Goal: Task Accomplishment & Management: Manage account settings

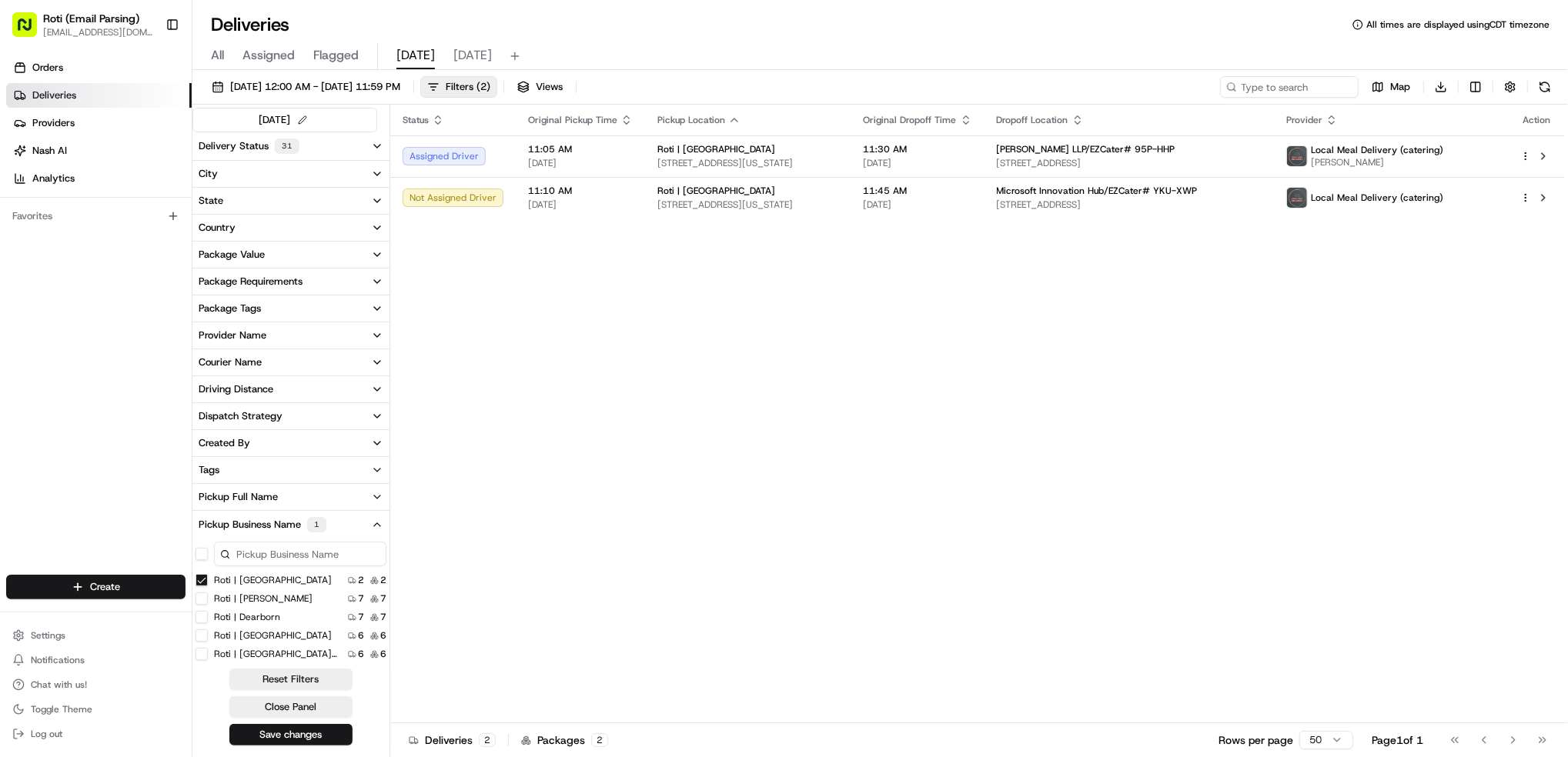
scroll to position [188, 0]
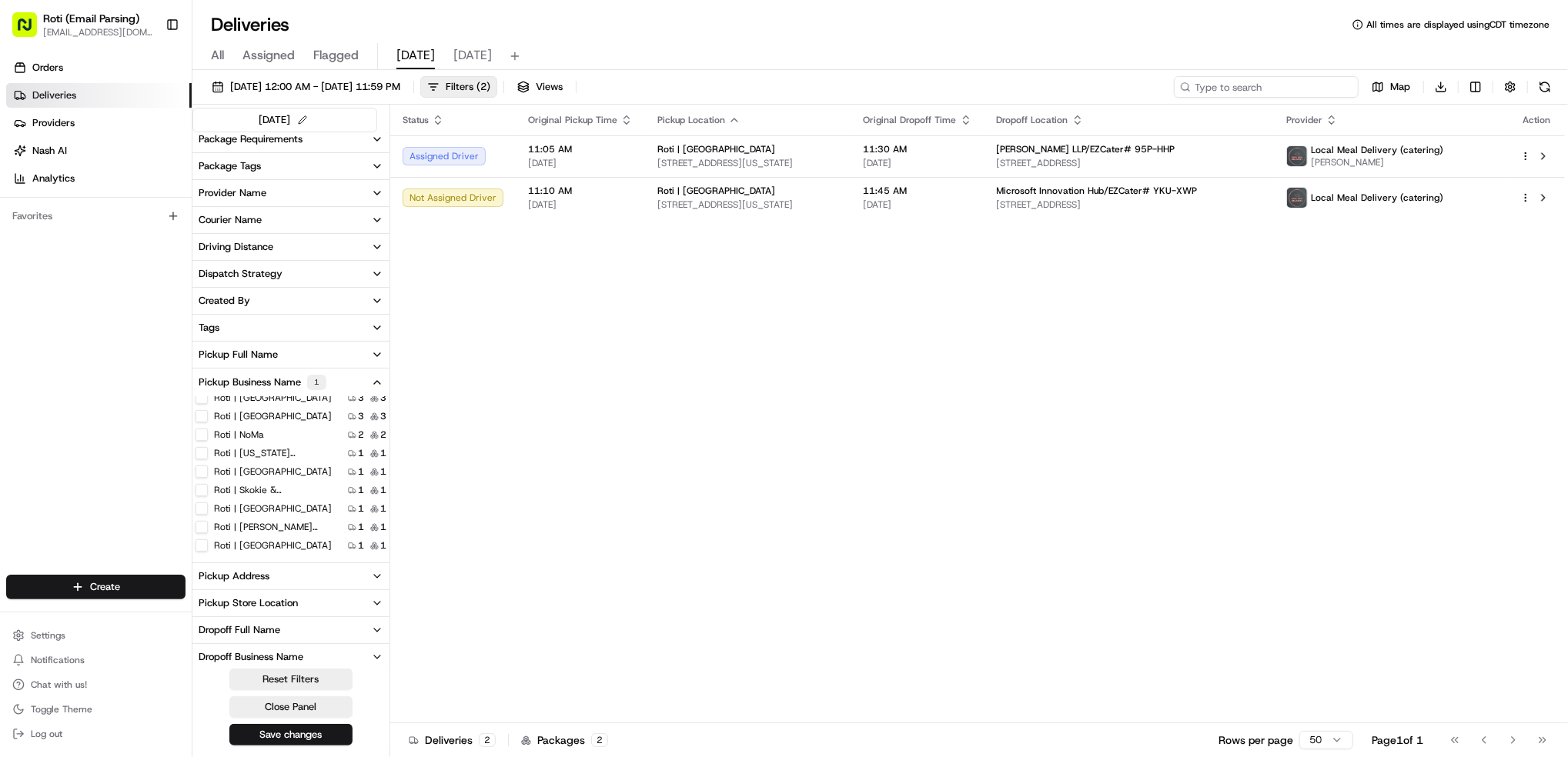
drag, startPoint x: 1265, startPoint y: 84, endPoint x: 1258, endPoint y: 79, distance: 8.6
click at [1262, 85] on input at bounding box center [1266, 87] width 184 height 22
paste input "# 31G-2TE"
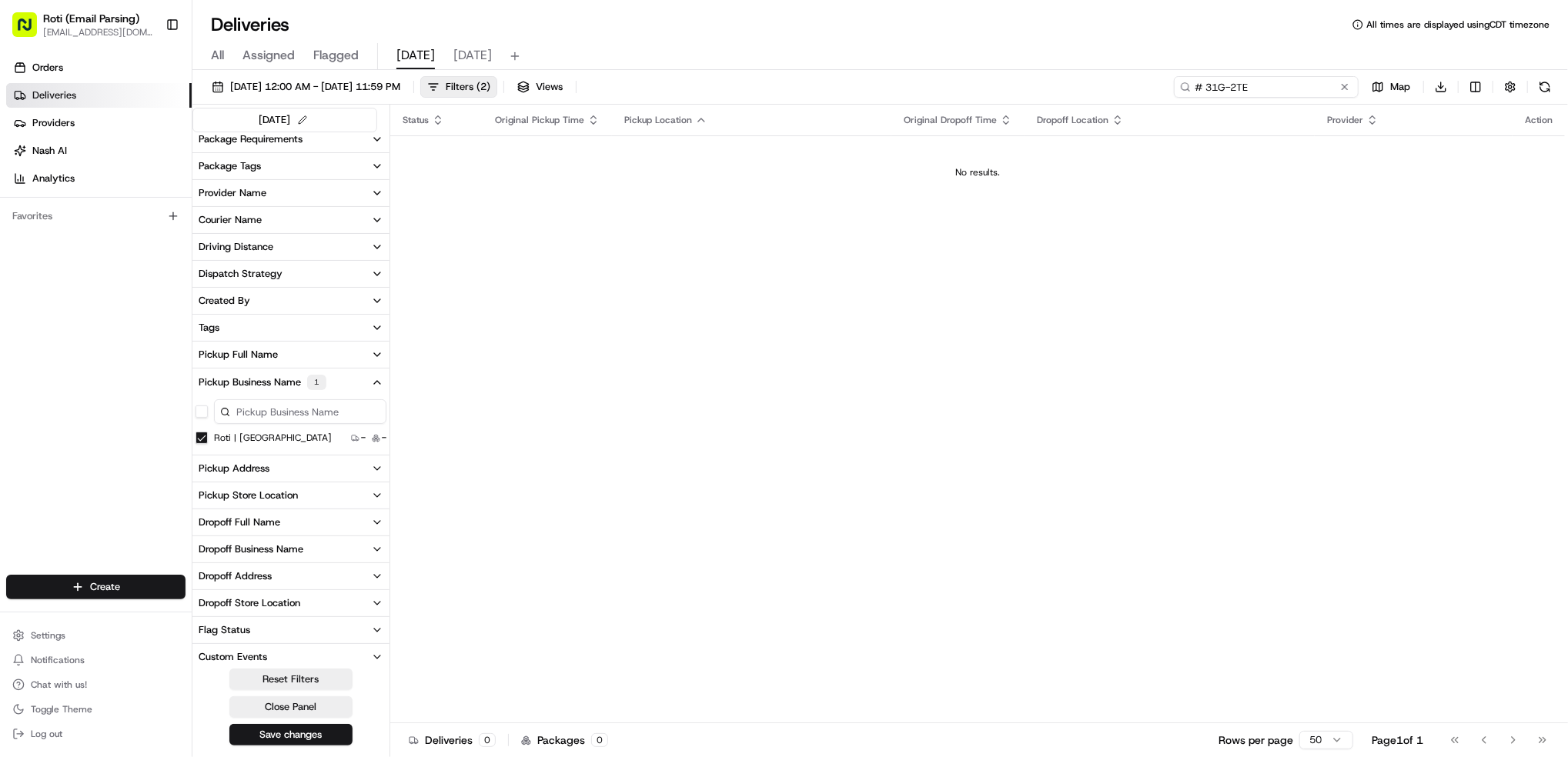
type input "# 31G-2TE"
click at [204, 442] on MN "Roti | [GEOGRAPHIC_DATA]" at bounding box center [201, 438] width 12 height 12
click at [1350, 87] on button at bounding box center [1344, 87] width 15 height 15
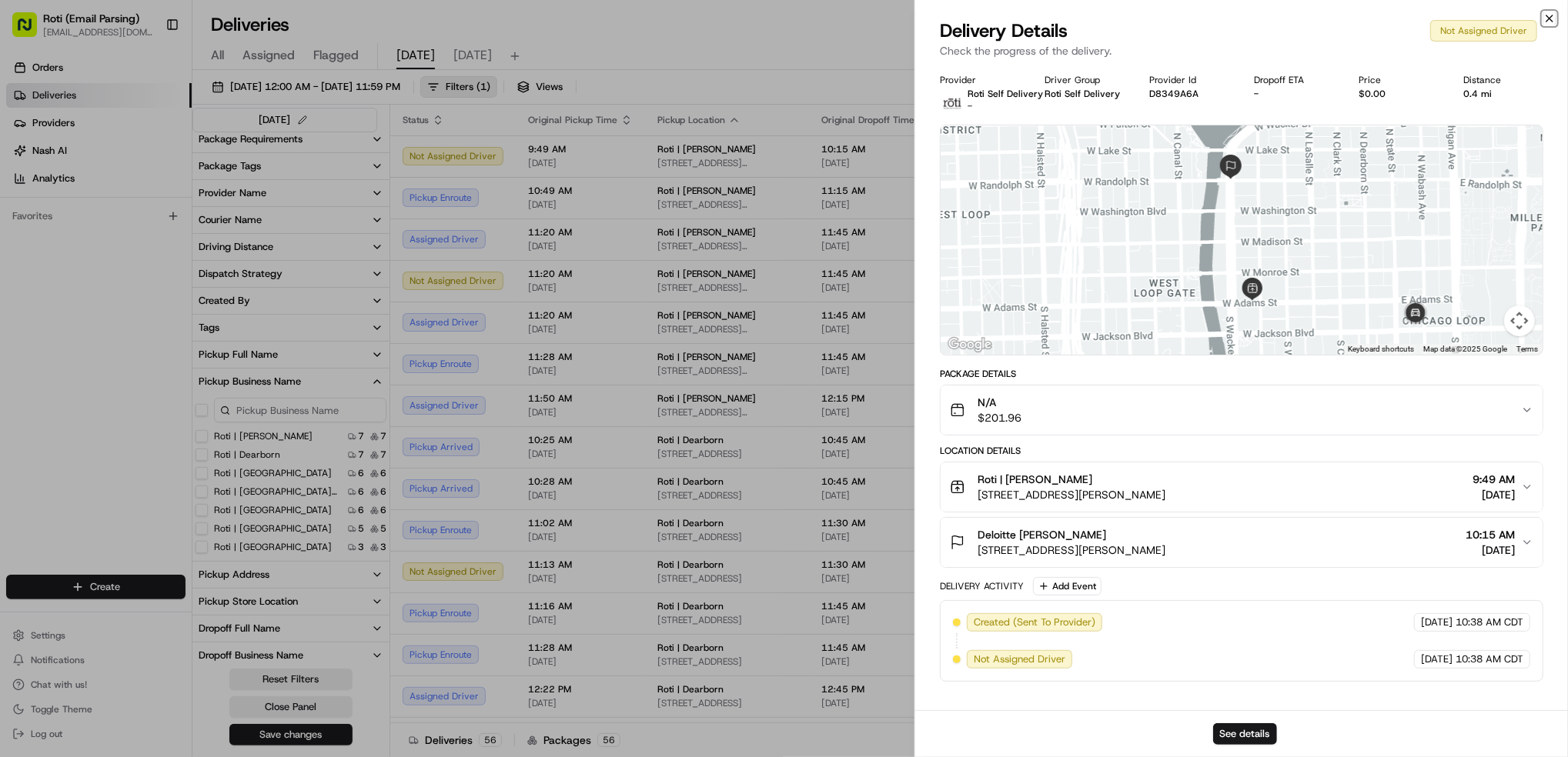
click at [1554, 12] on icon "button" at bounding box center [1549, 19] width 12 height 12
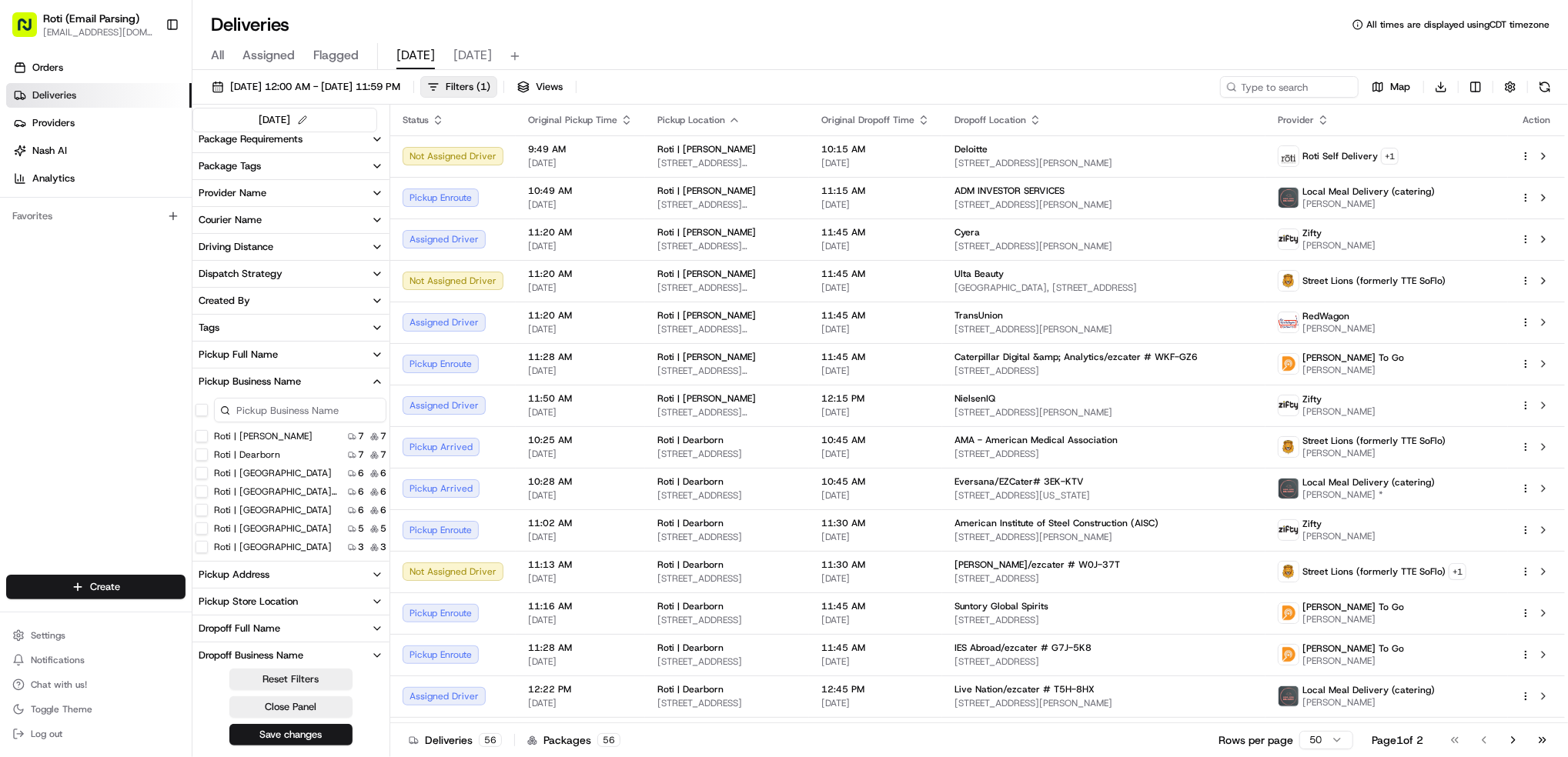
click at [470, 58] on span "[DATE]" at bounding box center [472, 56] width 39 height 19
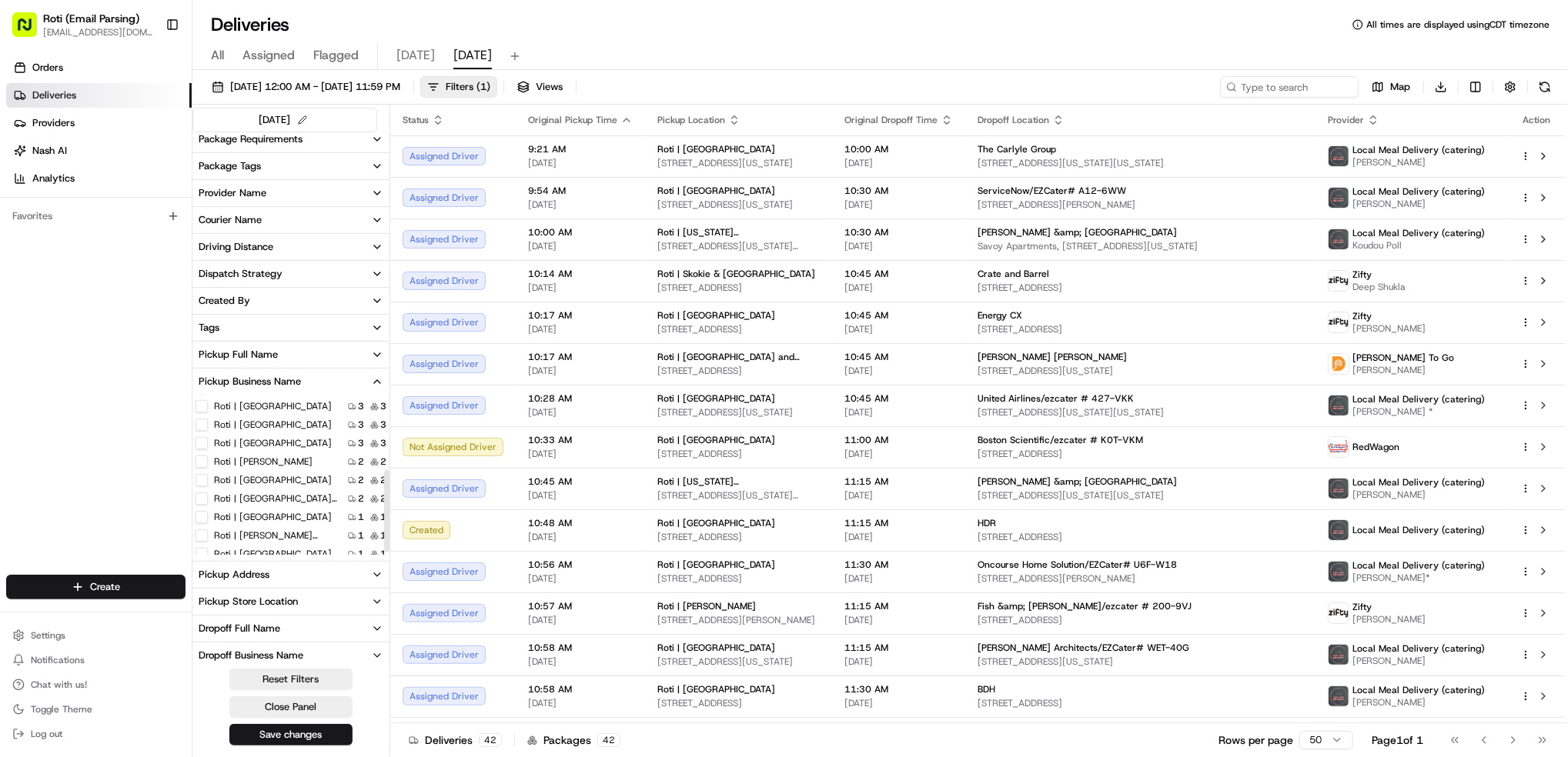
scroll to position [150, 0]
click at [225, 456] on label "Roti | [PERSON_NAME]" at bounding box center [263, 451] width 99 height 12
click at [208, 456] on Adams "Roti | [PERSON_NAME]" at bounding box center [201, 451] width 12 height 12
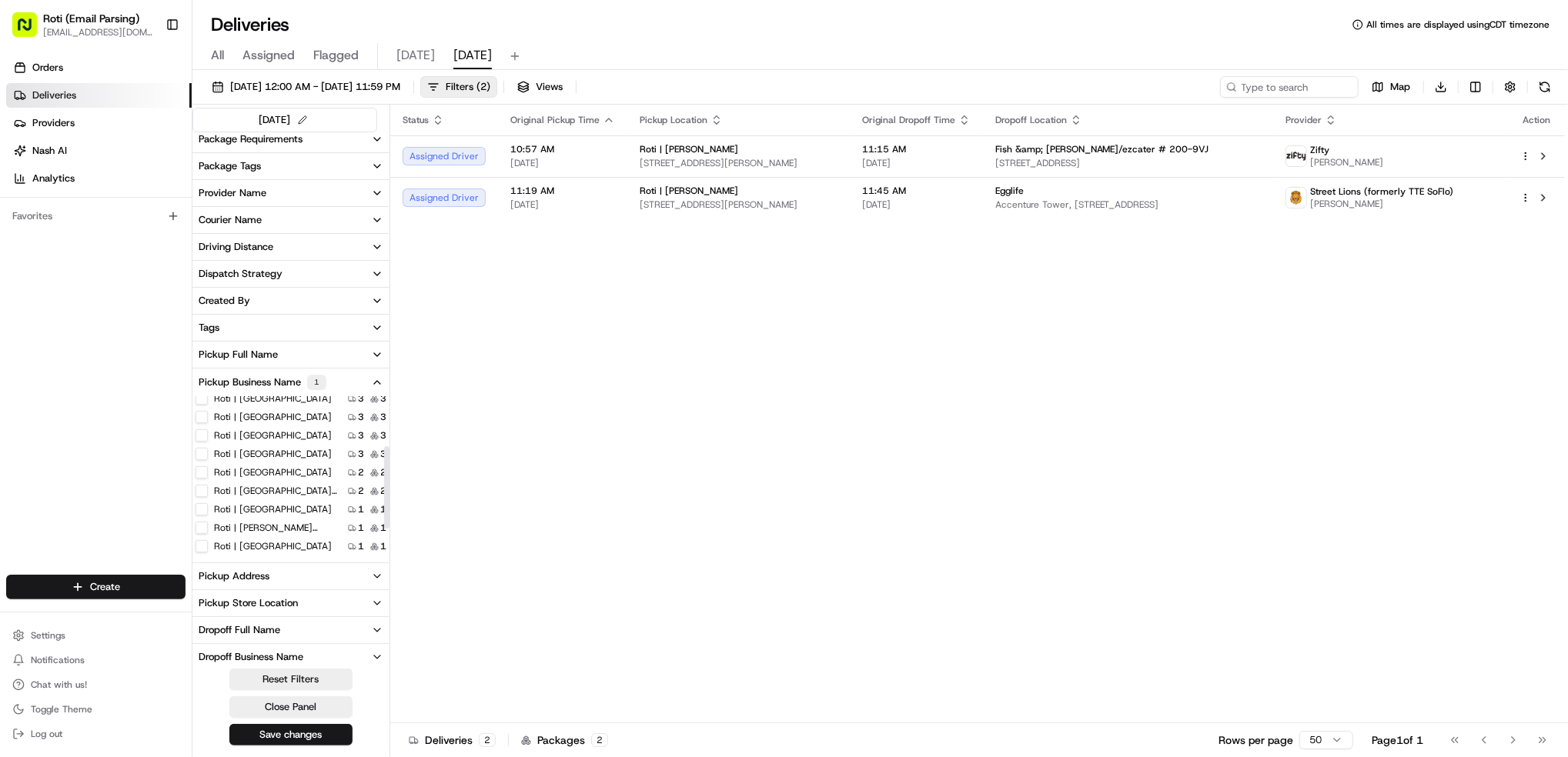
scroll to position [47, 0]
click at [301, 465] on label "Roti | [US_STATE][GEOGRAPHIC_DATA]" at bounding box center [275, 465] width 123 height 12
click at [208, 465] on Ave "Roti | [US_STATE][GEOGRAPHIC_DATA]" at bounding box center [201, 465] width 12 height 12
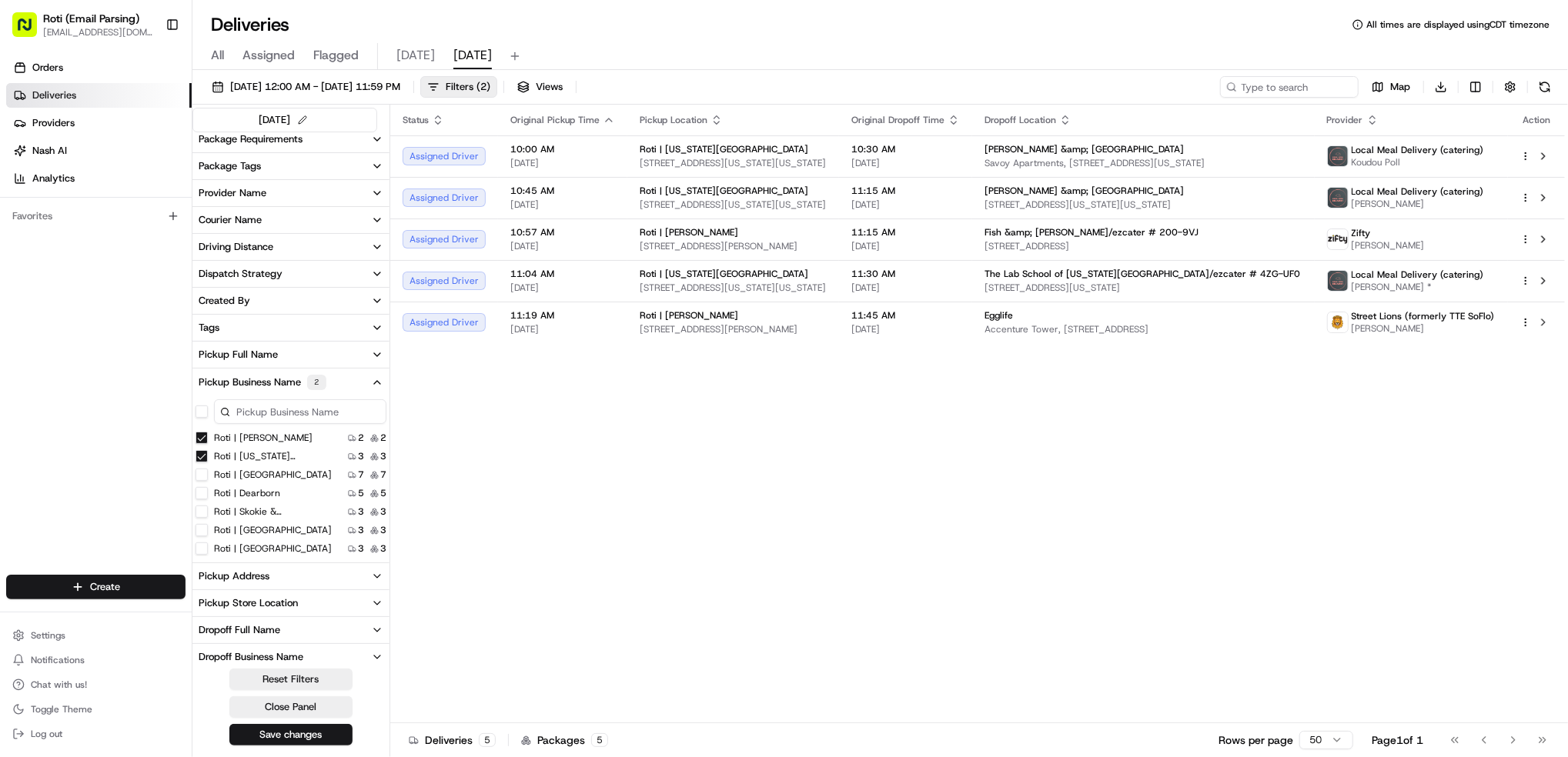
click at [198, 439] on Adams "Roti | [PERSON_NAME]" at bounding box center [201, 438] width 12 height 12
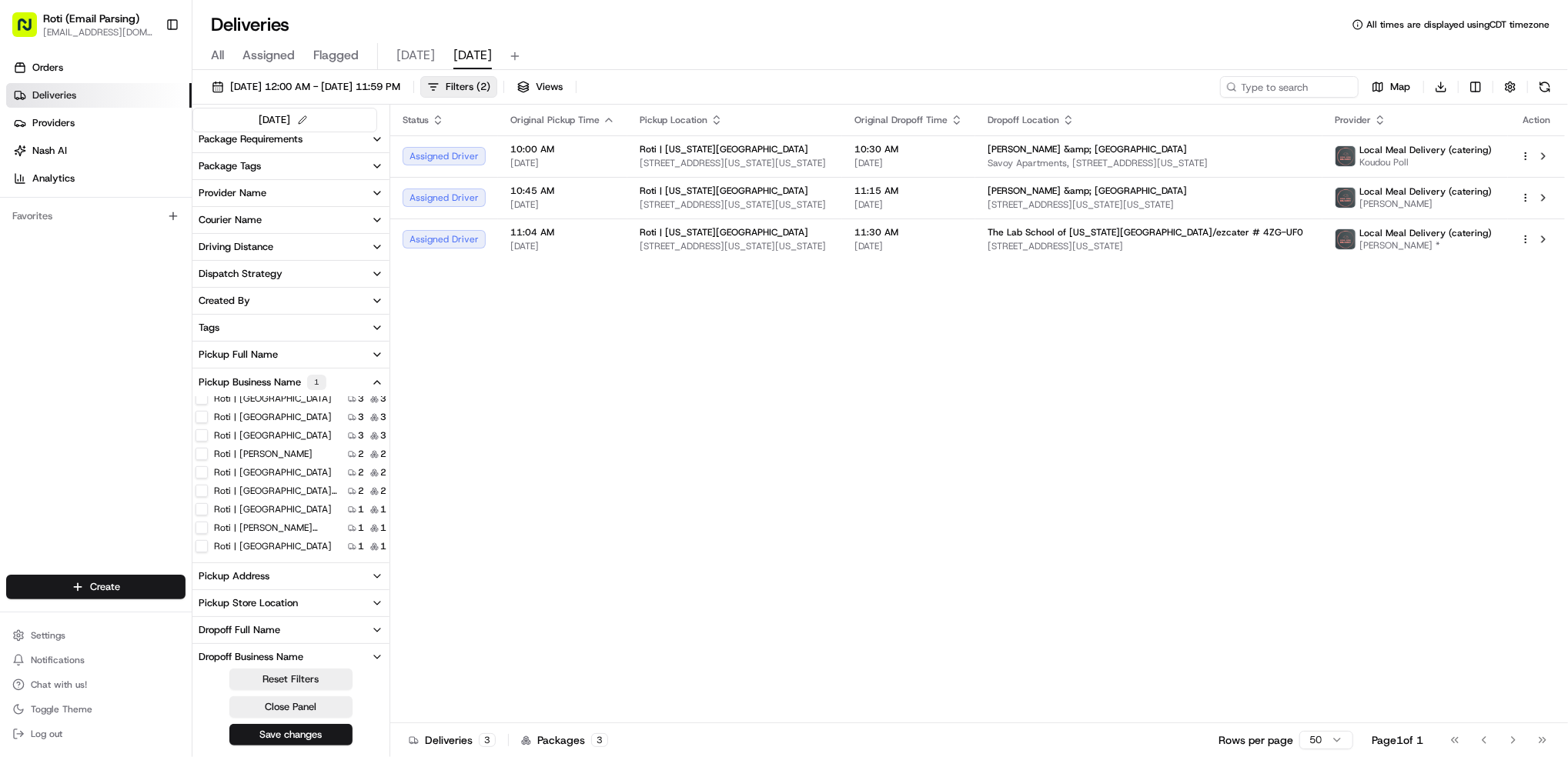
scroll to position [47, 0]
click at [203, 430] on Dearborn "Roti | Dearborn" at bounding box center [201, 428] width 12 height 12
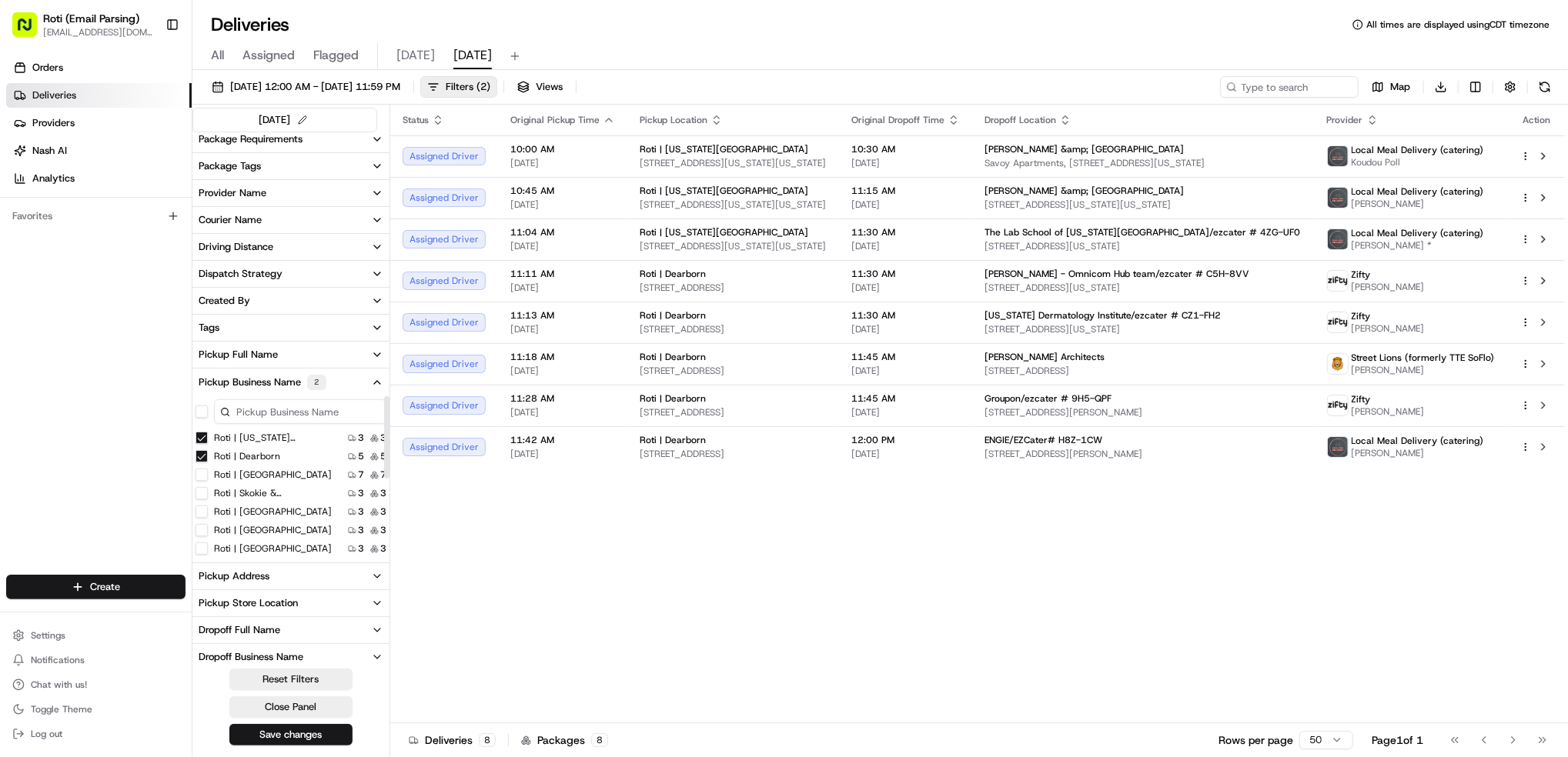
click at [202, 436] on Ave "Roti | [US_STATE][GEOGRAPHIC_DATA]" at bounding box center [201, 438] width 12 height 12
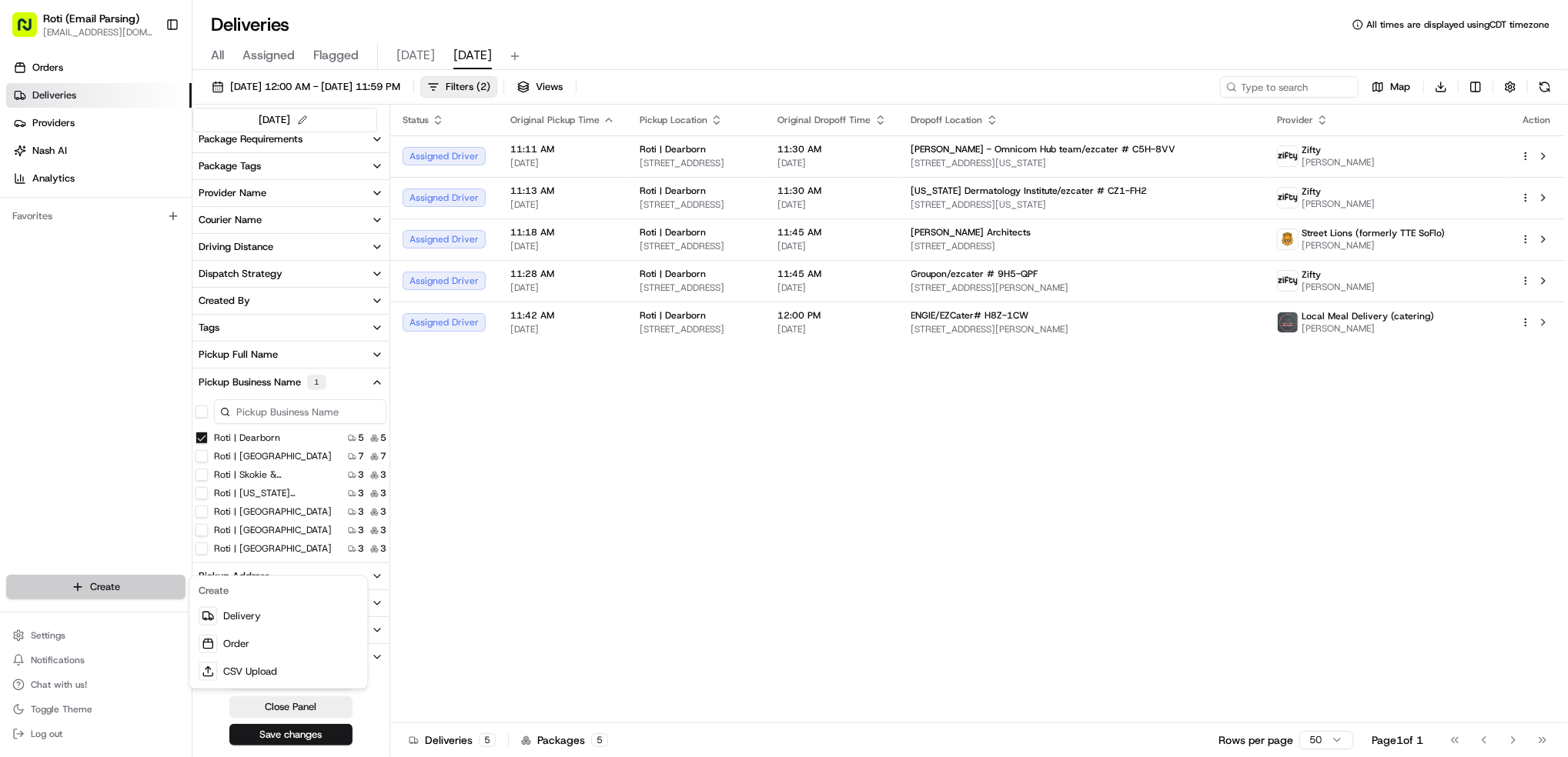
click at [149, 585] on html "Roti (Email Parsing) [EMAIL_ADDRESS][DOMAIN_NAME] Toggle Sidebar Orders Deliver…" at bounding box center [784, 378] width 1568 height 757
click at [261, 611] on link "Delivery" at bounding box center [278, 617] width 171 height 28
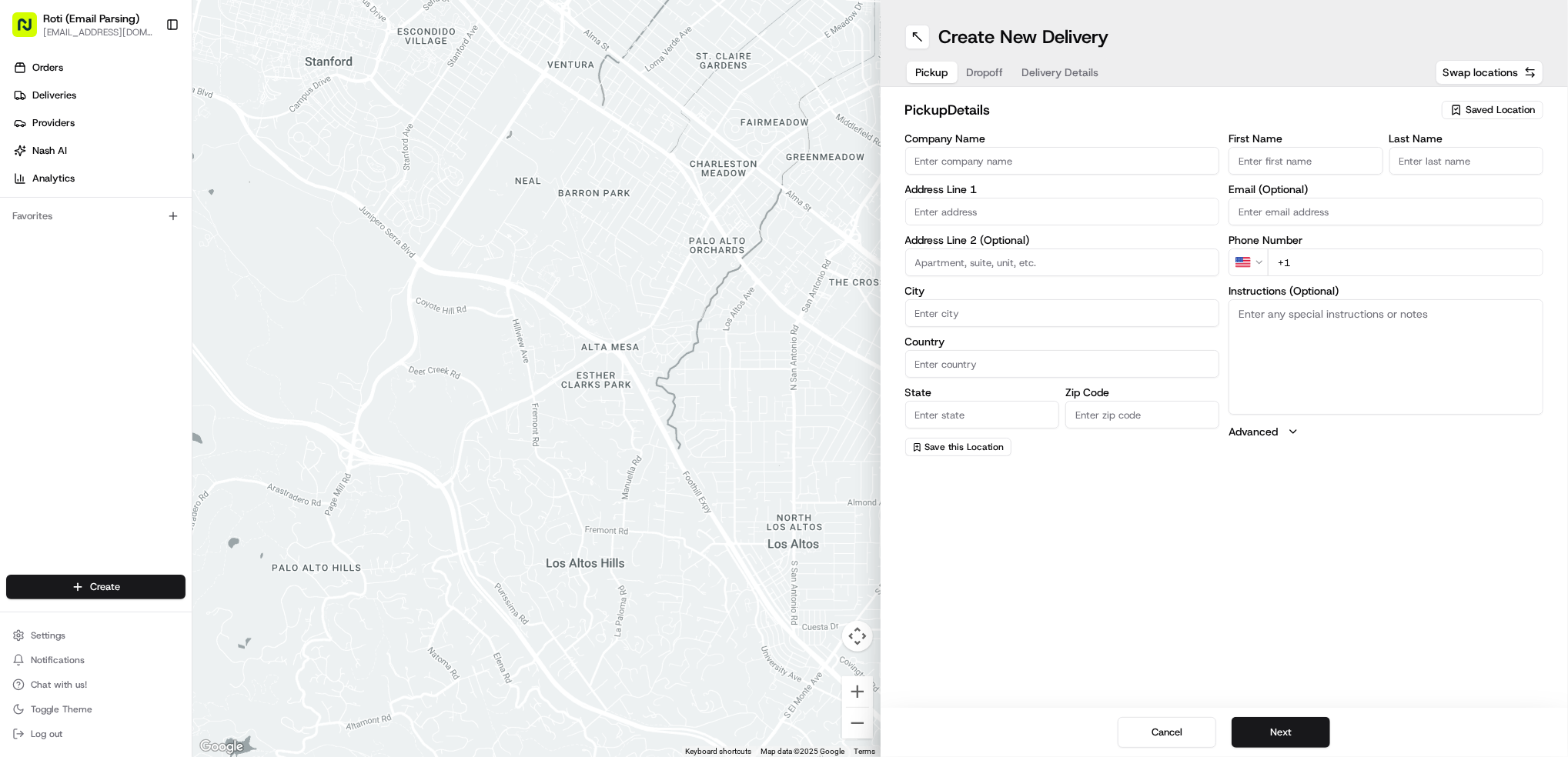
click at [1504, 115] on span "Saved Location" at bounding box center [1500, 110] width 69 height 14
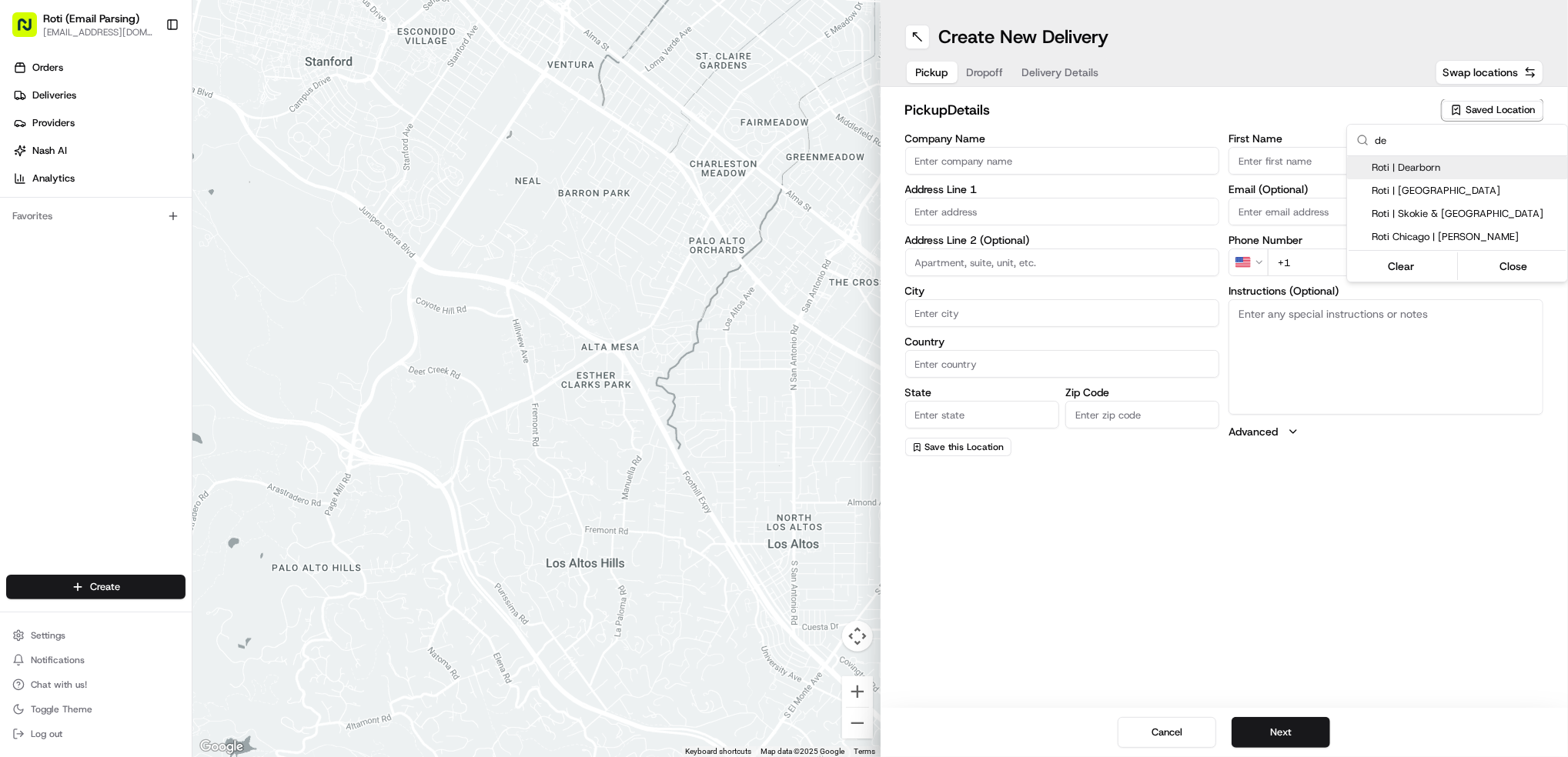
type input "de"
click at [1438, 169] on span "Roti | Dearborn" at bounding box center [1465, 167] width 189 height 14
type input "Roti | Dearborn"
type input "[STREET_ADDRESS]"
type input "[GEOGRAPHIC_DATA]"
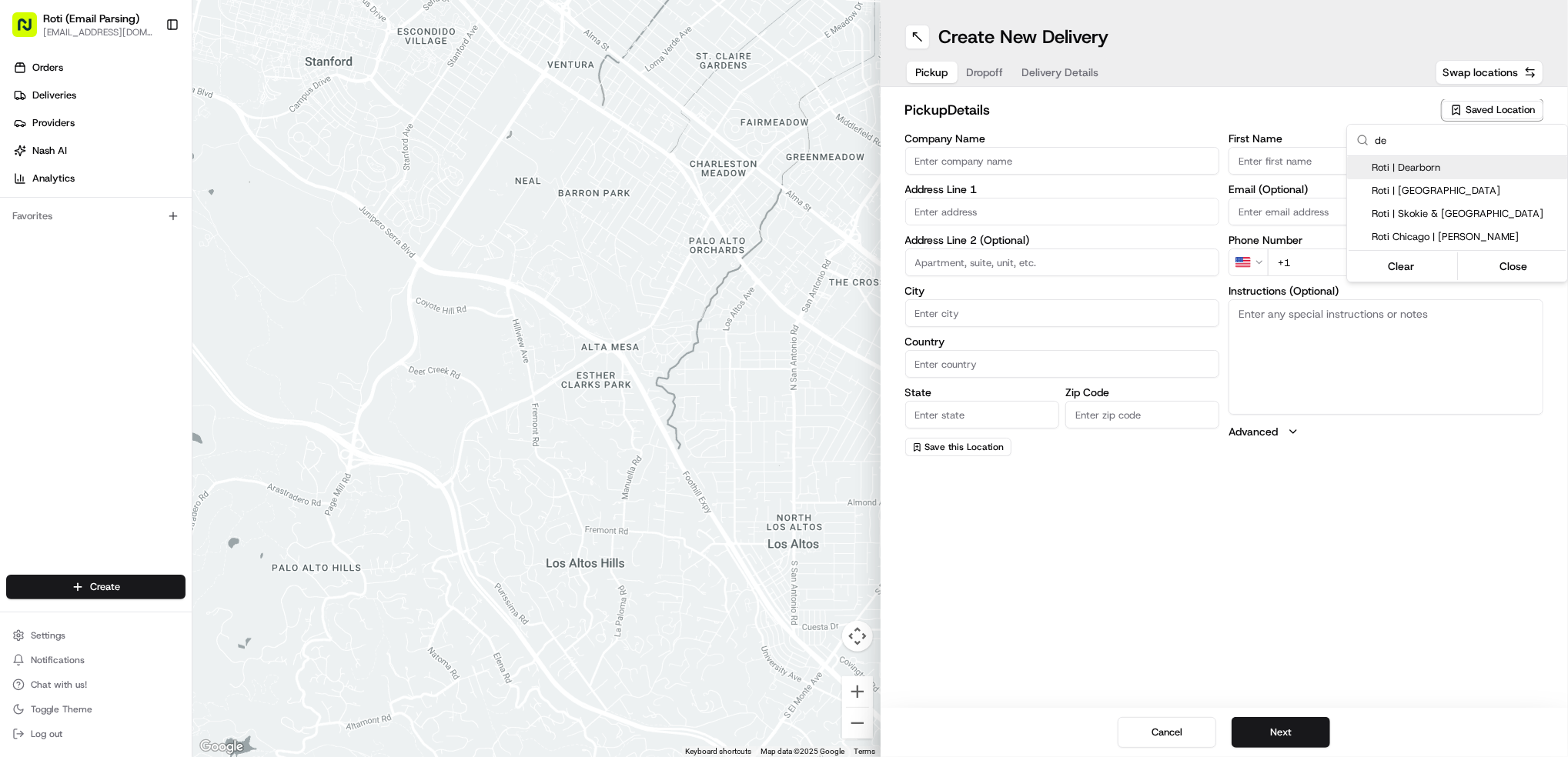
type input "US"
type input "IL"
type input "60602"
type input "[PHONE_NUMBER]"
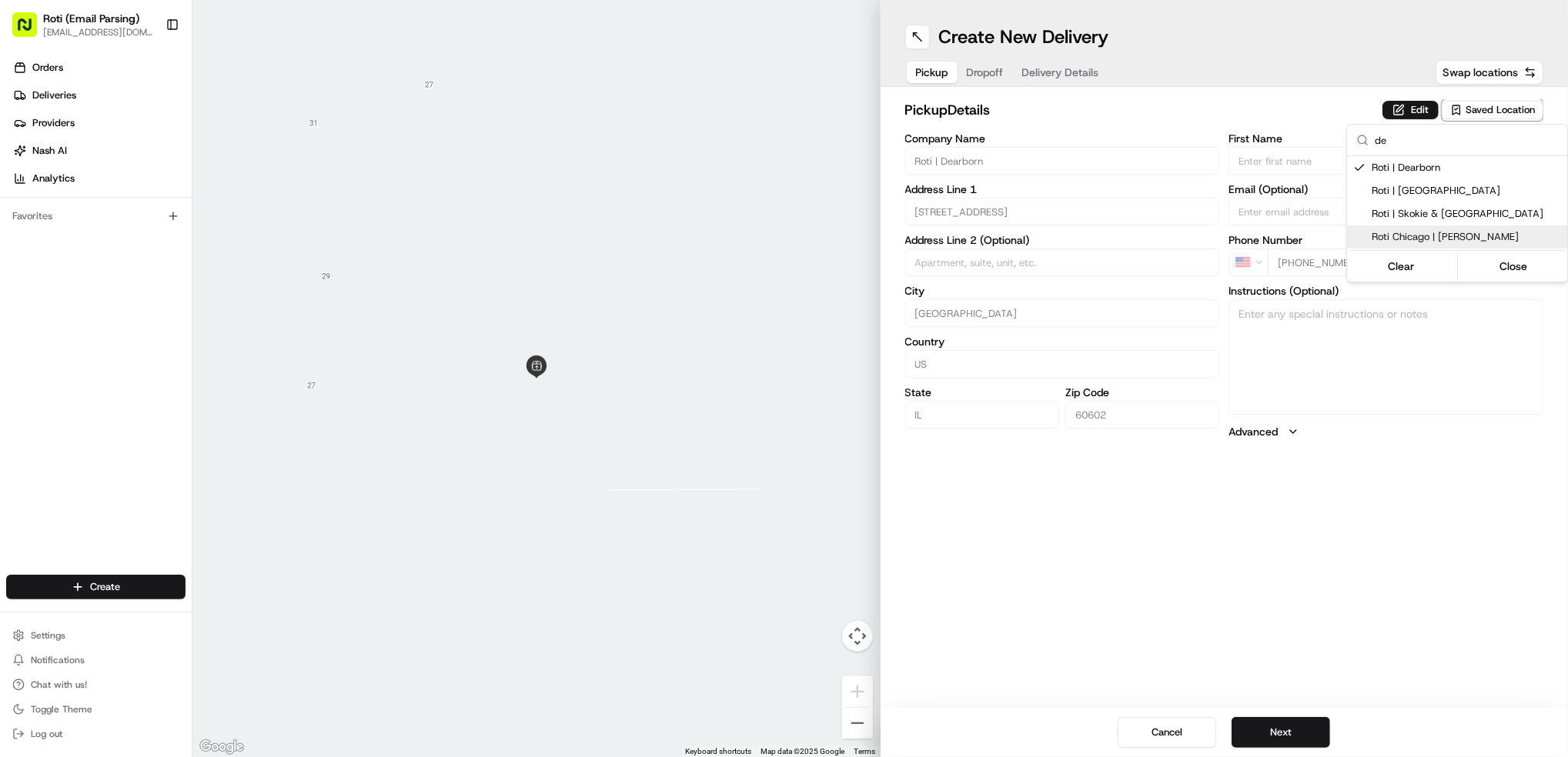
click at [1272, 736] on html "Roti (Email Parsing) [EMAIL_ADDRESS][DOMAIN_NAME] Toggle Sidebar Orders Deliver…" at bounding box center [784, 378] width 1568 height 757
click at [1276, 735] on button "Next" at bounding box center [1281, 733] width 99 height 31
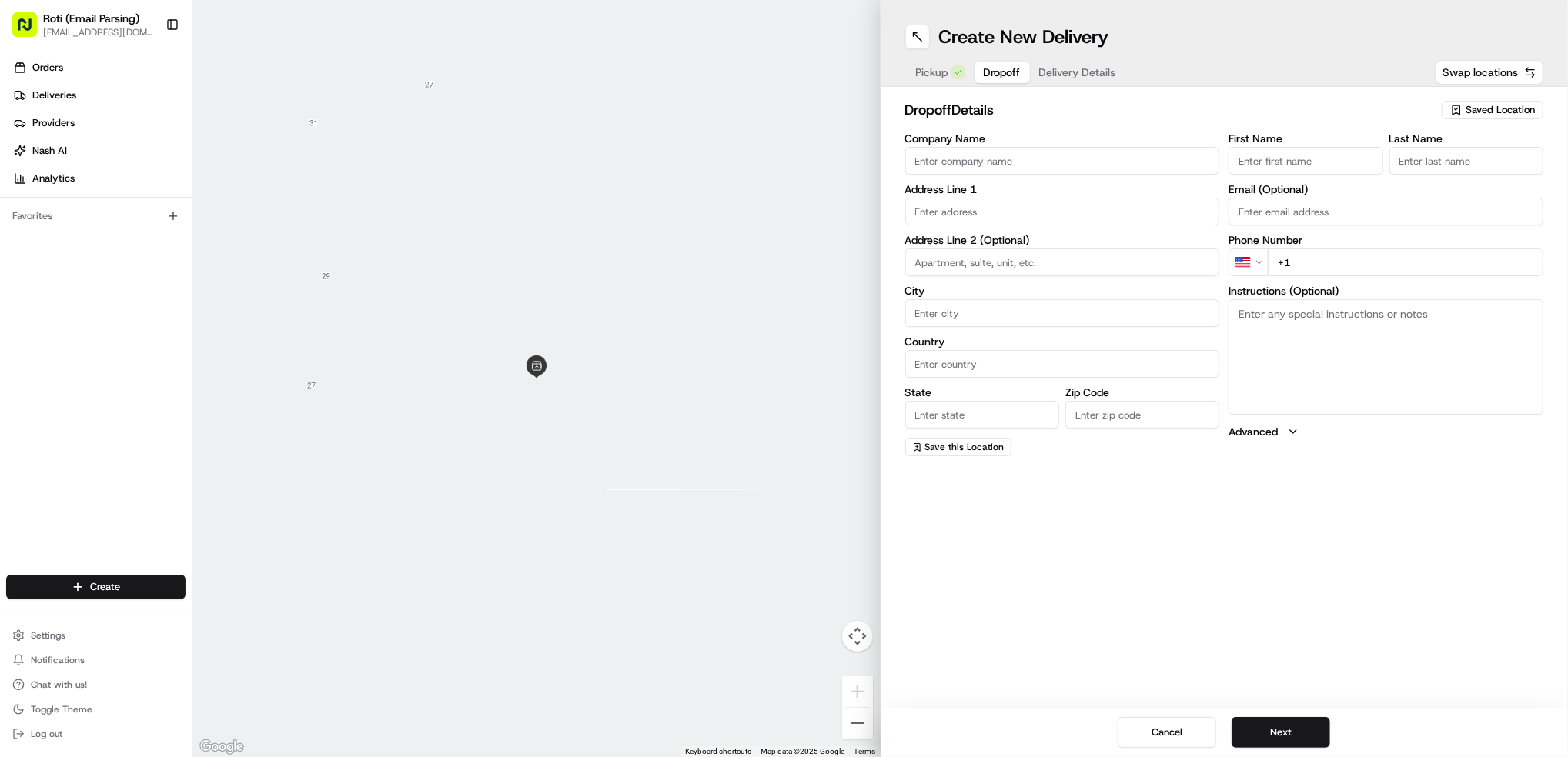
click at [938, 163] on input "Company Name" at bounding box center [1063, 161] width 315 height 28
paste input "AMA - American Medical Association"
type input "AMA - American Medical Association"
click at [1304, 174] on input "First Name" at bounding box center [1305, 161] width 154 height 28
paste input "[PERSON_NAME]"
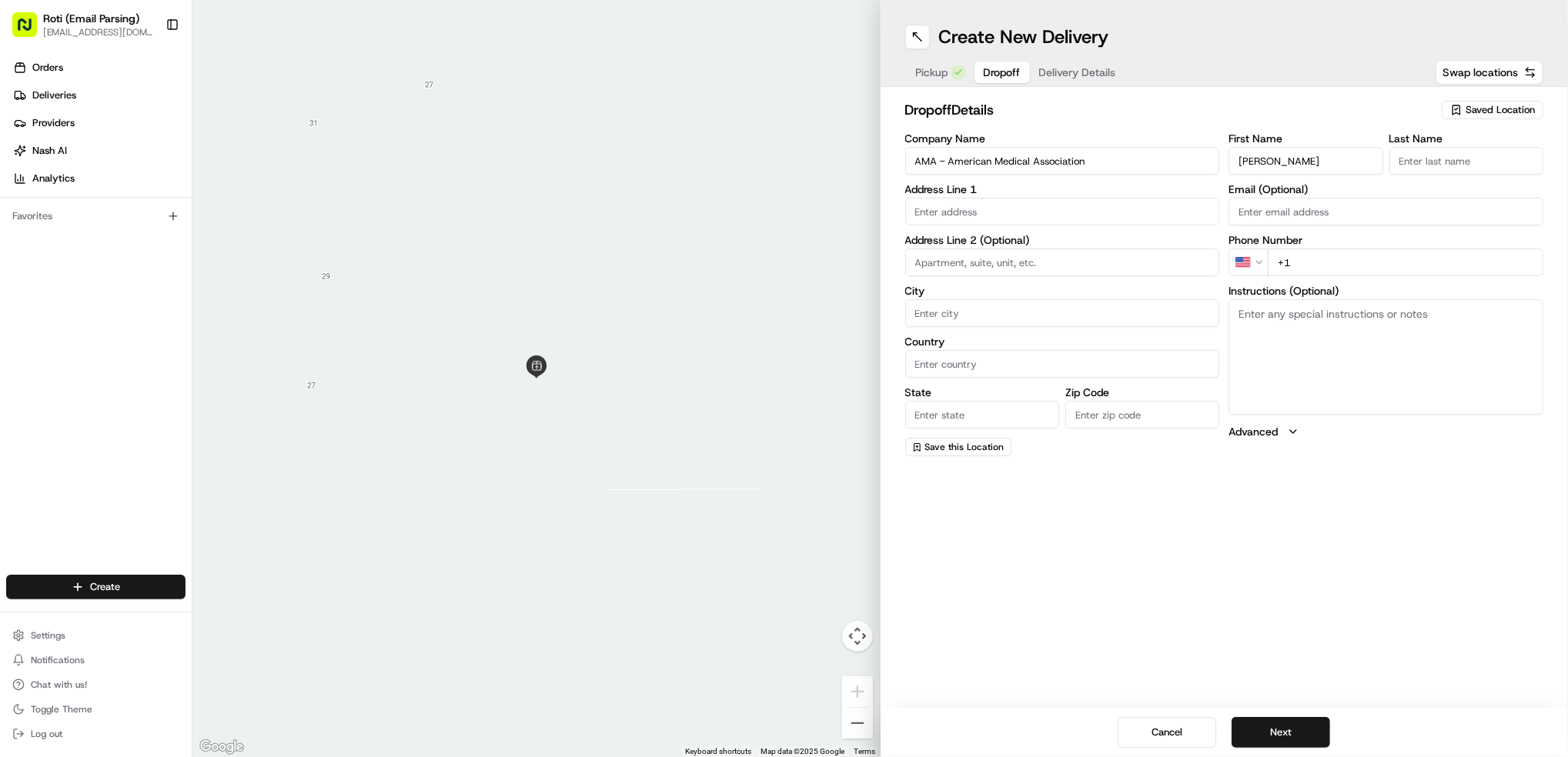
type input "[PERSON_NAME]"
click at [1462, 169] on input "Last Name" at bounding box center [1465, 161] width 154 height 28
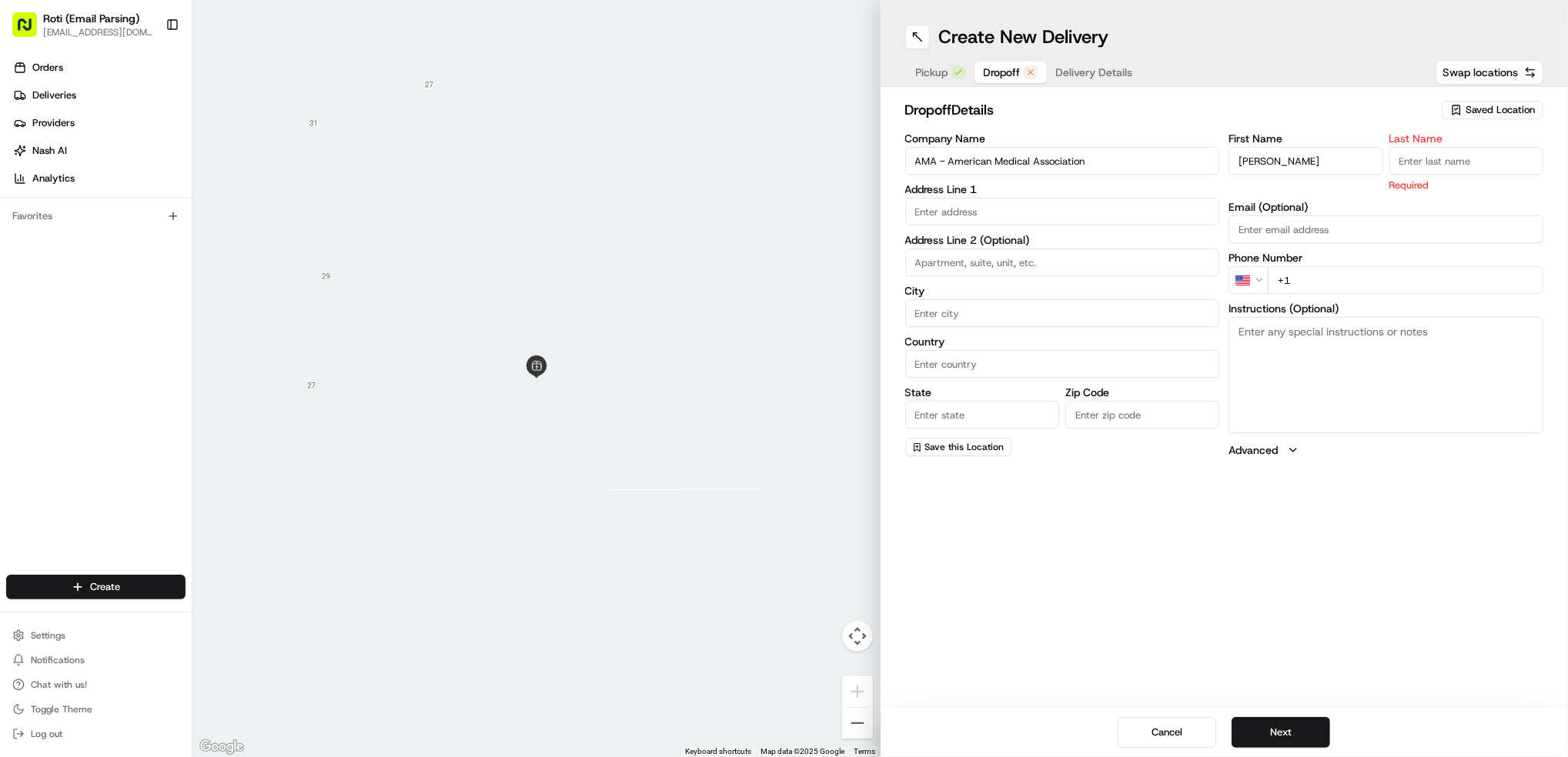
paste input "[PERSON_NAME]"
type input "[PERSON_NAME]"
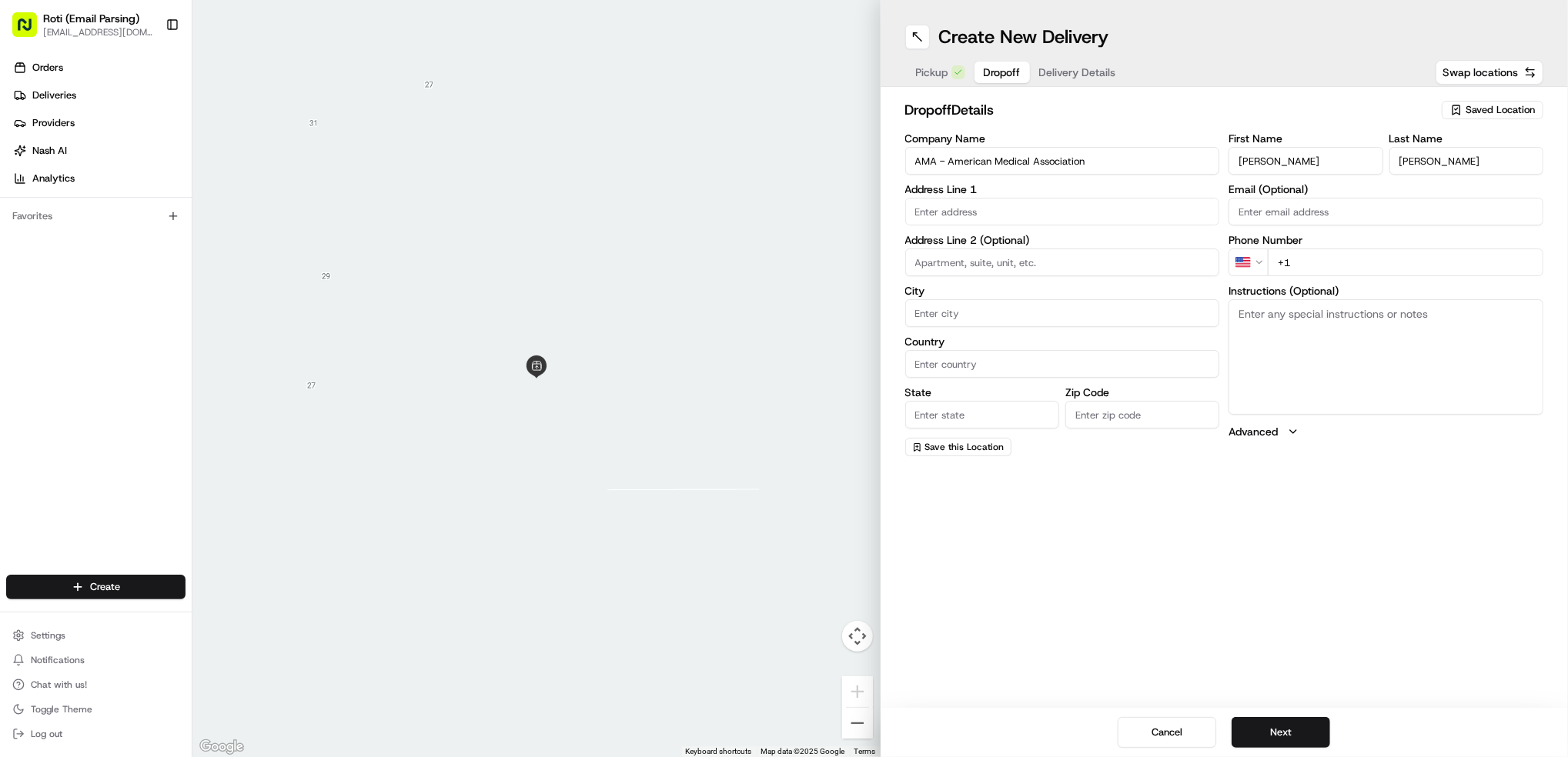
drag, startPoint x: 1356, startPoint y: 157, endPoint x: 1275, endPoint y: 147, distance: 81.6
click at [1275, 147] on input "[PERSON_NAME]" at bounding box center [1305, 161] width 154 height 28
type input "[PERSON_NAME]"
drag, startPoint x: 1435, startPoint y: 159, endPoint x: 1036, endPoint y: 98, distance: 403.6
click at [1043, 100] on div "dropoff Details Saved Location Company Name AMA - American Medical Association …" at bounding box center [1225, 278] width 639 height 357
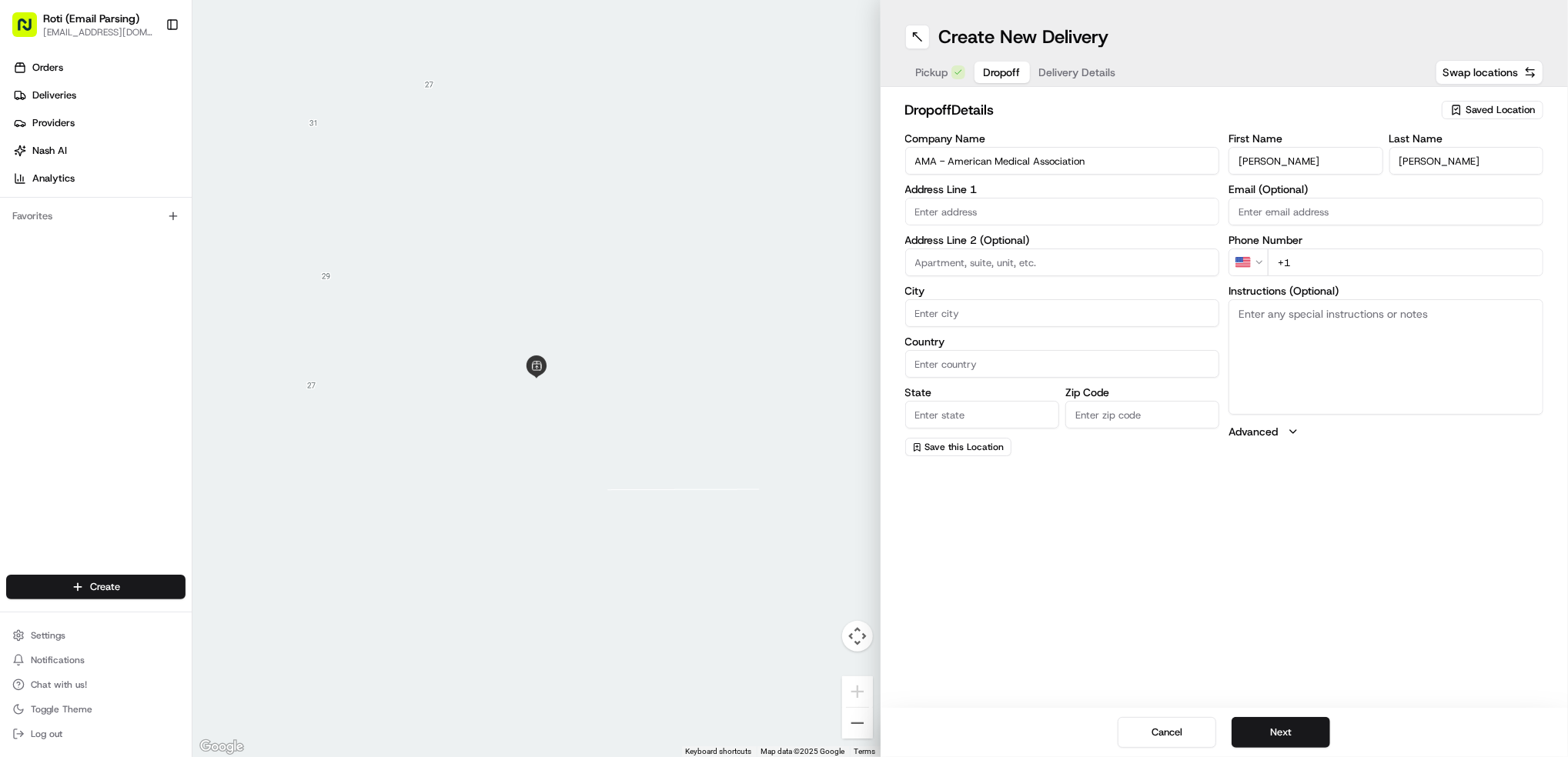
type input "[PERSON_NAME]"
click at [1350, 265] on input "+1" at bounding box center [1405, 262] width 275 height 28
paste input "[PHONE_NUMBER]"
type input "[PHONE_NUMBER]"
click at [1377, 337] on textarea "Instructions (Optional)" at bounding box center [1386, 357] width 315 height 116
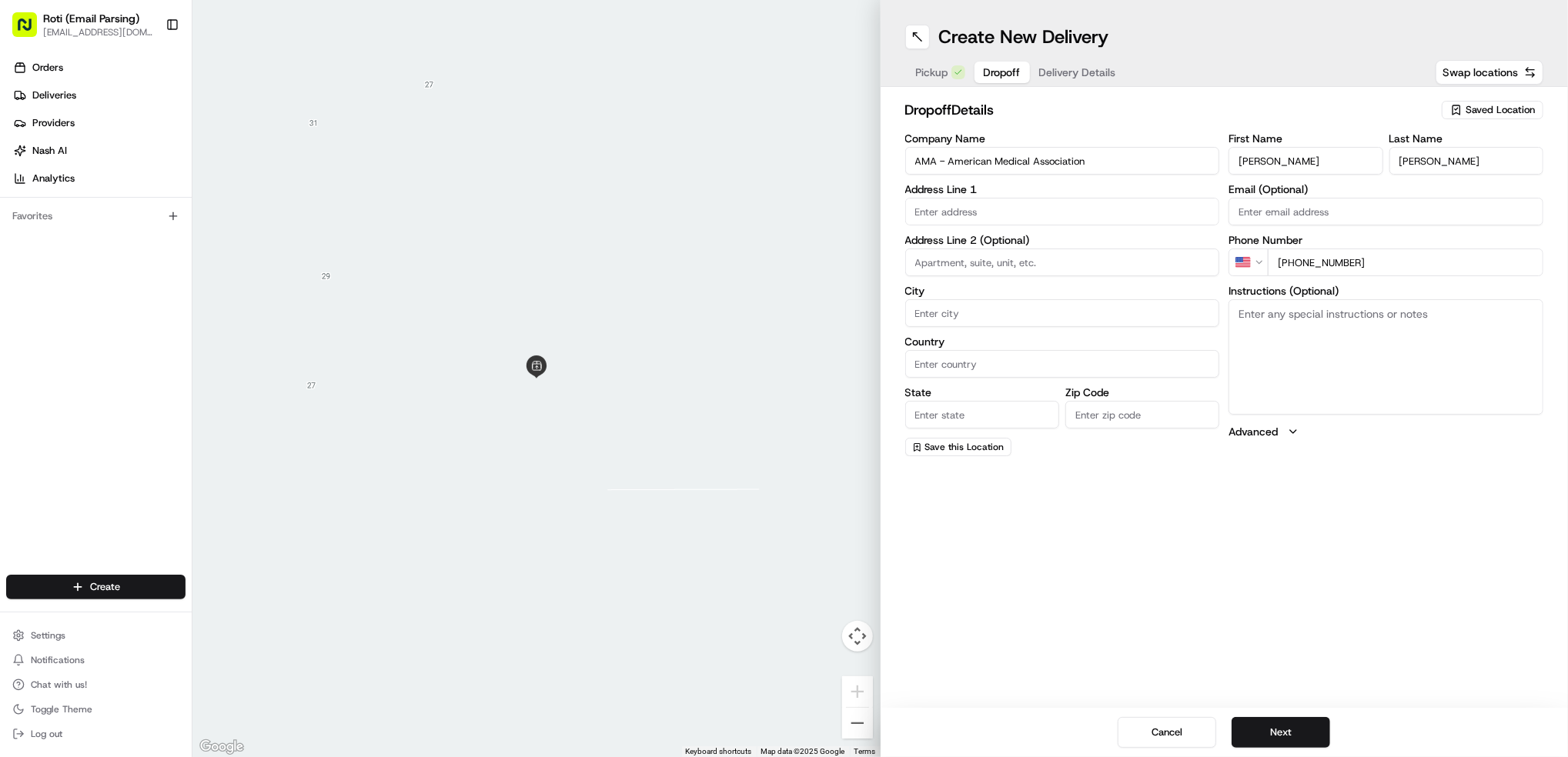
paste textarea "AL. [GEOGRAPHIC_DATA] - enter through [GEOGRAPHIC_DATA] side, check in with AMA…"
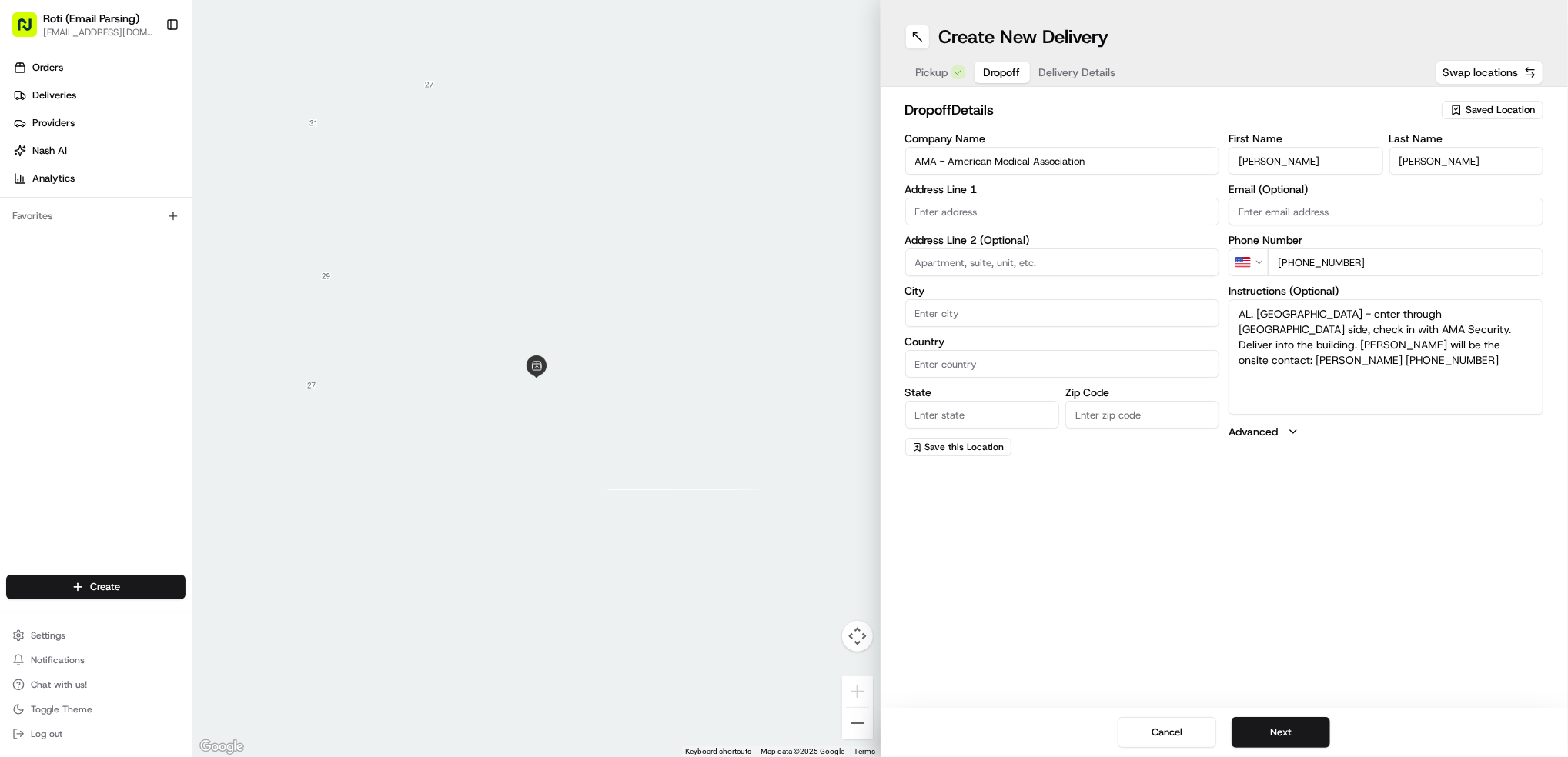
type textarea "AL. [GEOGRAPHIC_DATA] - enter through [GEOGRAPHIC_DATA] side, check in with AMA…"
click at [972, 208] on input "text" at bounding box center [1063, 211] width 315 height 28
paste input "[STREET_ADDRESS]"
click at [1111, 248] on div "[STREET_ADDRESS]" at bounding box center [1062, 245] width 307 height 23
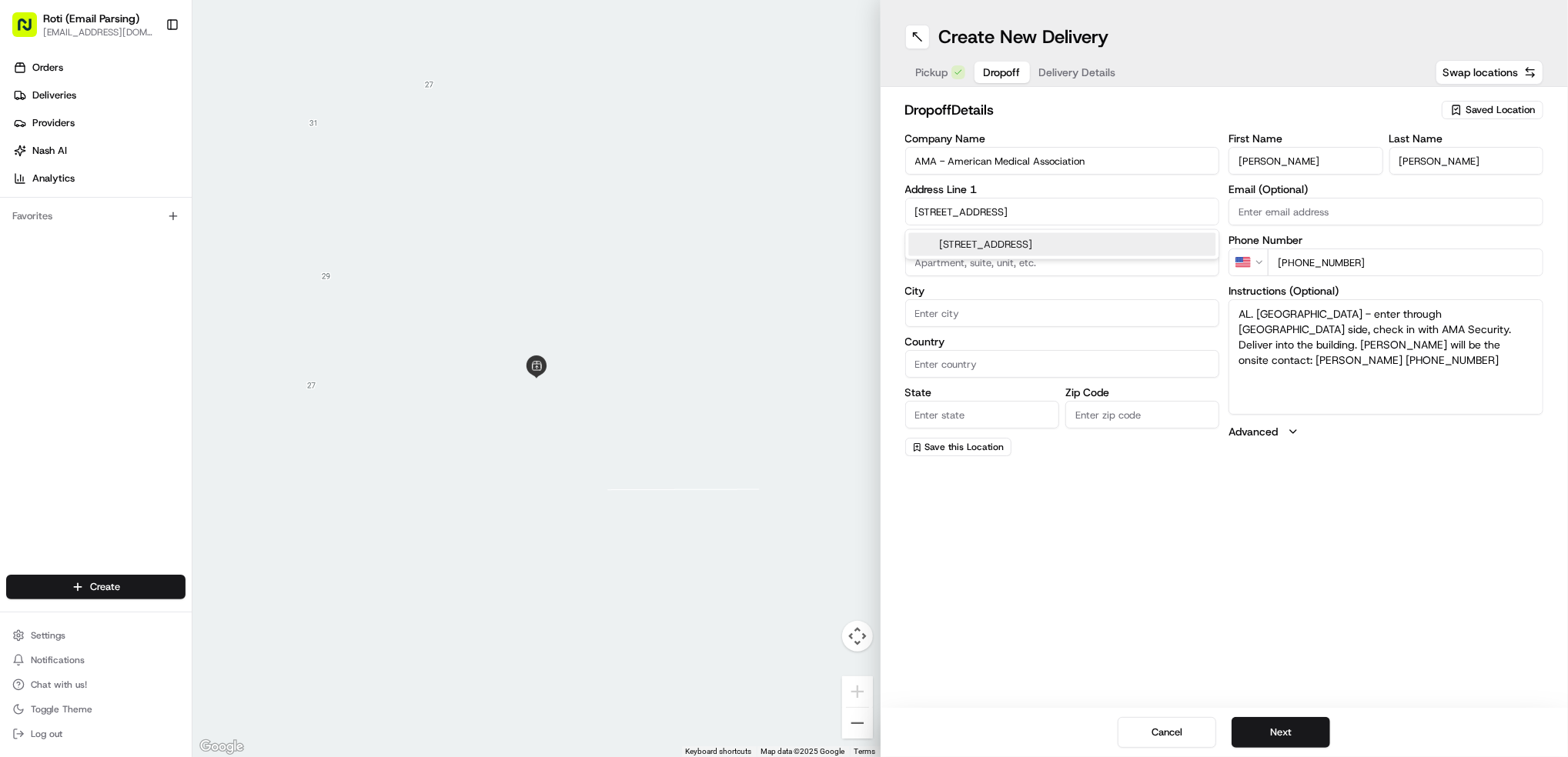
scroll to position [0, 0]
type input "[STREET_ADDRESS]"
type input "[GEOGRAPHIC_DATA]"
type input "IL"
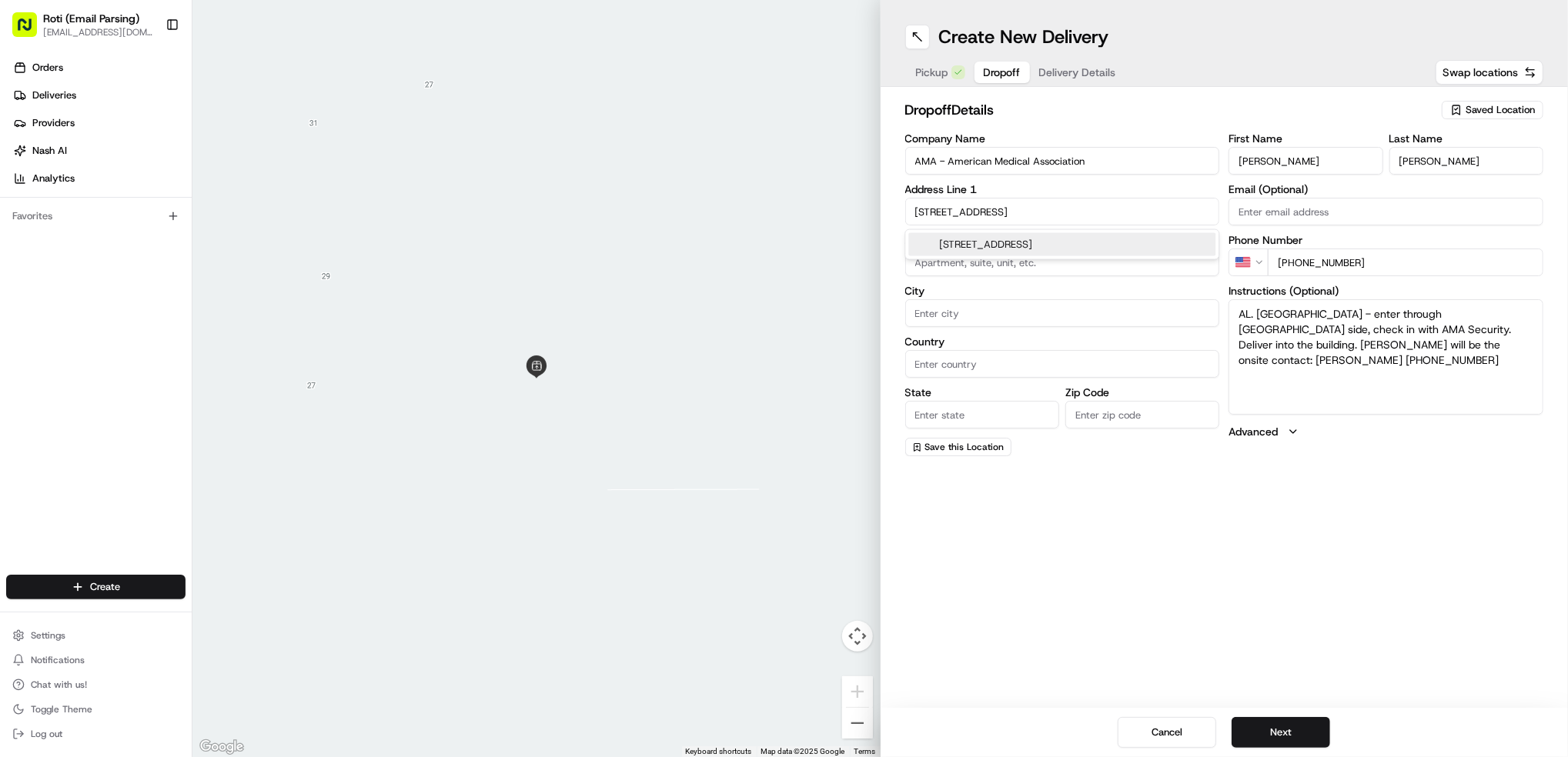
type input "60611"
type input "[STREET_ADDRESS]"
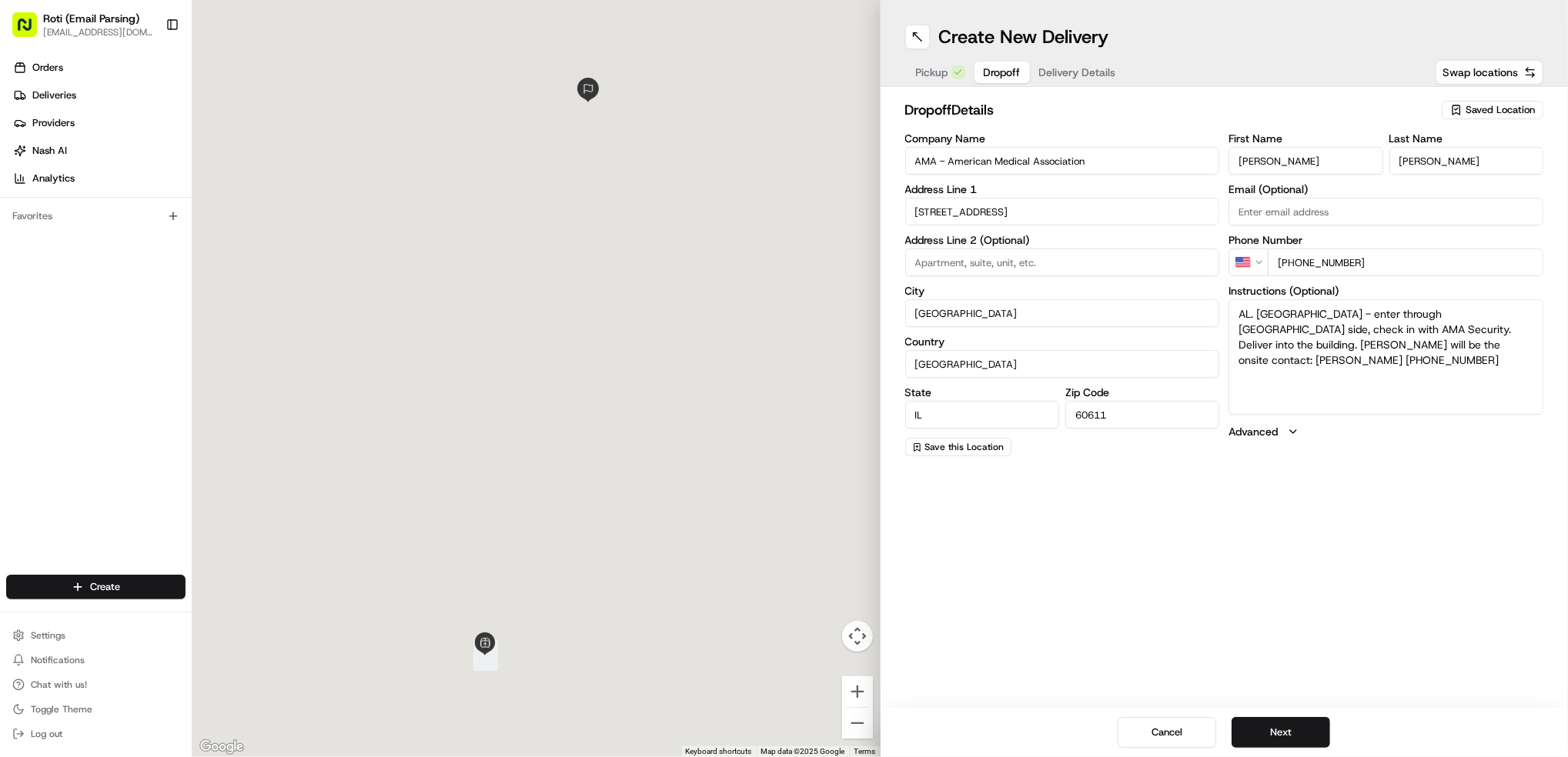
click at [1111, 248] on input at bounding box center [1063, 262] width 315 height 28
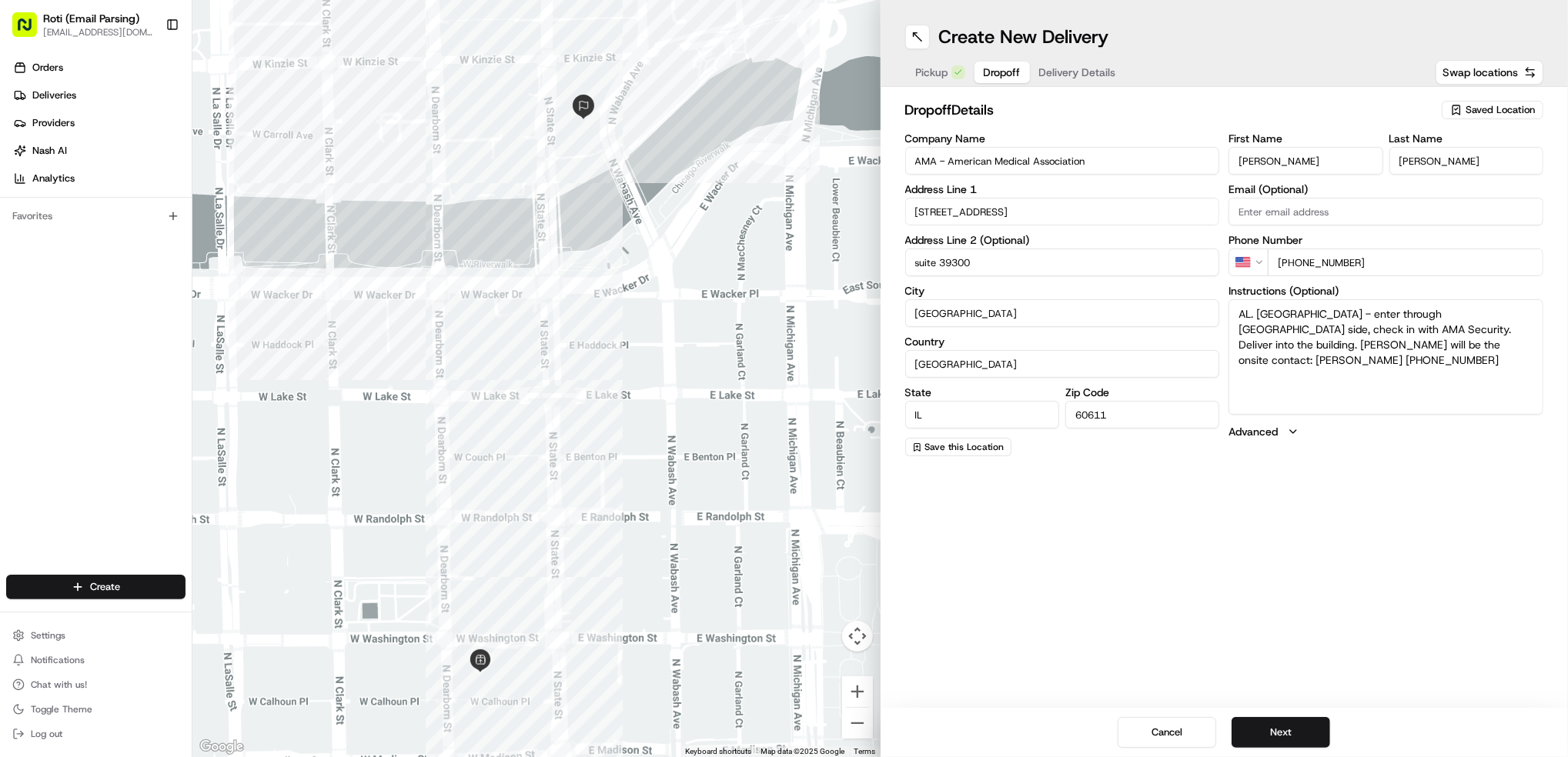
type input "suite 39300"
click at [1296, 733] on button "Next" at bounding box center [1281, 733] width 99 height 31
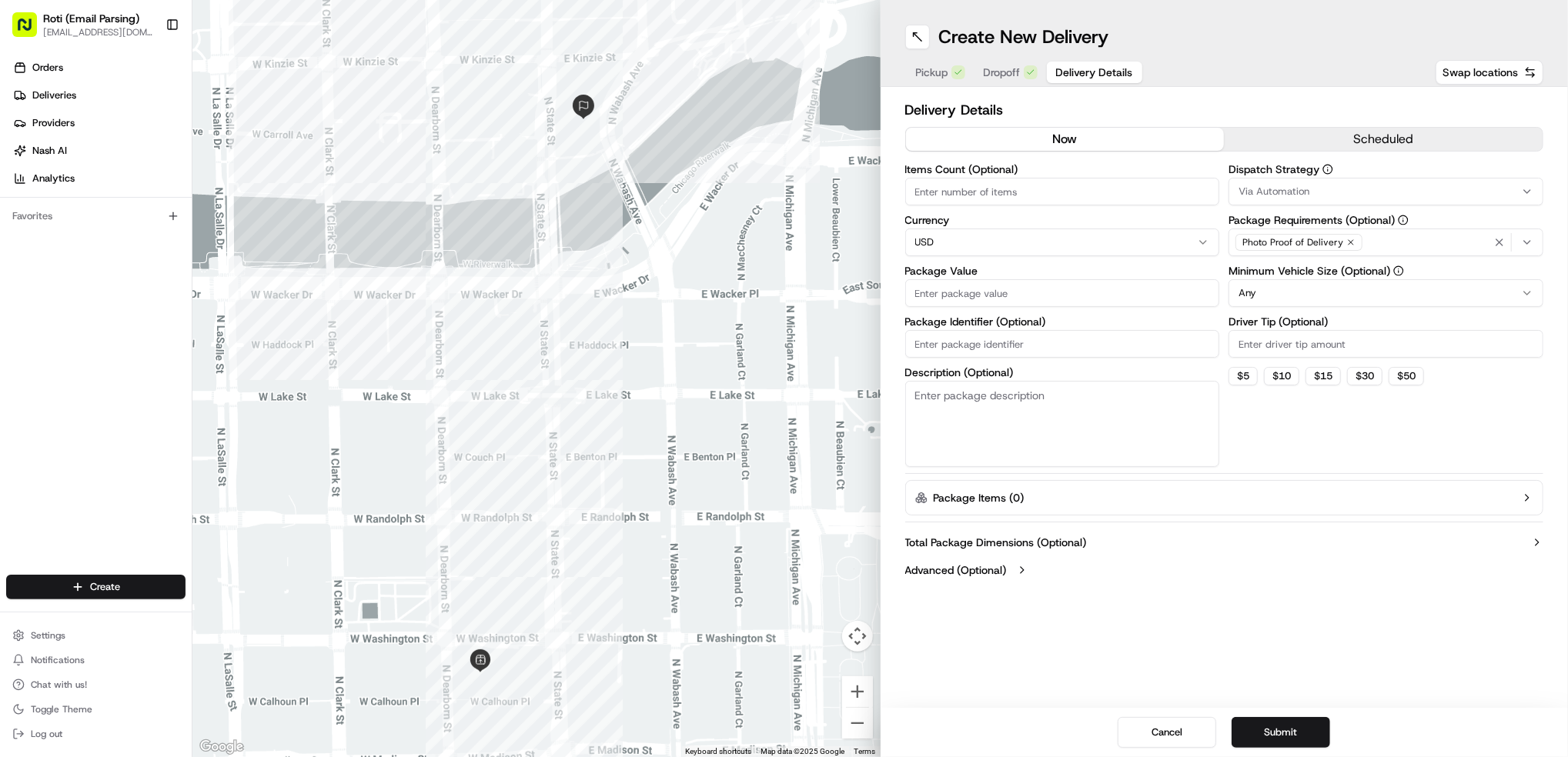
click at [1386, 132] on button "scheduled" at bounding box center [1383, 140] width 319 height 23
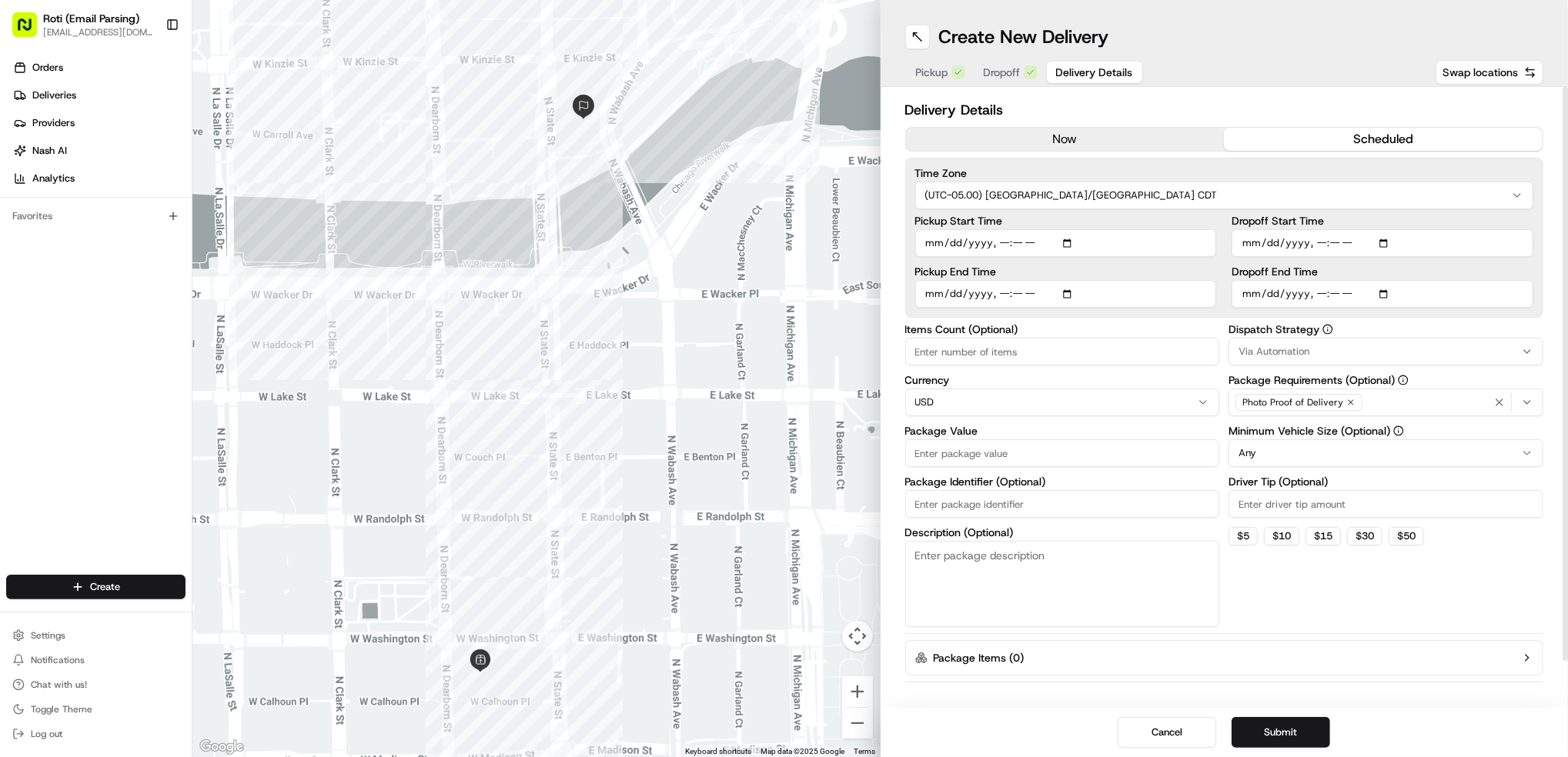
click at [1386, 241] on input "Dropoff Start Time" at bounding box center [1382, 243] width 302 height 28
type input "[DATE]T10:45"
click at [1553, 266] on div "Delivery Details now scheduled Time Zone (UTC-05.00) America/[GEOGRAPHIC_DATA] …" at bounding box center [1225, 397] width 688 height 621
click at [1388, 295] on input "Dropoff End Time" at bounding box center [1382, 294] width 302 height 28
type input "[DATE]T11:00"
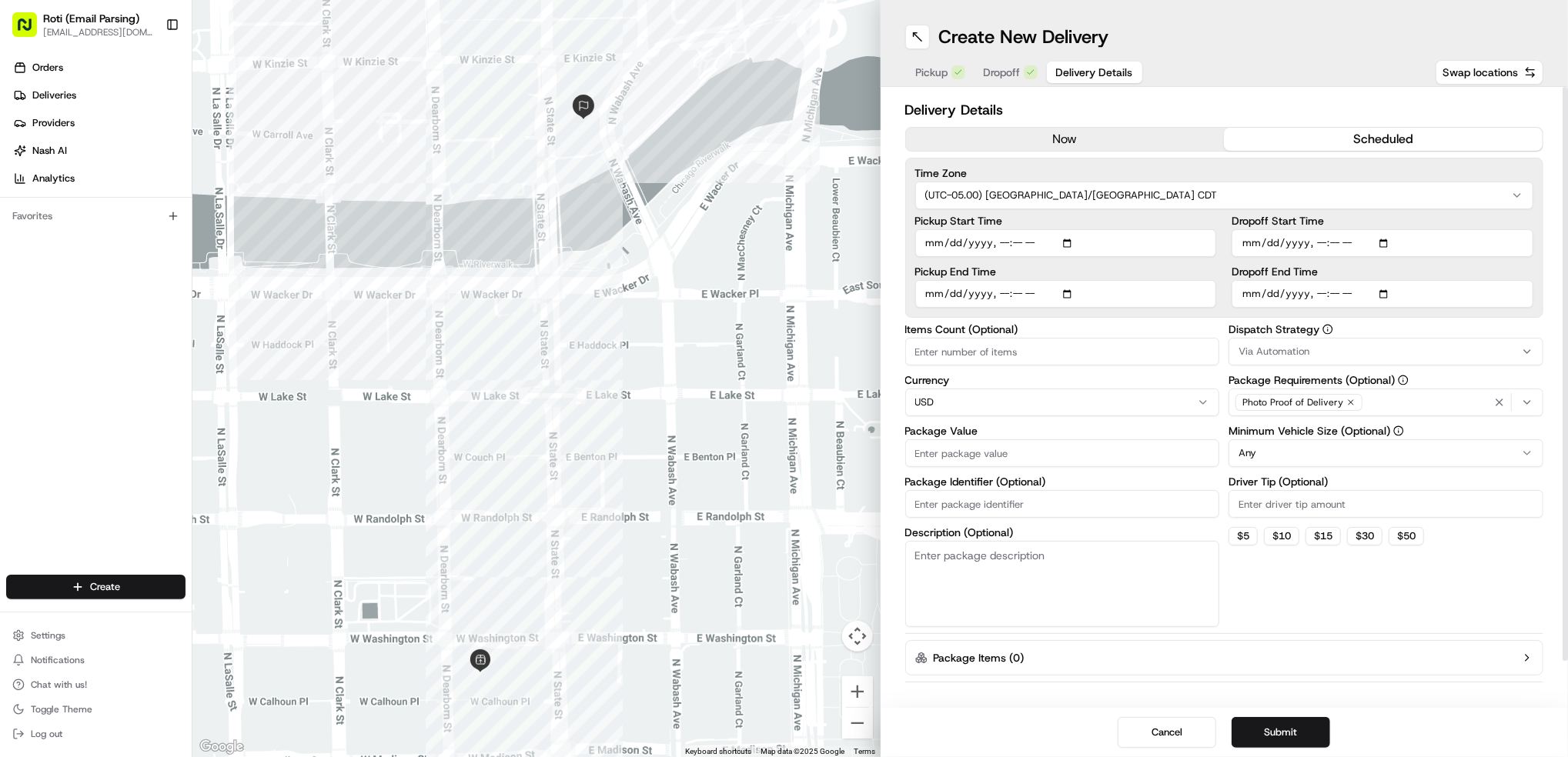
click at [1546, 314] on div "Delivery Details now scheduled Time Zone (UTC-05.00) America/[GEOGRAPHIC_DATA] …" at bounding box center [1225, 397] width 688 height 621
click at [1356, 357] on div "Via Automation" at bounding box center [1386, 352] width 307 height 14
click at [1295, 430] on span "CHI - Standard" at bounding box center [1349, 436] width 189 height 14
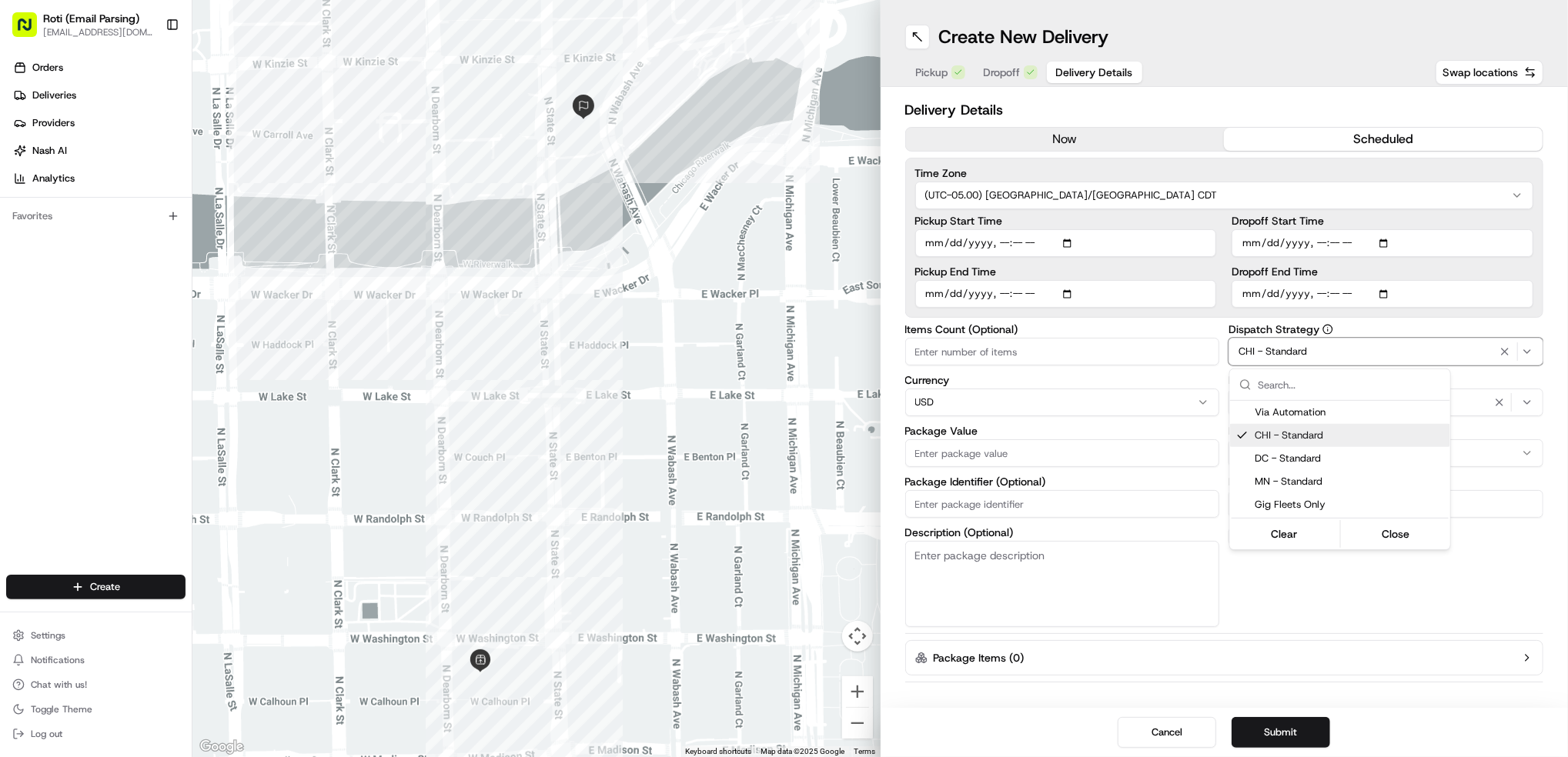
click at [1492, 450] on html "Roti (Email Parsing) [EMAIL_ADDRESS][DOMAIN_NAME] Toggle Sidebar Orders Deliver…" at bounding box center [784, 378] width 1568 height 757
click at [1485, 452] on html "Roti (Email Parsing) [EMAIL_ADDRESS][DOMAIN_NAME] Toggle Sidebar Orders Deliver…" at bounding box center [784, 378] width 1568 height 757
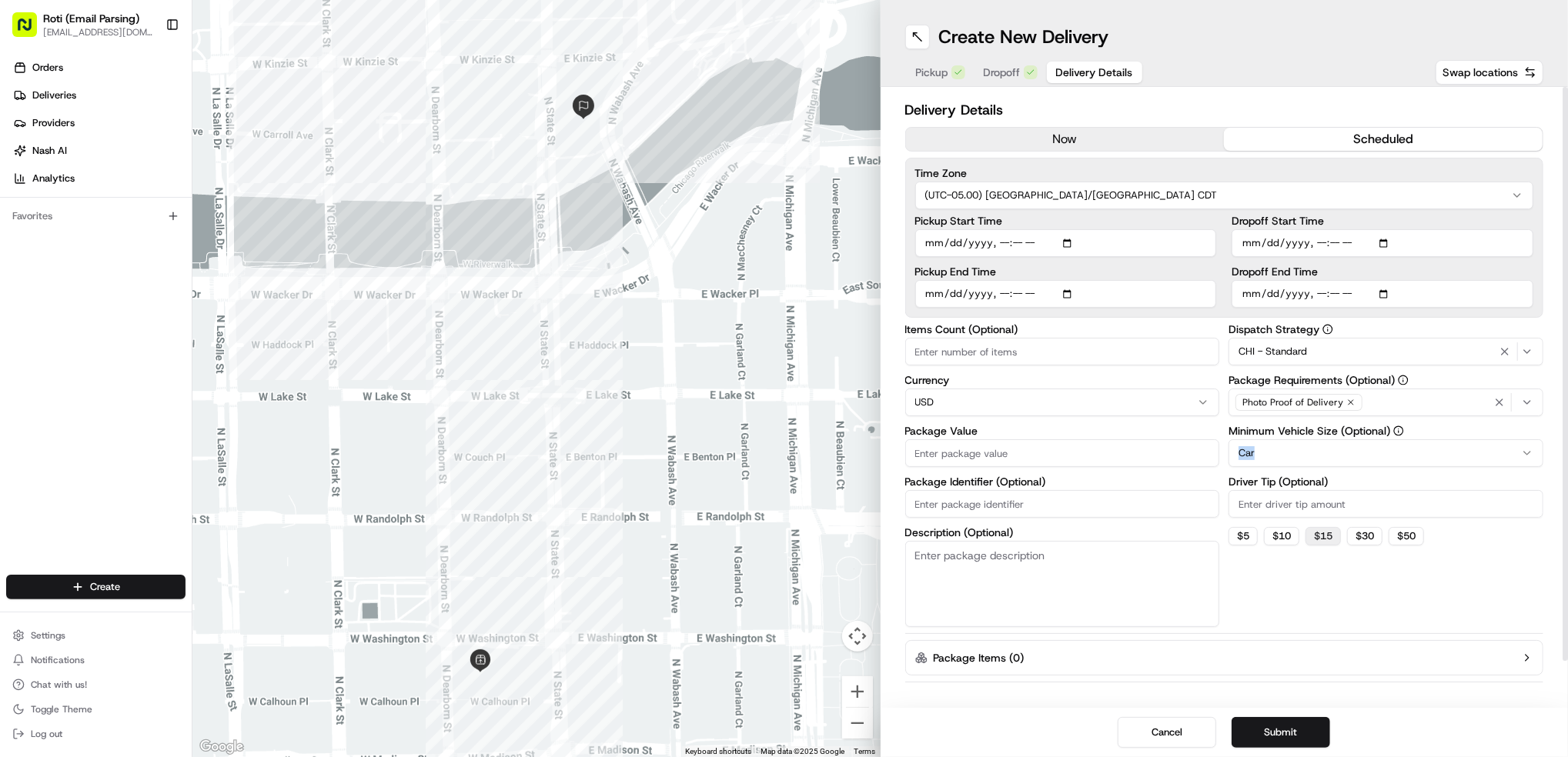
click at [1309, 536] on button "$ 15" at bounding box center [1323, 536] width 35 height 19
type input "15"
click at [938, 494] on input "Package Identifier (Optional)" at bounding box center [1063, 504] width 315 height 28
paste input "AMA - American Medical Association"
type input "AMA - American Medical Association 8/20"
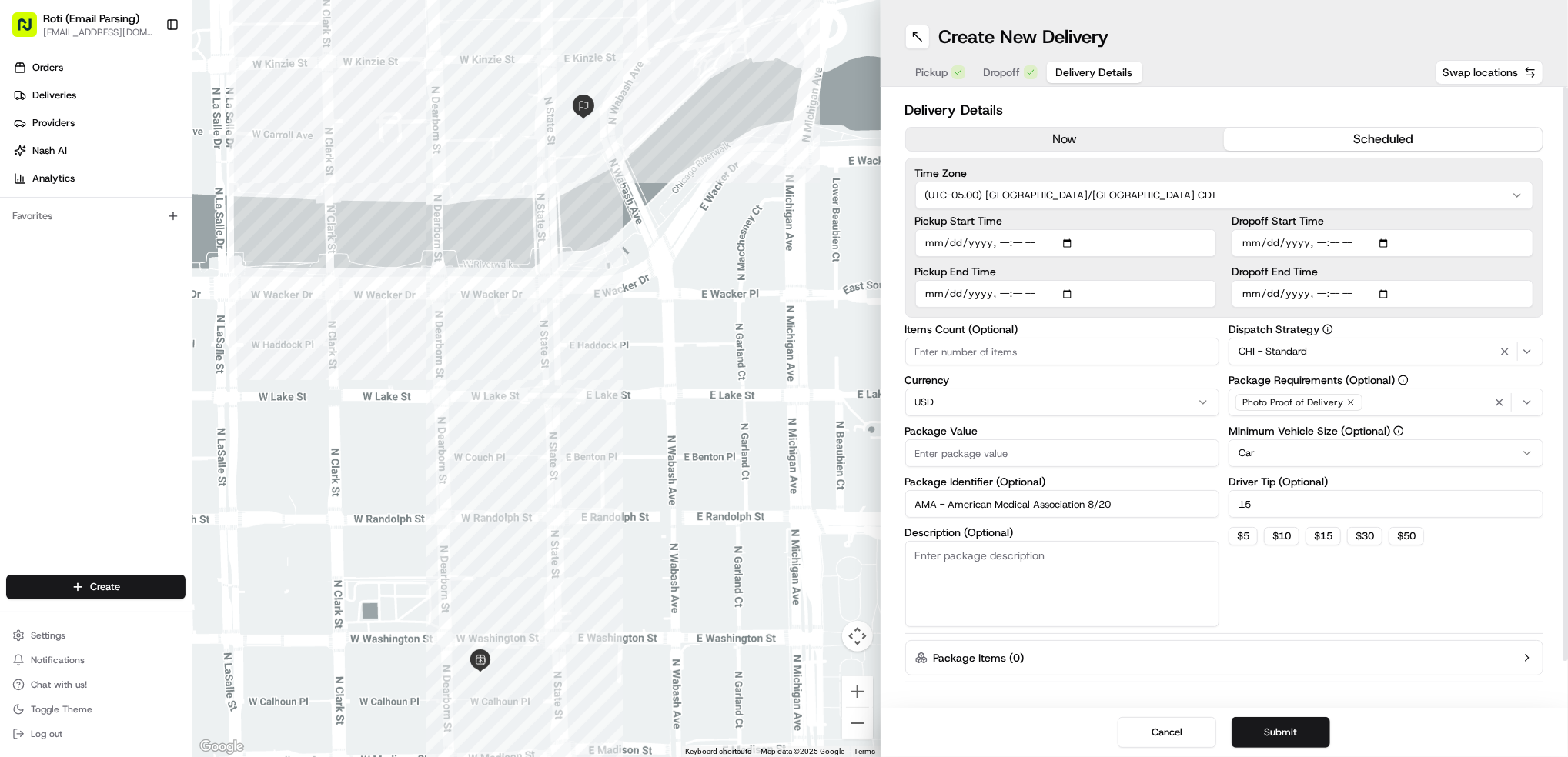
click at [959, 455] on input "Package Value" at bounding box center [1063, 454] width 315 height 28
type input "514.99"
click at [929, 351] on input "Items Count (Optional)" at bounding box center [1063, 352] width 315 height 28
type input "3"
click at [1294, 736] on button "Submit" at bounding box center [1281, 733] width 99 height 31
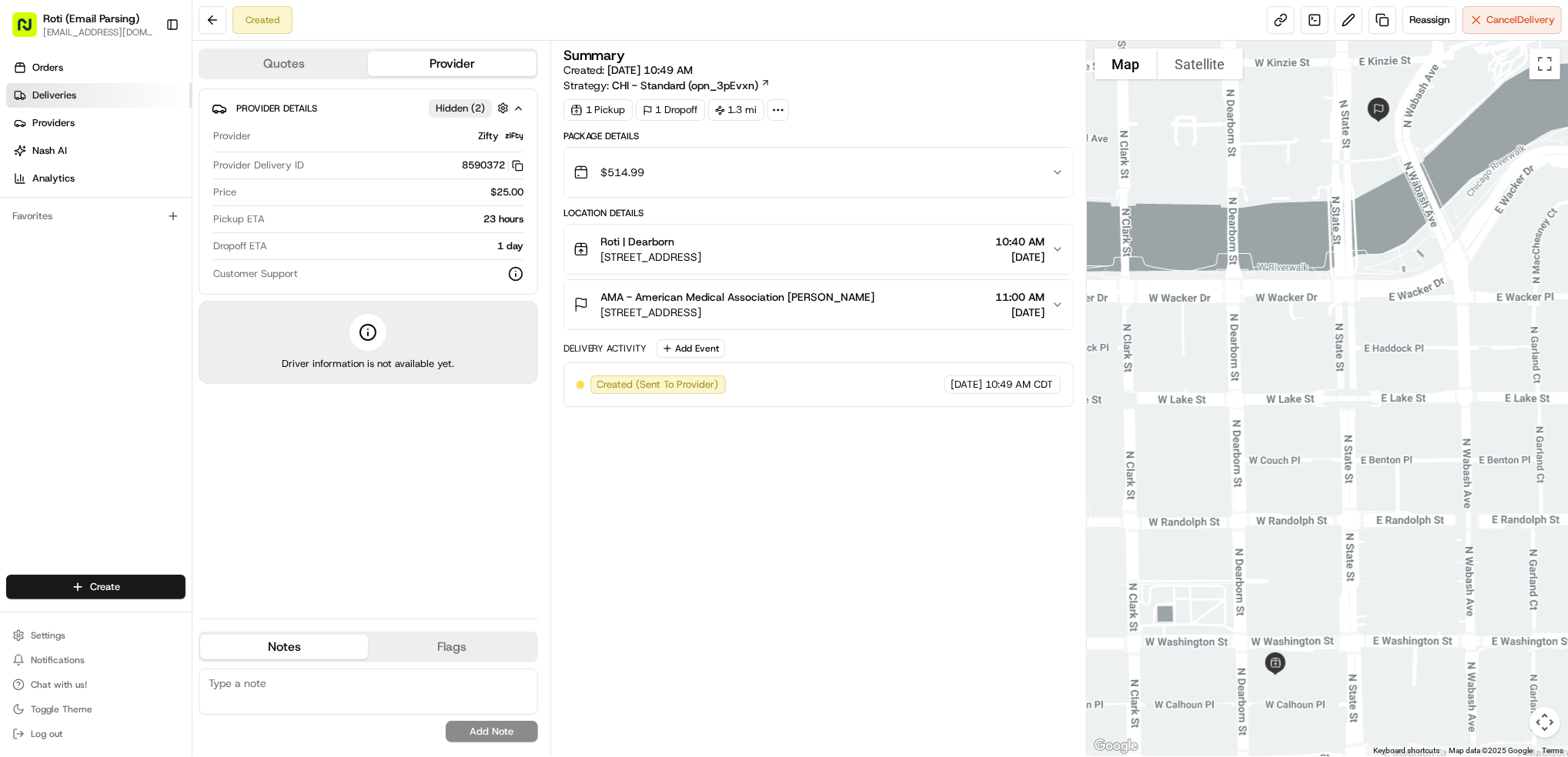
click at [69, 85] on link "Deliveries" at bounding box center [99, 96] width 185 height 25
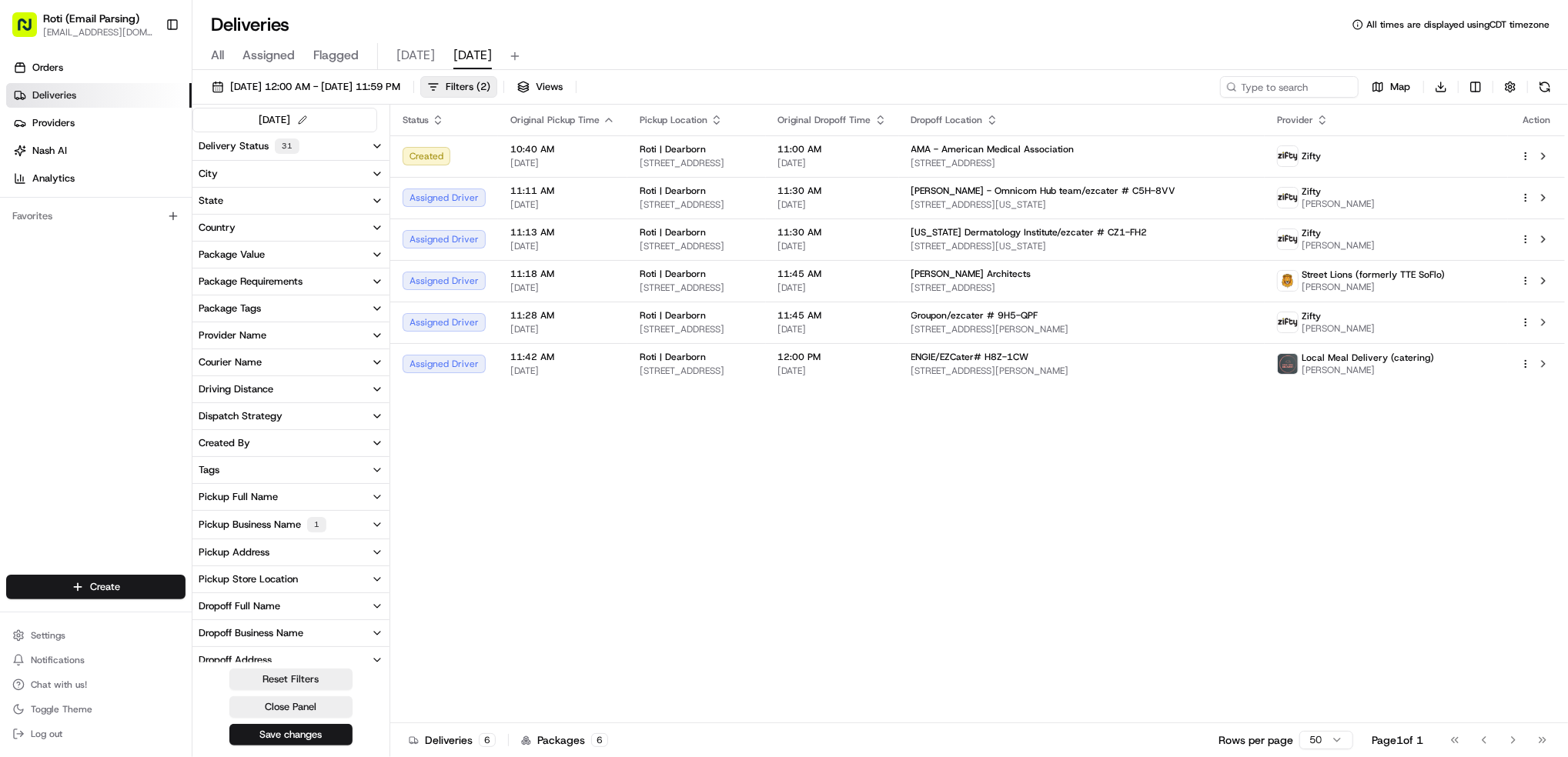
click at [290, 529] on div "Pickup Business Name 1" at bounding box center [262, 525] width 128 height 15
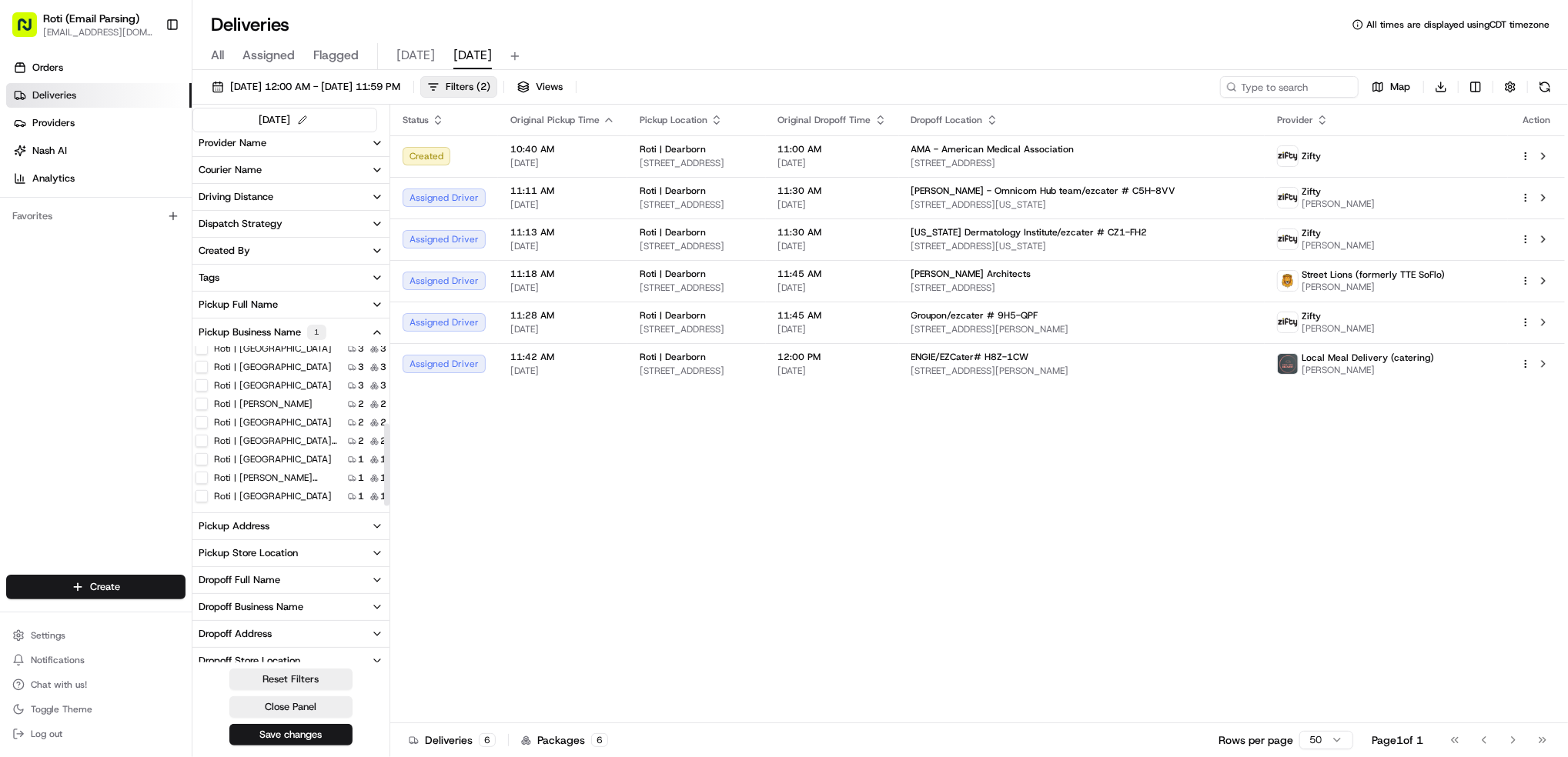
scroll to position [308, 0]
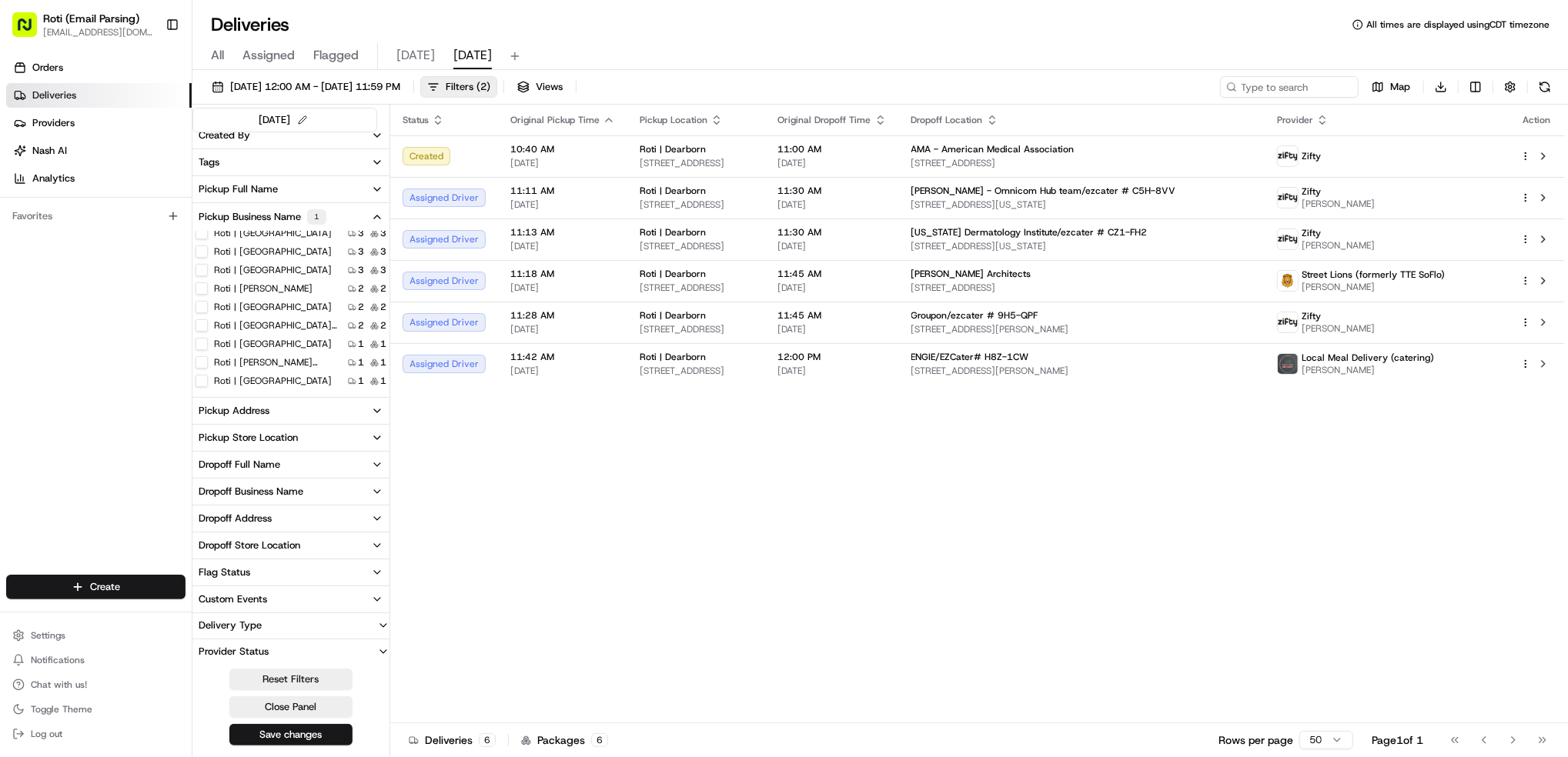
click at [201, 252] on Street "Roti | [GEOGRAPHIC_DATA]" at bounding box center [201, 252] width 12 height 12
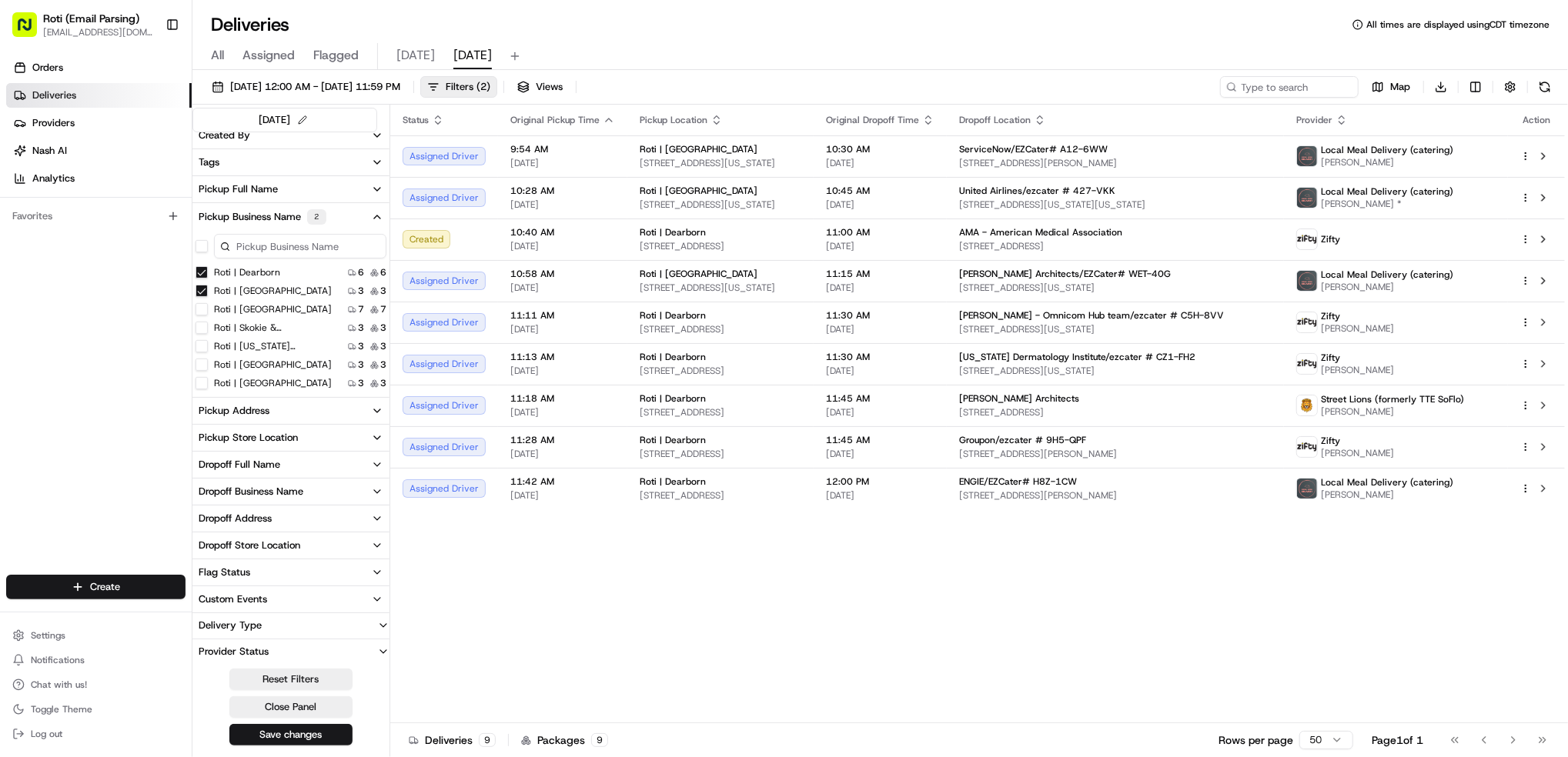
click at [203, 272] on Dearborn "Roti | Dearborn" at bounding box center [201, 272] width 12 height 12
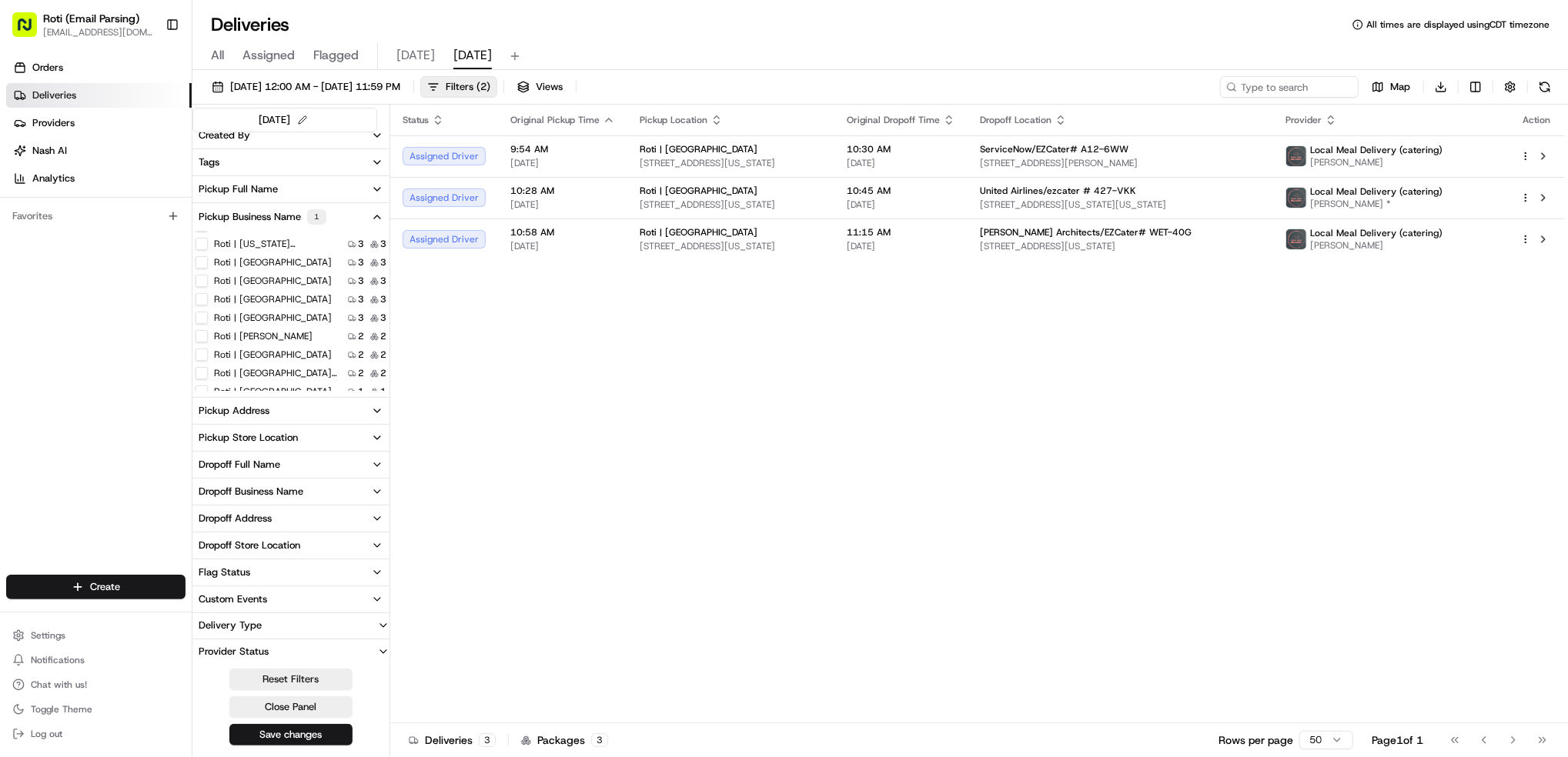
scroll to position [150, 0]
click at [262, 381] on label "Roti | [GEOGRAPHIC_DATA]" at bounding box center [272, 381] width 118 height 12
click at [208, 381] on Street "Roti | [GEOGRAPHIC_DATA]" at bounding box center [201, 381] width 12 height 12
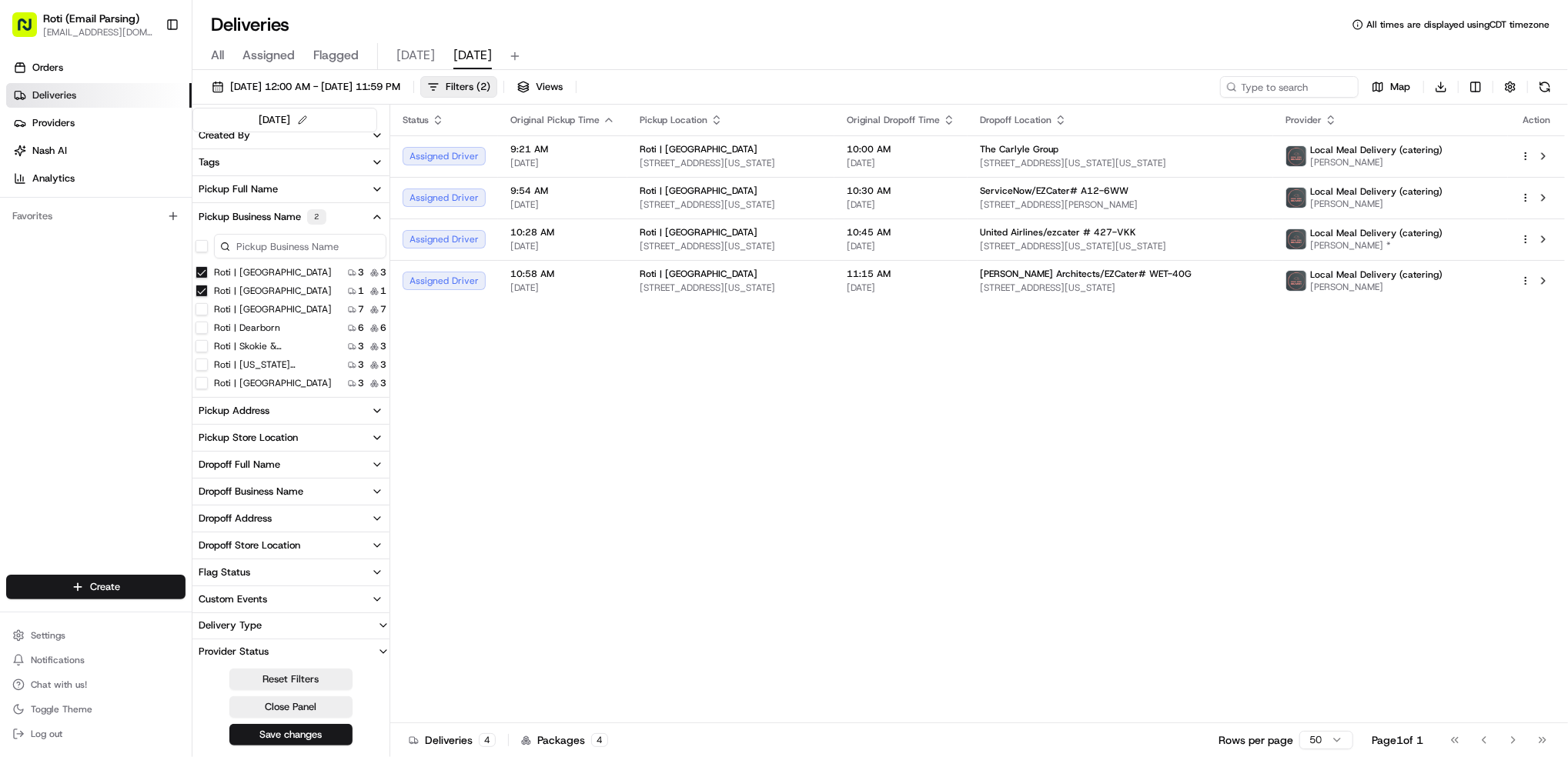
click at [201, 275] on Street "Roti | [GEOGRAPHIC_DATA]" at bounding box center [201, 272] width 12 height 12
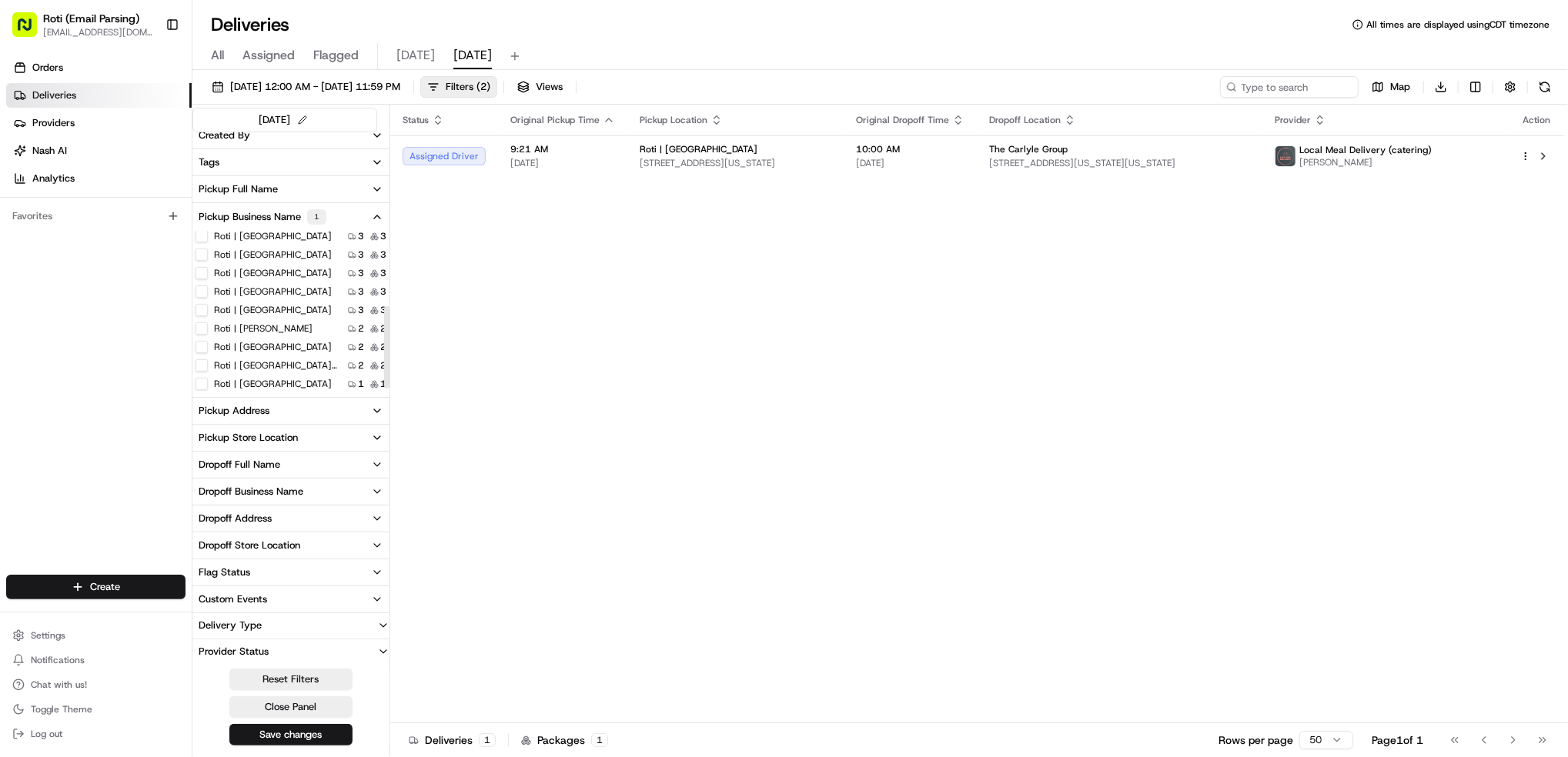
scroll to position [150, 0]
click at [269, 362] on label "Roti | [GEOGRAPHIC_DATA]" at bounding box center [272, 363] width 118 height 12
click at [208, 362] on Brook "Roti | [GEOGRAPHIC_DATA]" at bounding box center [201, 363] width 12 height 12
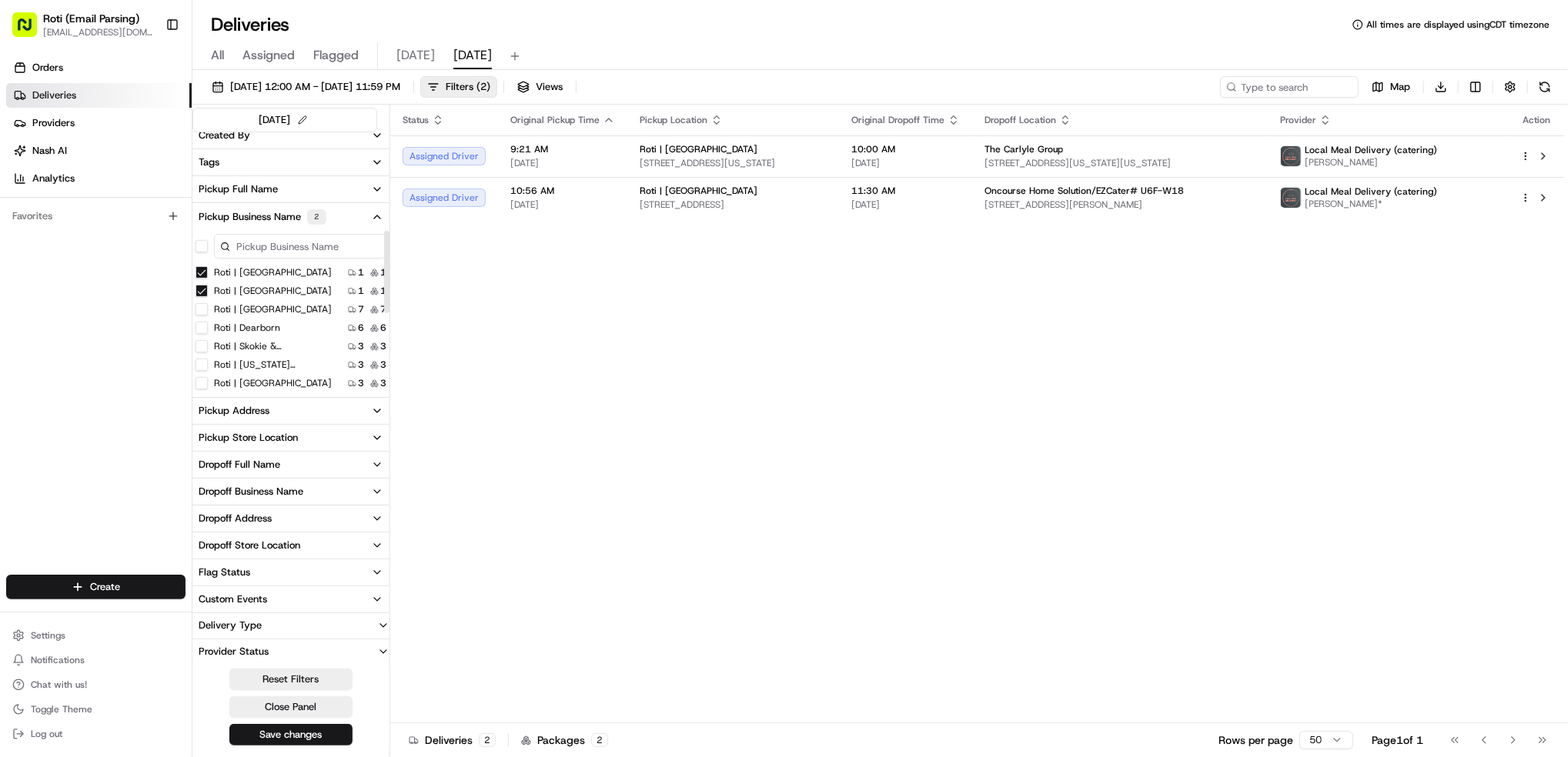
click at [203, 271] on Street "Roti | [GEOGRAPHIC_DATA]" at bounding box center [201, 272] width 12 height 12
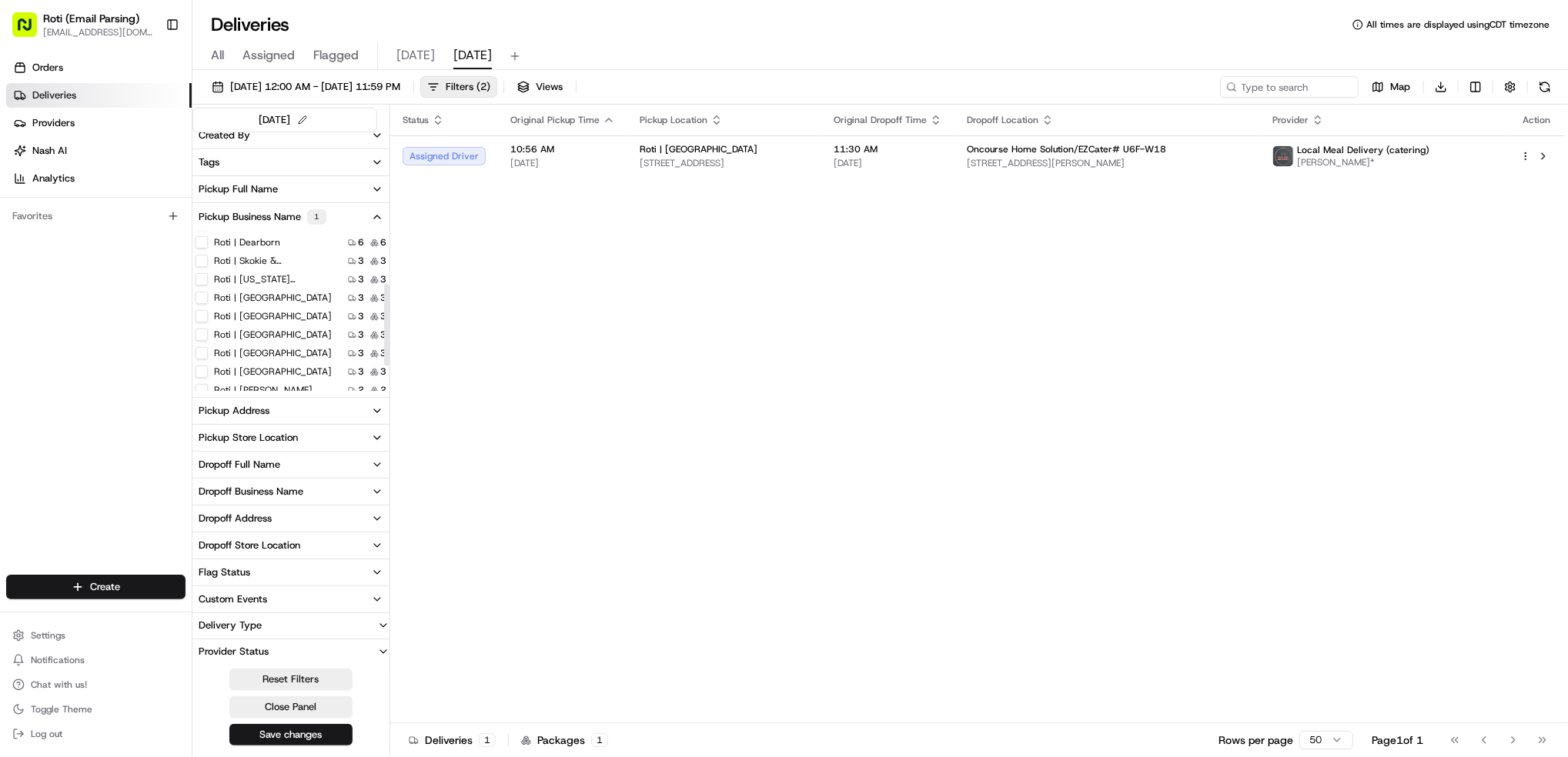
scroll to position [103, 0]
click at [286, 340] on label "Roti | [GEOGRAPHIC_DATA]" at bounding box center [272, 336] width 118 height 12
click at [208, 340] on Schaumburg "Roti | [GEOGRAPHIC_DATA]" at bounding box center [201, 336] width 12 height 12
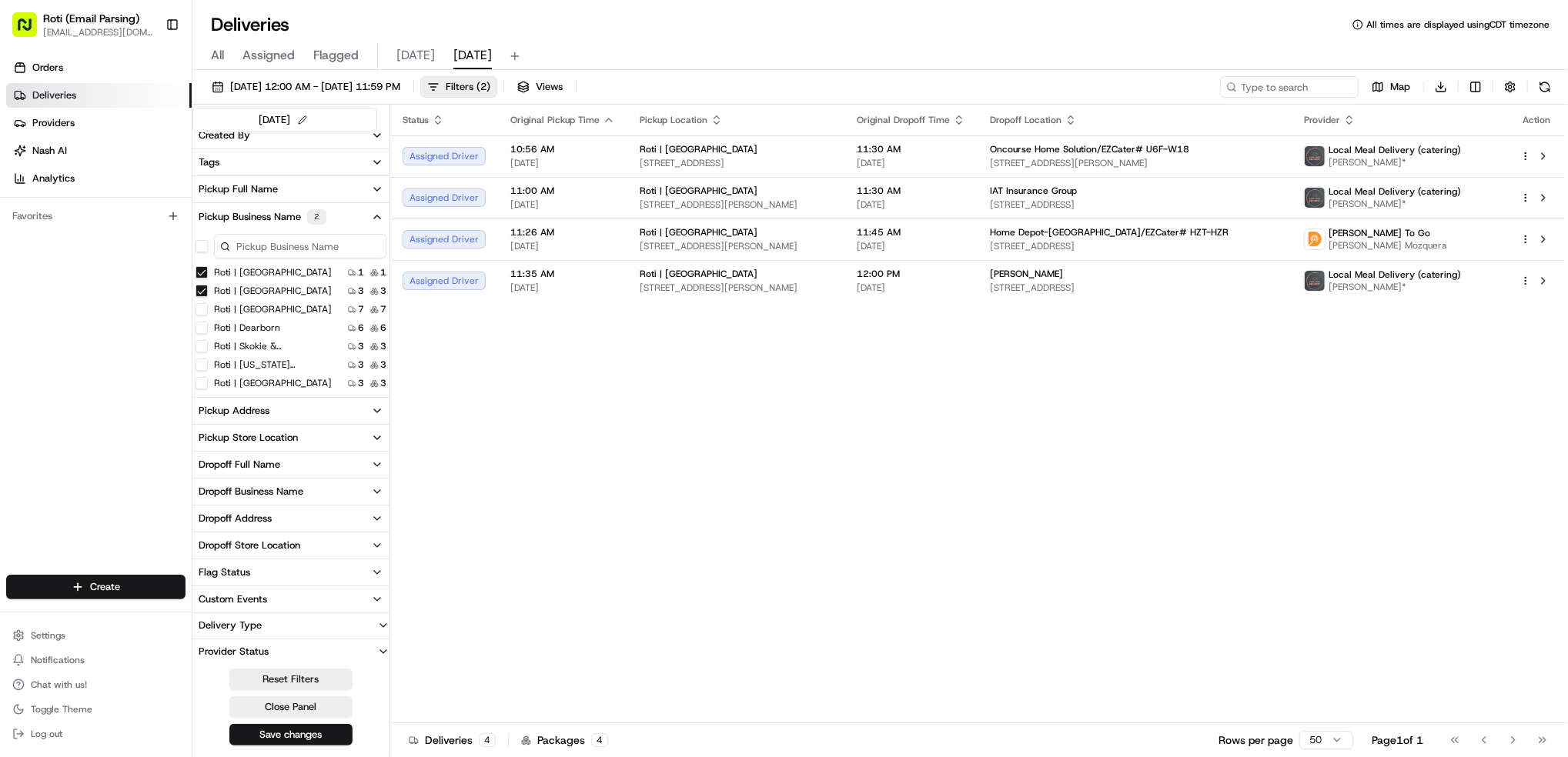
click at [205, 272] on Brook "Roti | [GEOGRAPHIC_DATA]" at bounding box center [201, 272] width 12 height 12
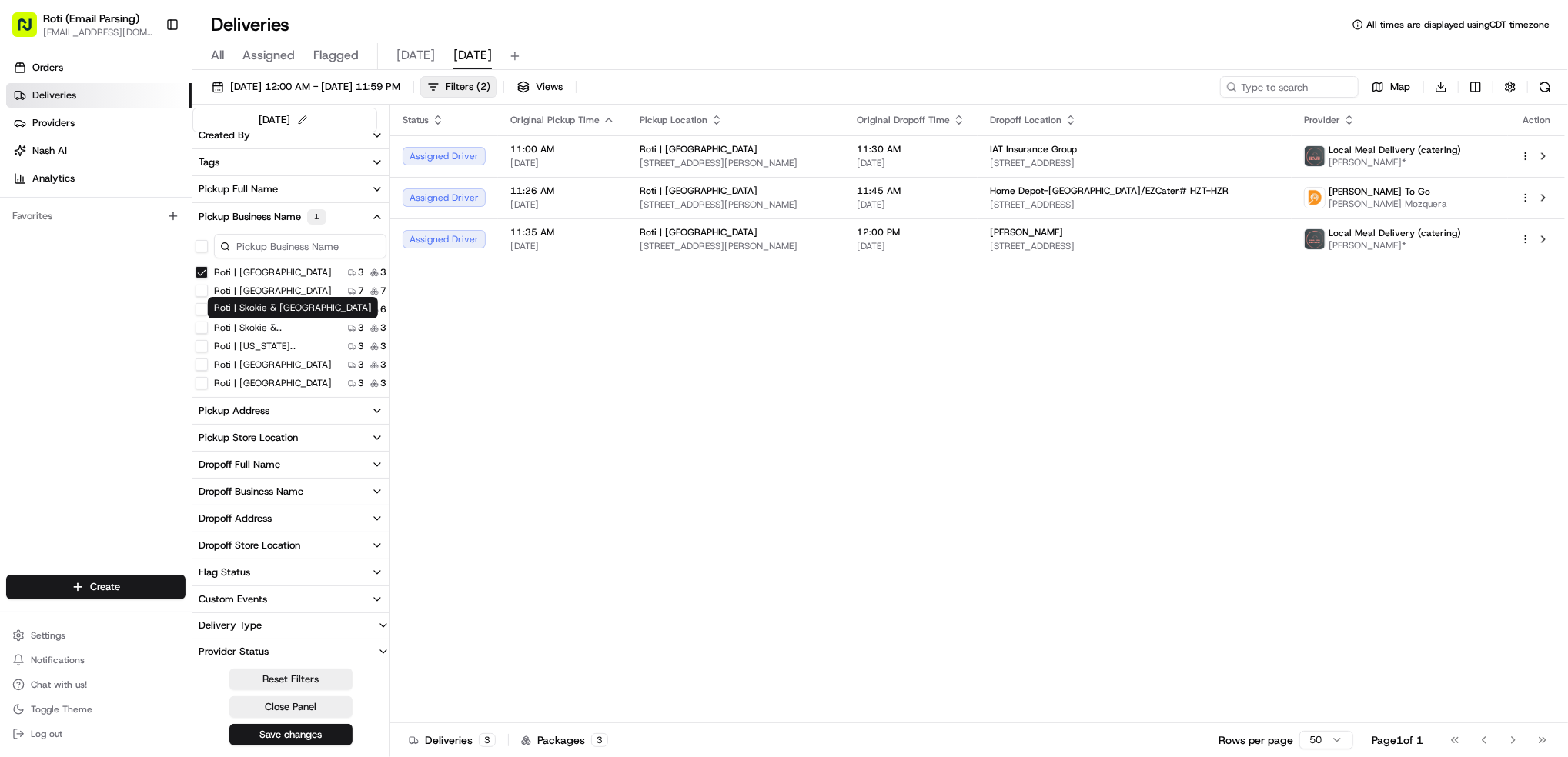
click at [296, 330] on label "Roti | Skokie & [GEOGRAPHIC_DATA]" at bounding box center [275, 328] width 123 height 12
click at [208, 330] on Dundee "Roti | Skokie & [GEOGRAPHIC_DATA]" at bounding box center [201, 328] width 12 height 12
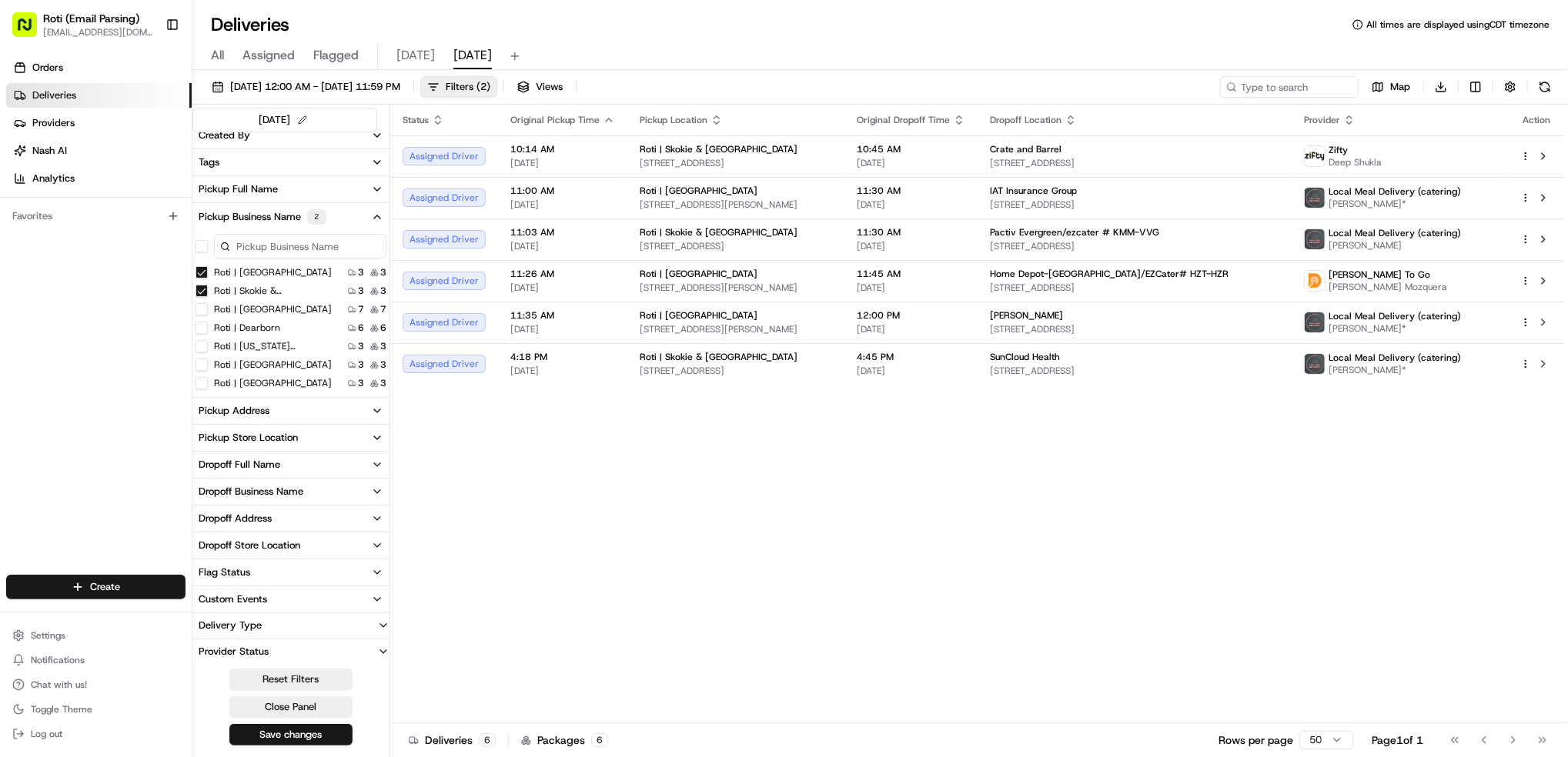
click at [198, 271] on Schaumburg "Roti | [GEOGRAPHIC_DATA]" at bounding box center [201, 272] width 12 height 12
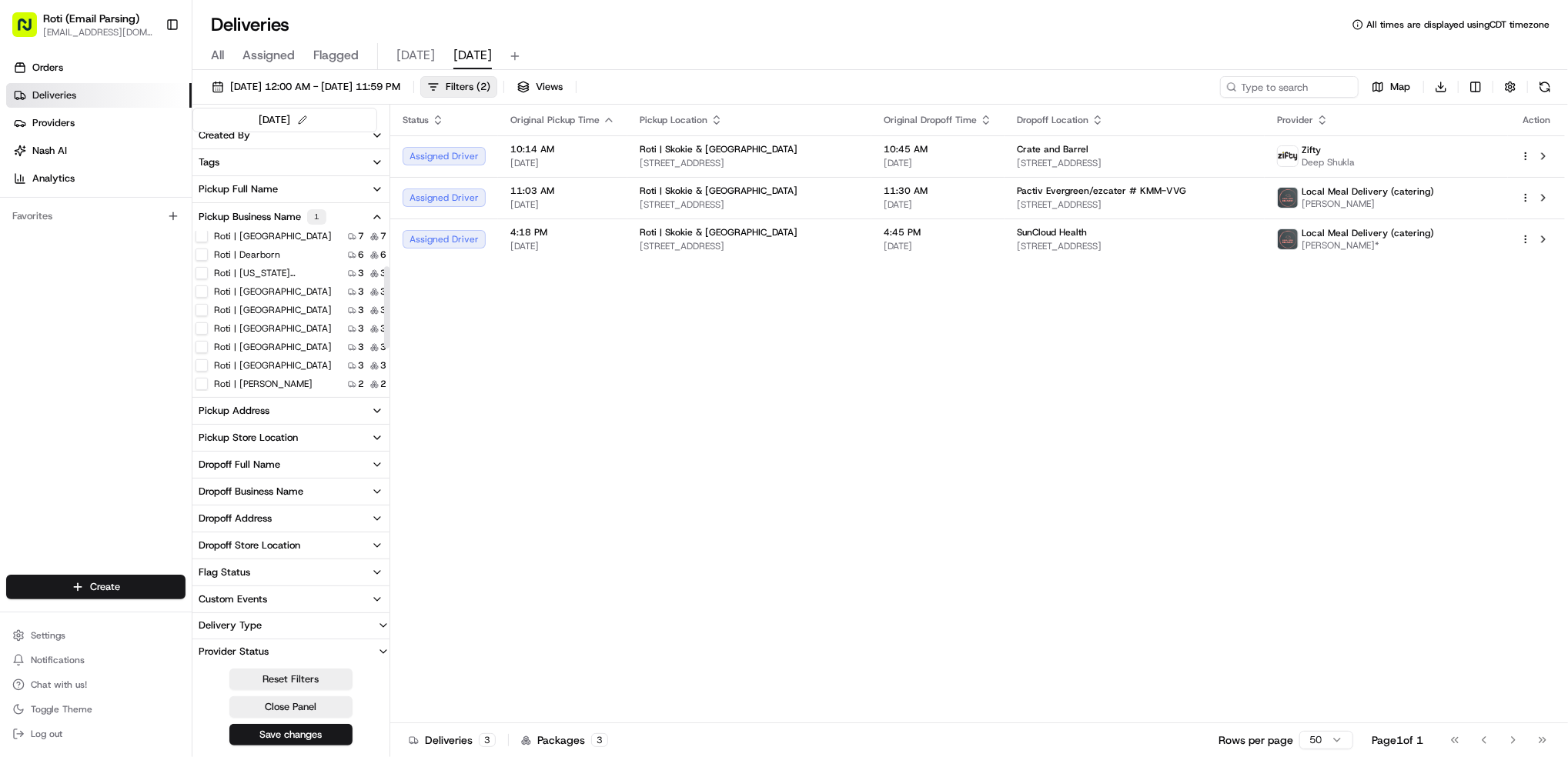
scroll to position [103, 0]
click at [303, 371] on label "Roti | [GEOGRAPHIC_DATA] and [US_STATE]" at bounding box center [275, 373] width 123 height 12
click at [208, 371] on Michigan "Roti | [GEOGRAPHIC_DATA] and [US_STATE]" at bounding box center [201, 373] width 12 height 12
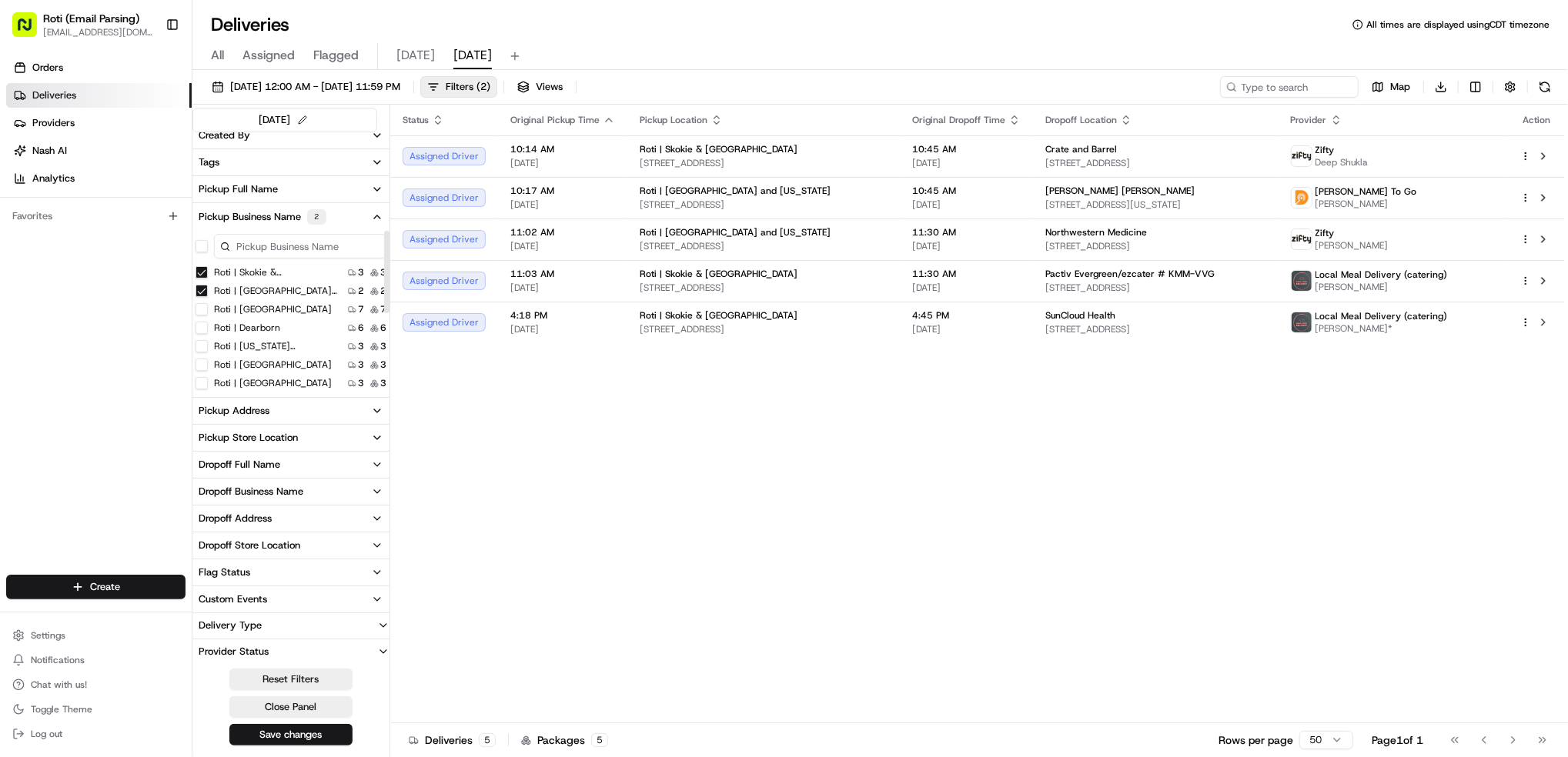
click at [201, 275] on Dundee "Roti | Skokie & [GEOGRAPHIC_DATA]" at bounding box center [201, 272] width 12 height 12
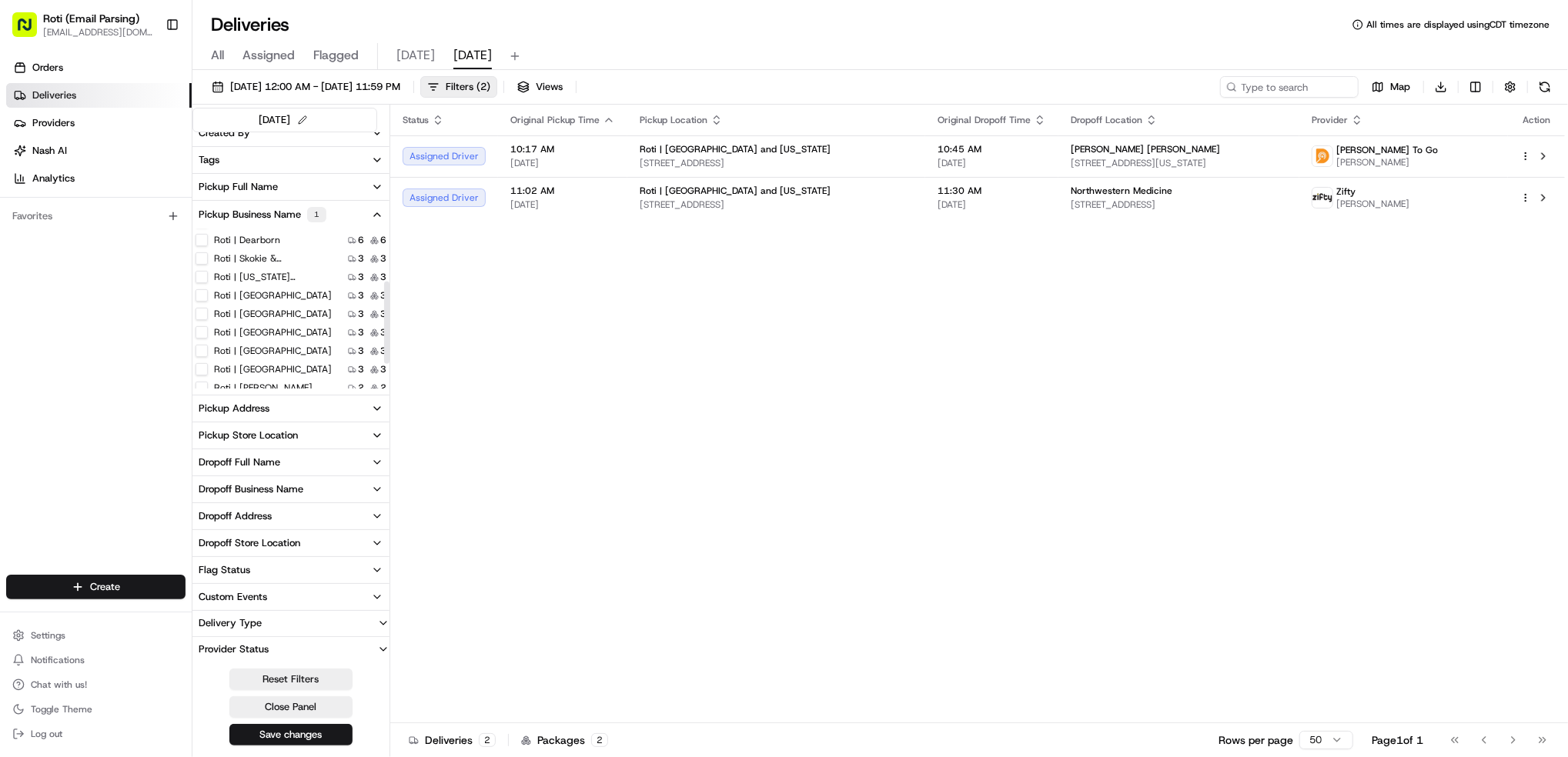
scroll to position [103, 0]
click at [274, 275] on label "Roti | [GEOGRAPHIC_DATA]" at bounding box center [272, 279] width 118 height 12
click at [208, 275] on Park "Roti | [GEOGRAPHIC_DATA]" at bounding box center [201, 279] width 12 height 12
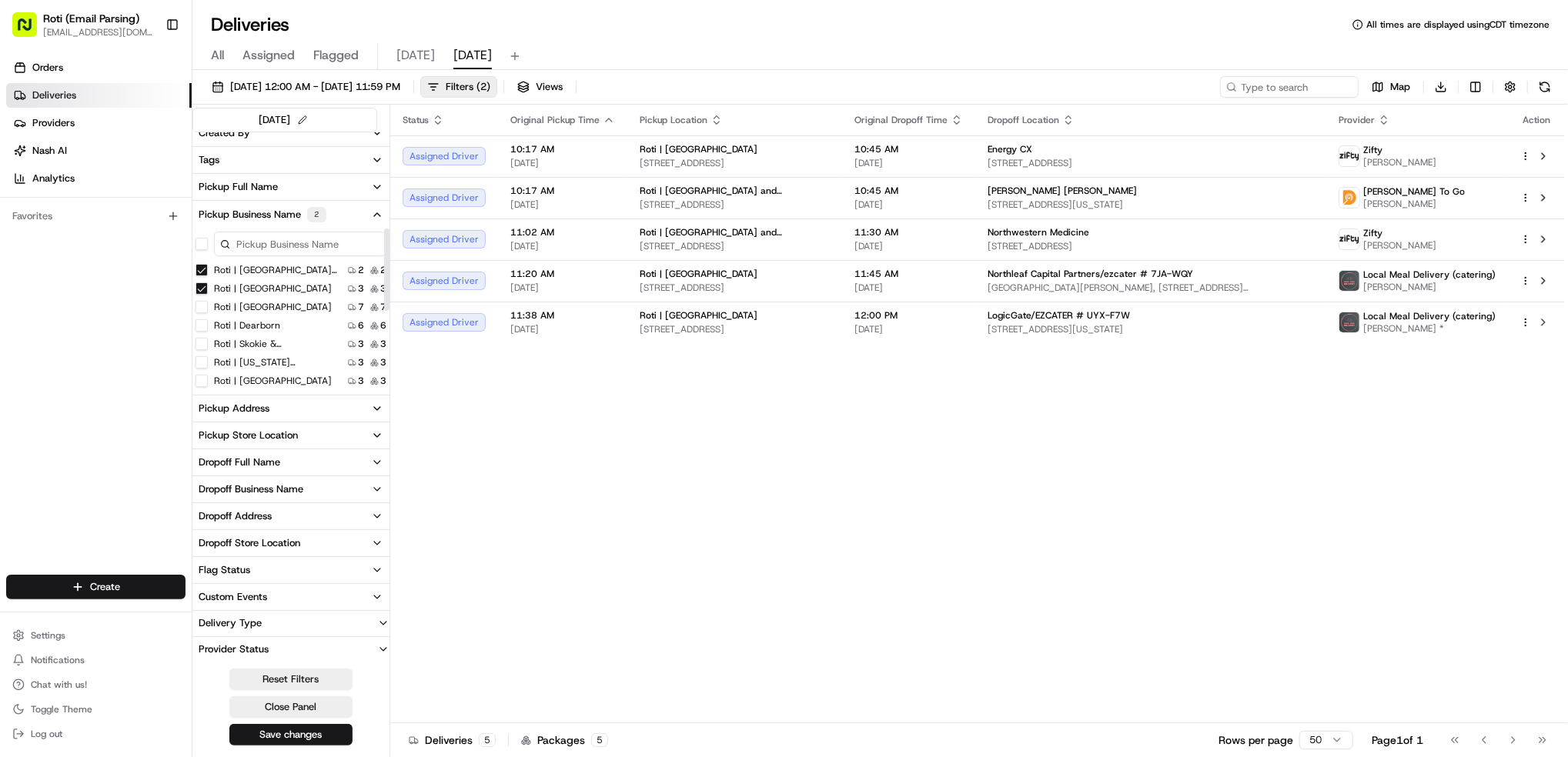
click at [201, 271] on Michigan "Roti | [GEOGRAPHIC_DATA] and [US_STATE]" at bounding box center [201, 270] width 12 height 12
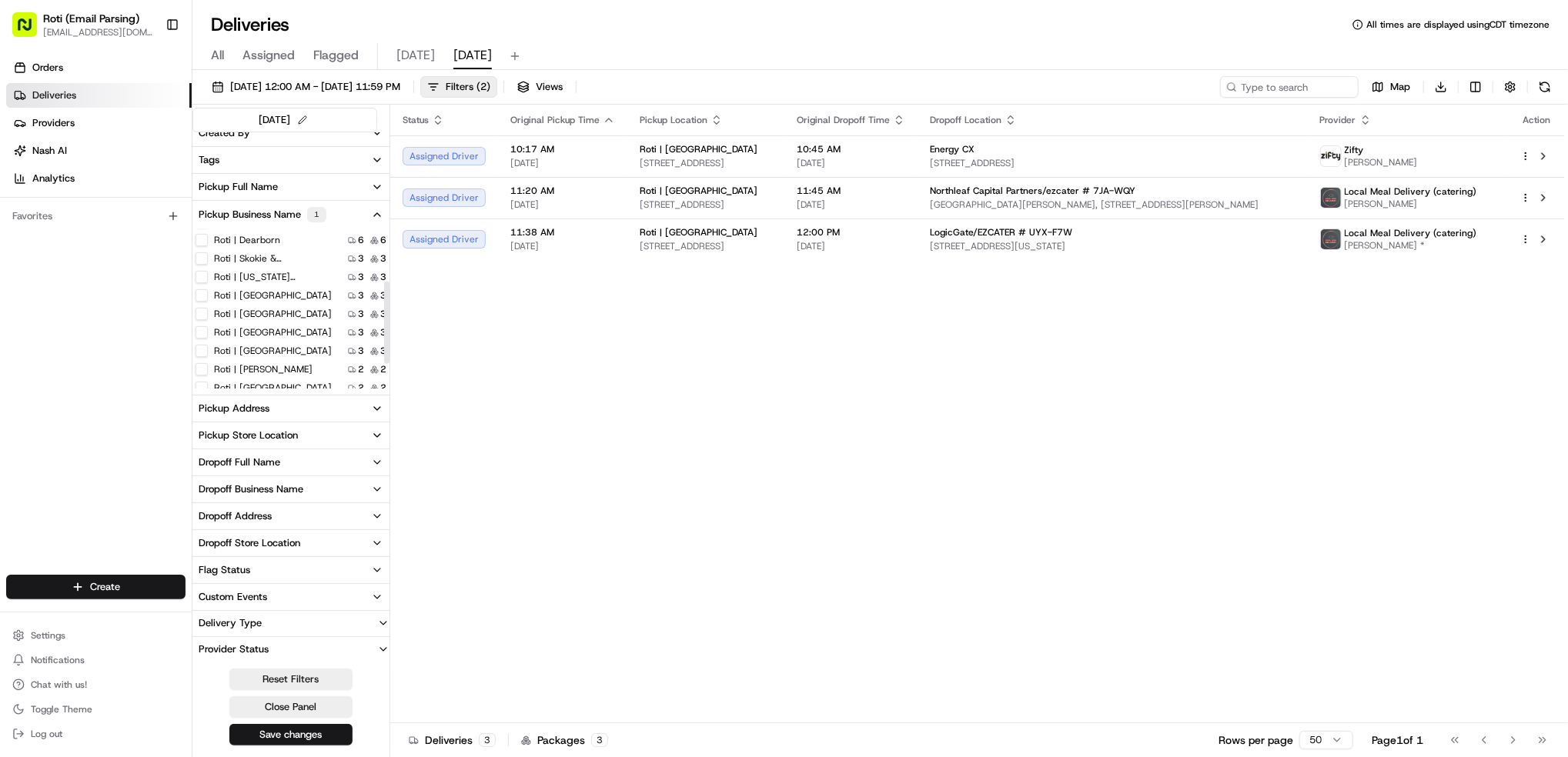
scroll to position [103, 0]
click at [264, 354] on label "Roti | [GEOGRAPHIC_DATA]" at bounding box center [272, 353] width 118 height 12
click at [208, 354] on Center "Roti | [GEOGRAPHIC_DATA]" at bounding box center [201, 353] width 12 height 12
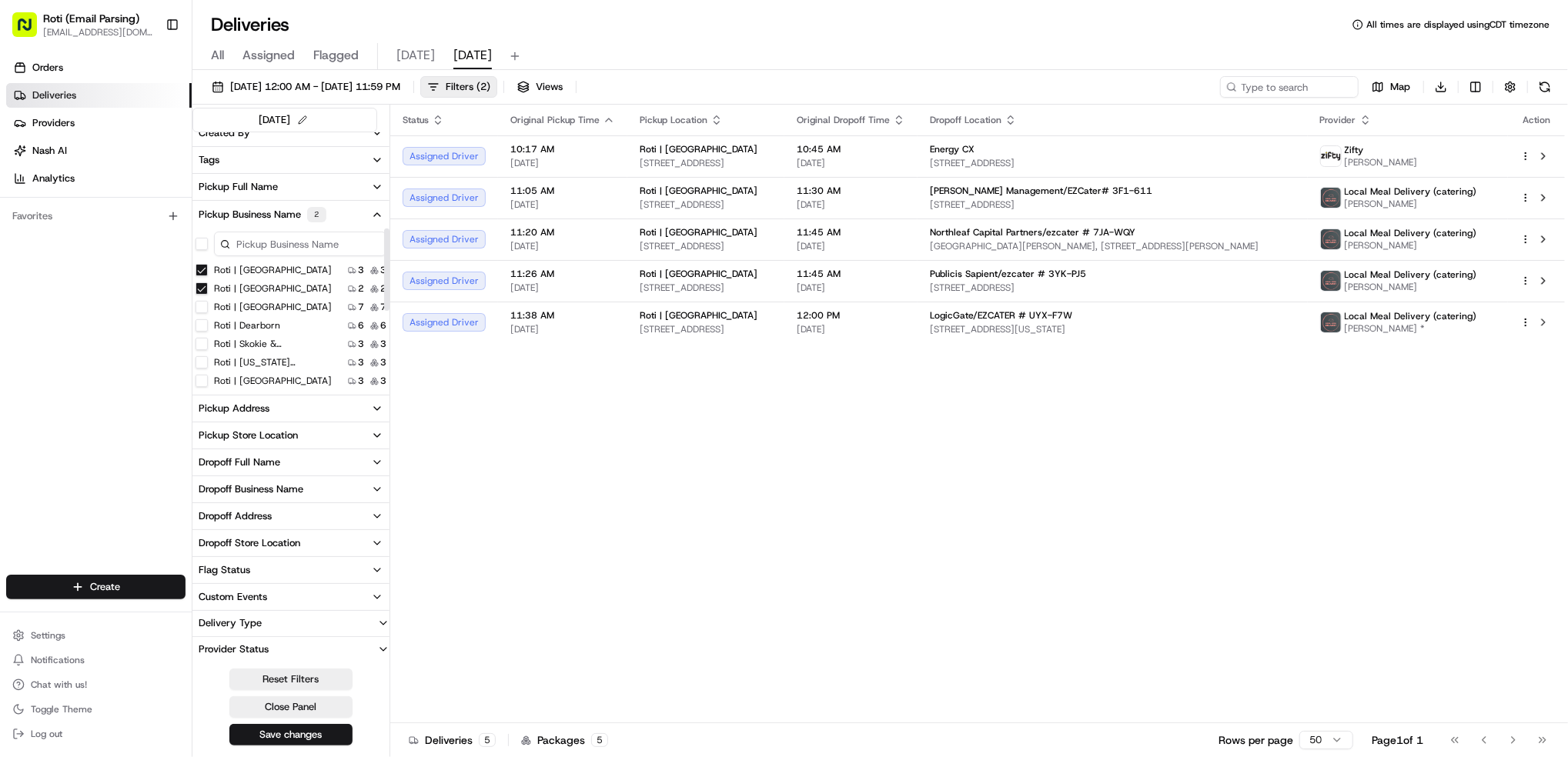
click at [201, 269] on Park "Roti | [GEOGRAPHIC_DATA]" at bounding box center [201, 270] width 12 height 12
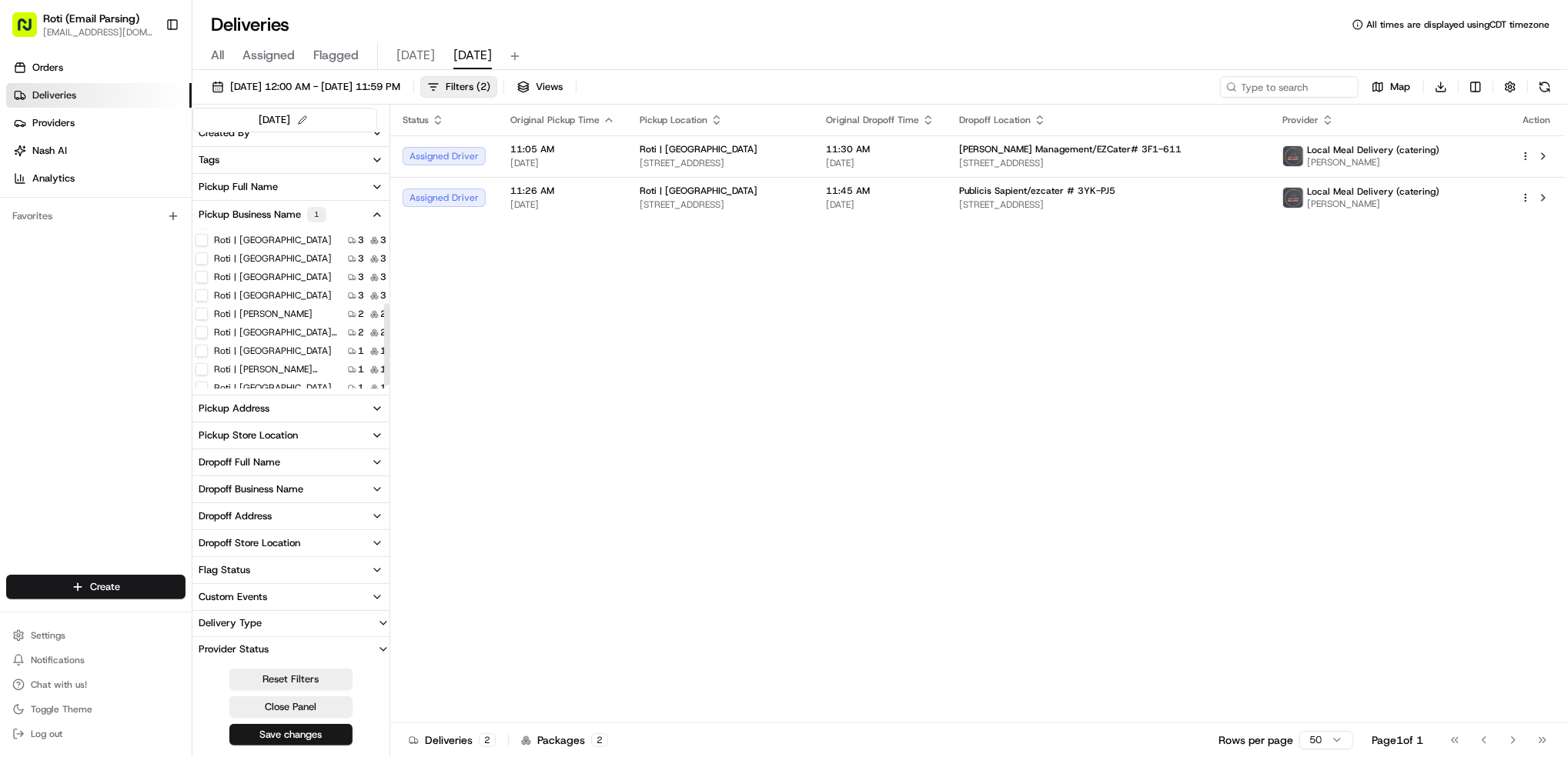
scroll to position [150, 0]
click at [281, 360] on label "Roti | [PERSON_NAME] Farms" at bounding box center [275, 360] width 123 height 12
click at [208, 360] on Farms "Roti | [PERSON_NAME] Farms" at bounding box center [201, 360] width 12 height 12
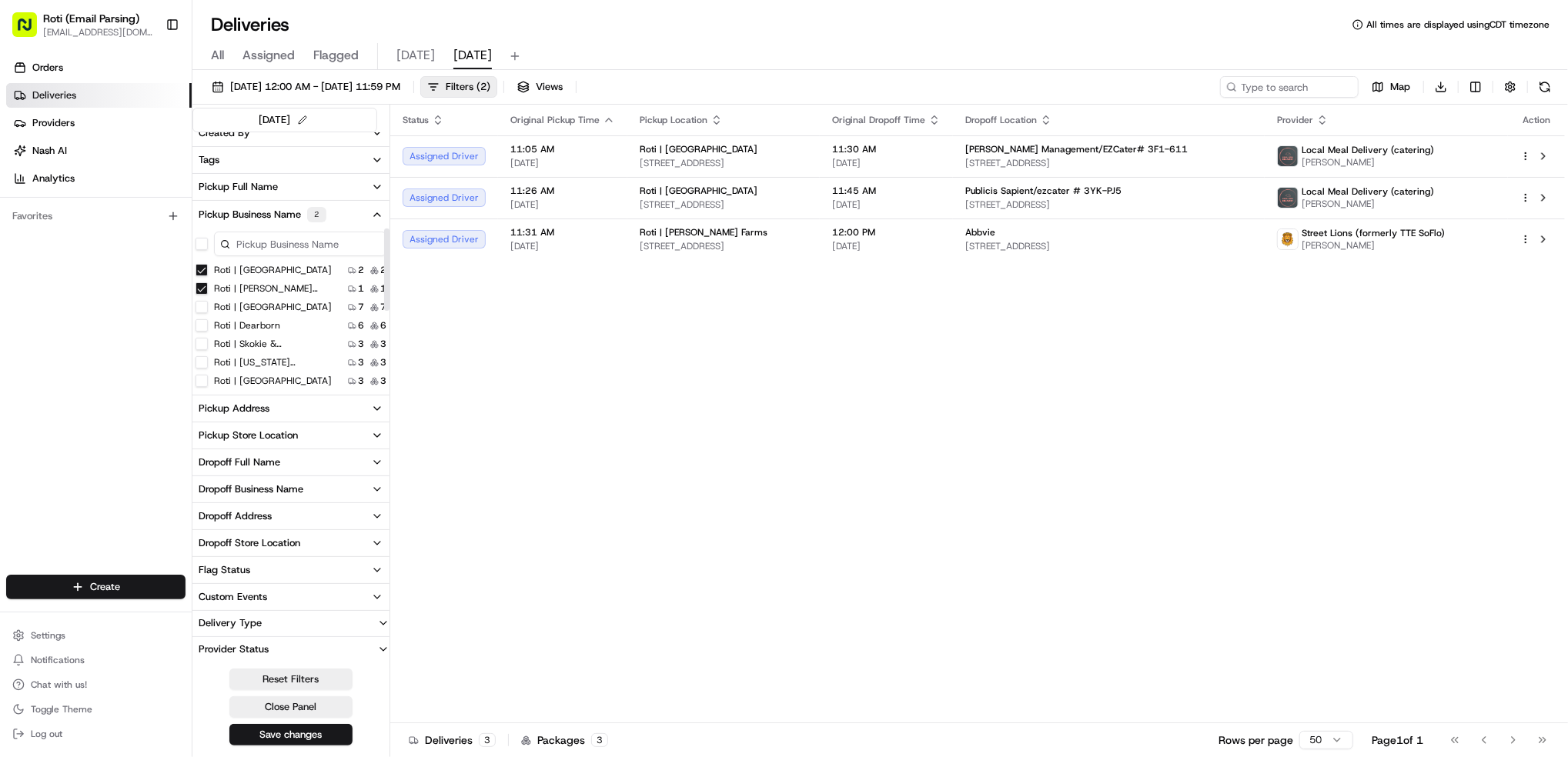
click at [203, 265] on Center "Roti | [GEOGRAPHIC_DATA]" at bounding box center [201, 270] width 12 height 12
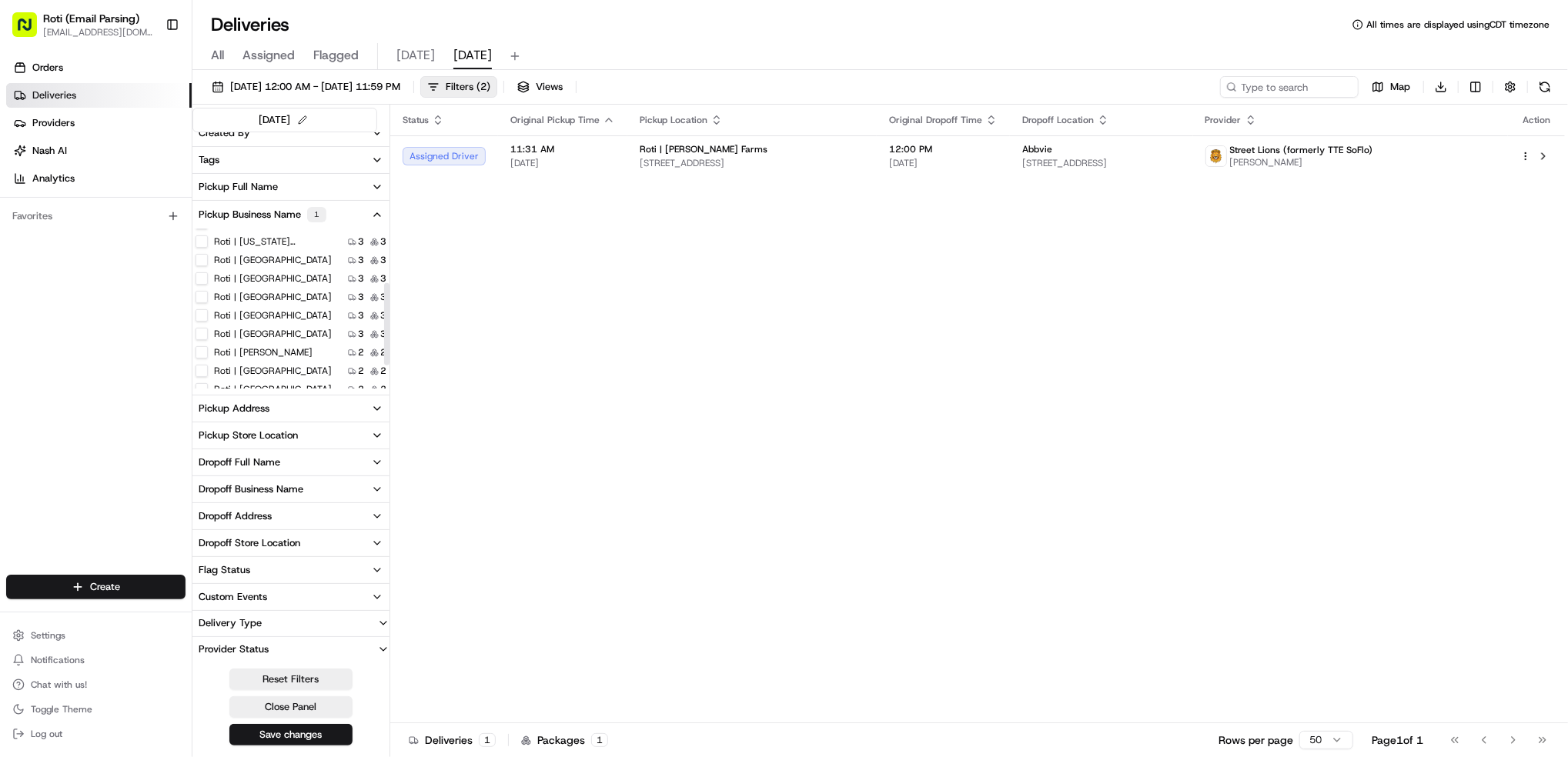
scroll to position [150, 0]
click at [286, 245] on label "Roti | [GEOGRAPHIC_DATA]" at bounding box center [272, 249] width 118 height 12
click at [208, 245] on MN "Roti | [GEOGRAPHIC_DATA]" at bounding box center [201, 249] width 12 height 12
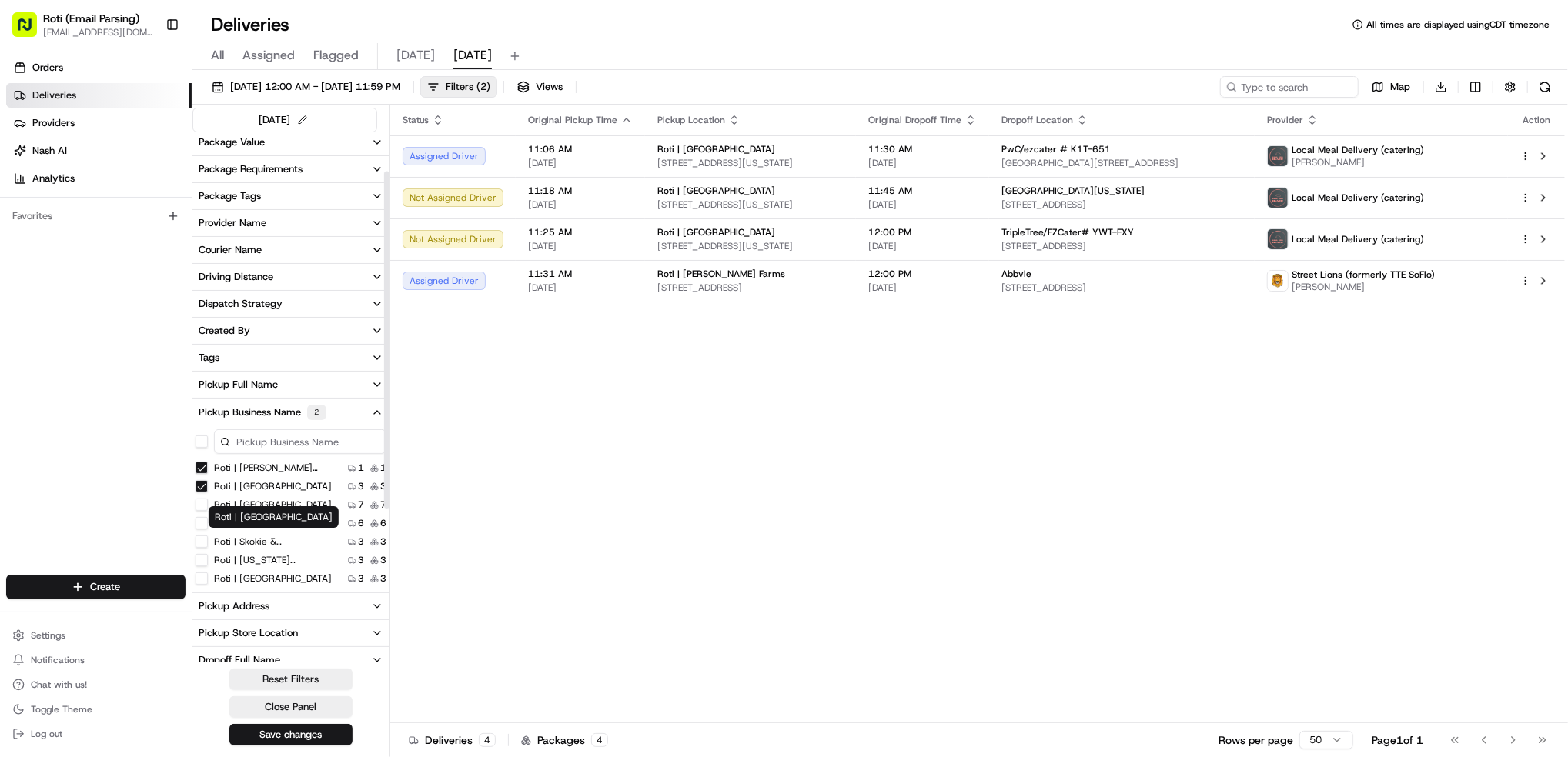
scroll to position [2, 0]
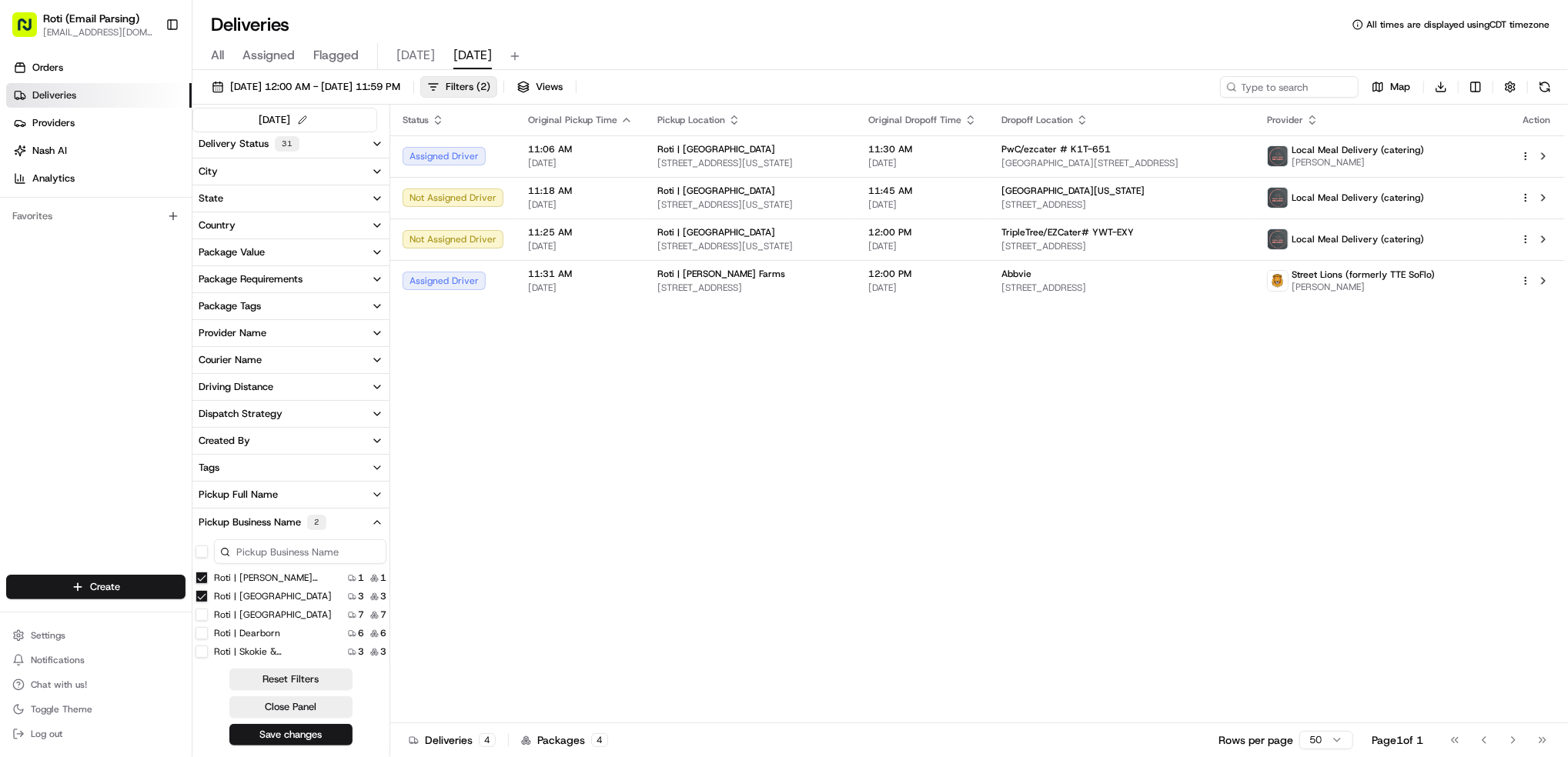
click at [199, 583] on Farms "Roti | [PERSON_NAME] Farms" at bounding box center [201, 578] width 12 height 12
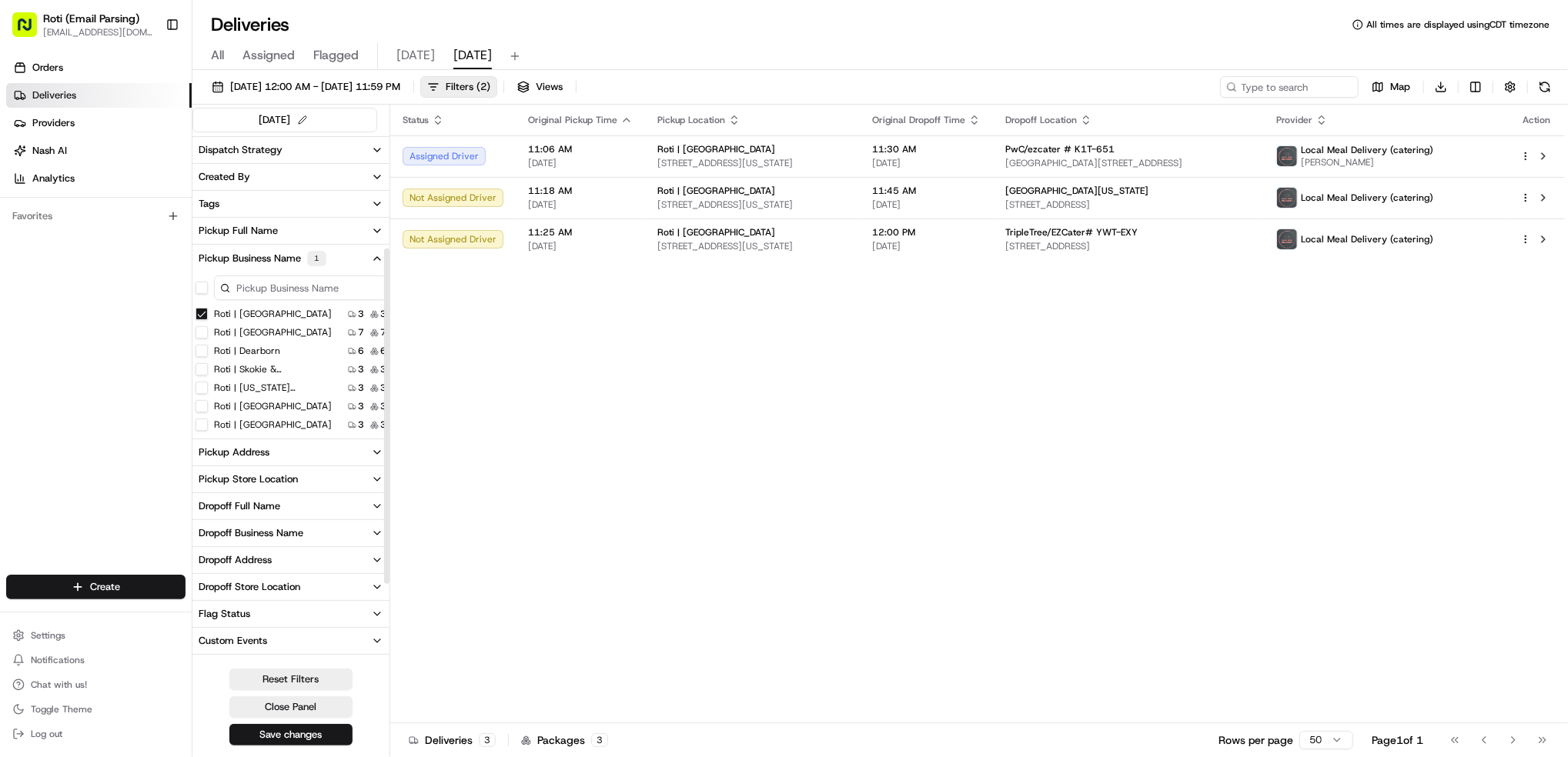
scroll to position [310, 0]
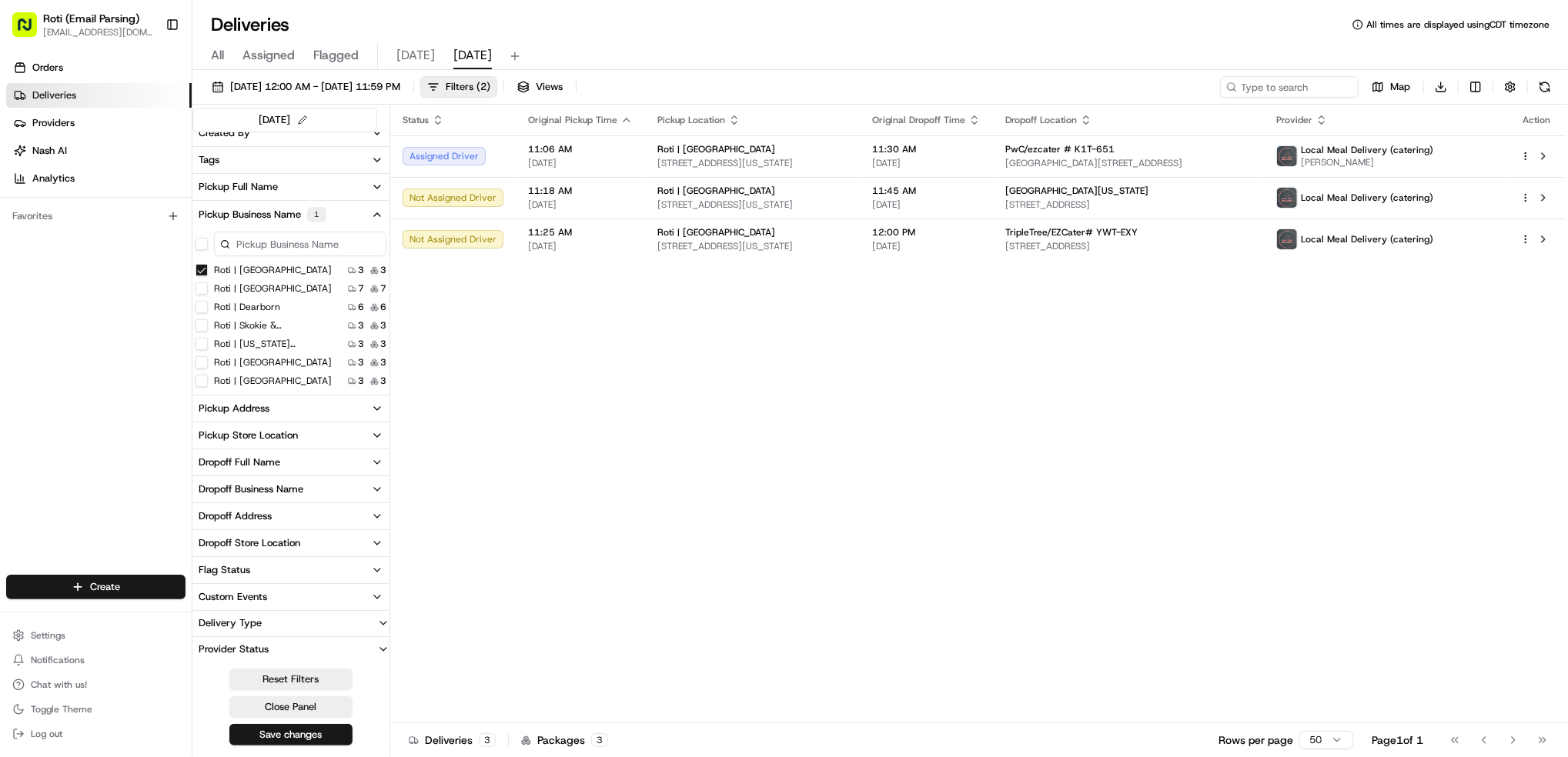
click at [198, 269] on MN "Roti | [GEOGRAPHIC_DATA]" at bounding box center [201, 270] width 12 height 12
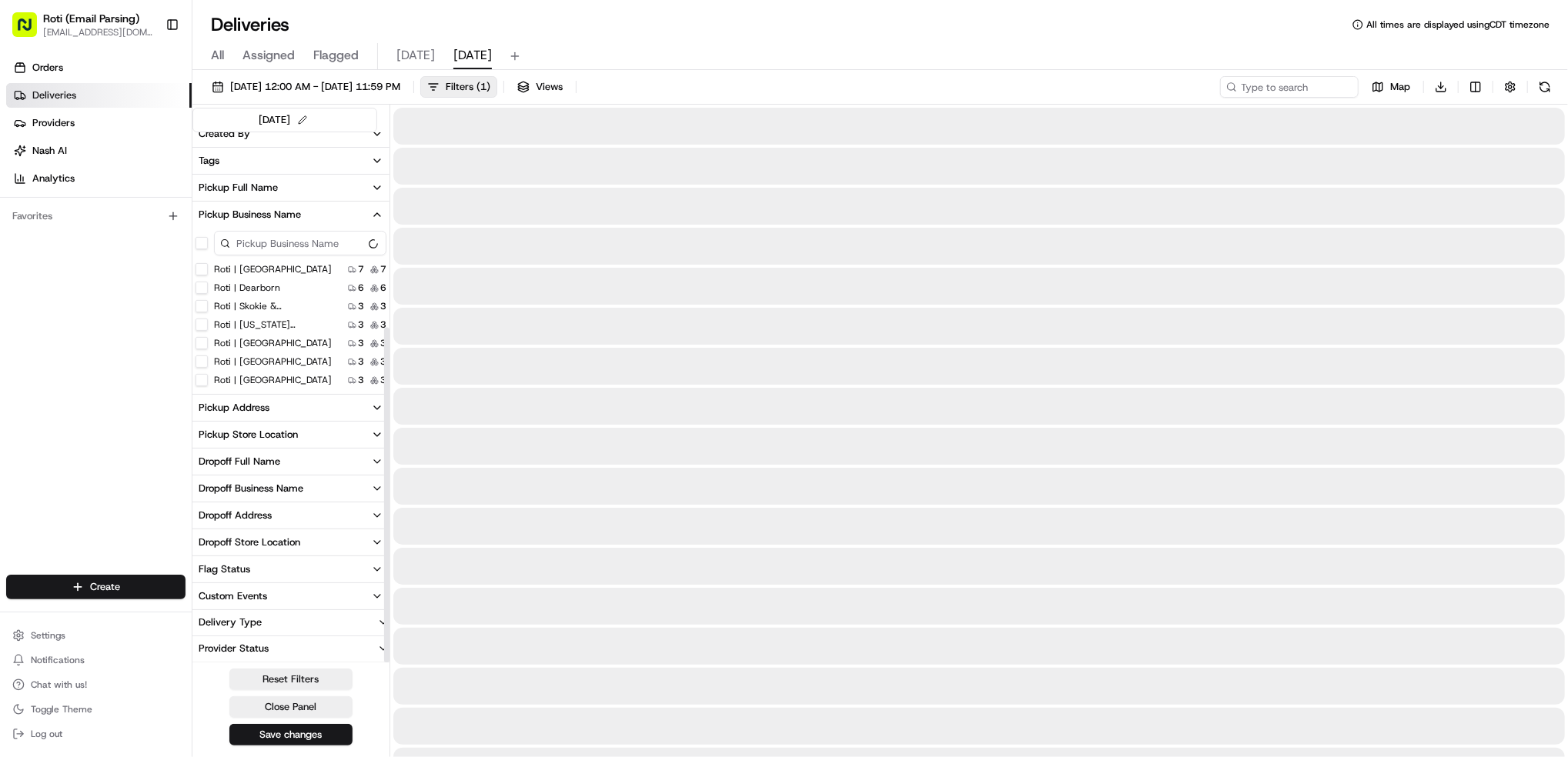
scroll to position [309, 0]
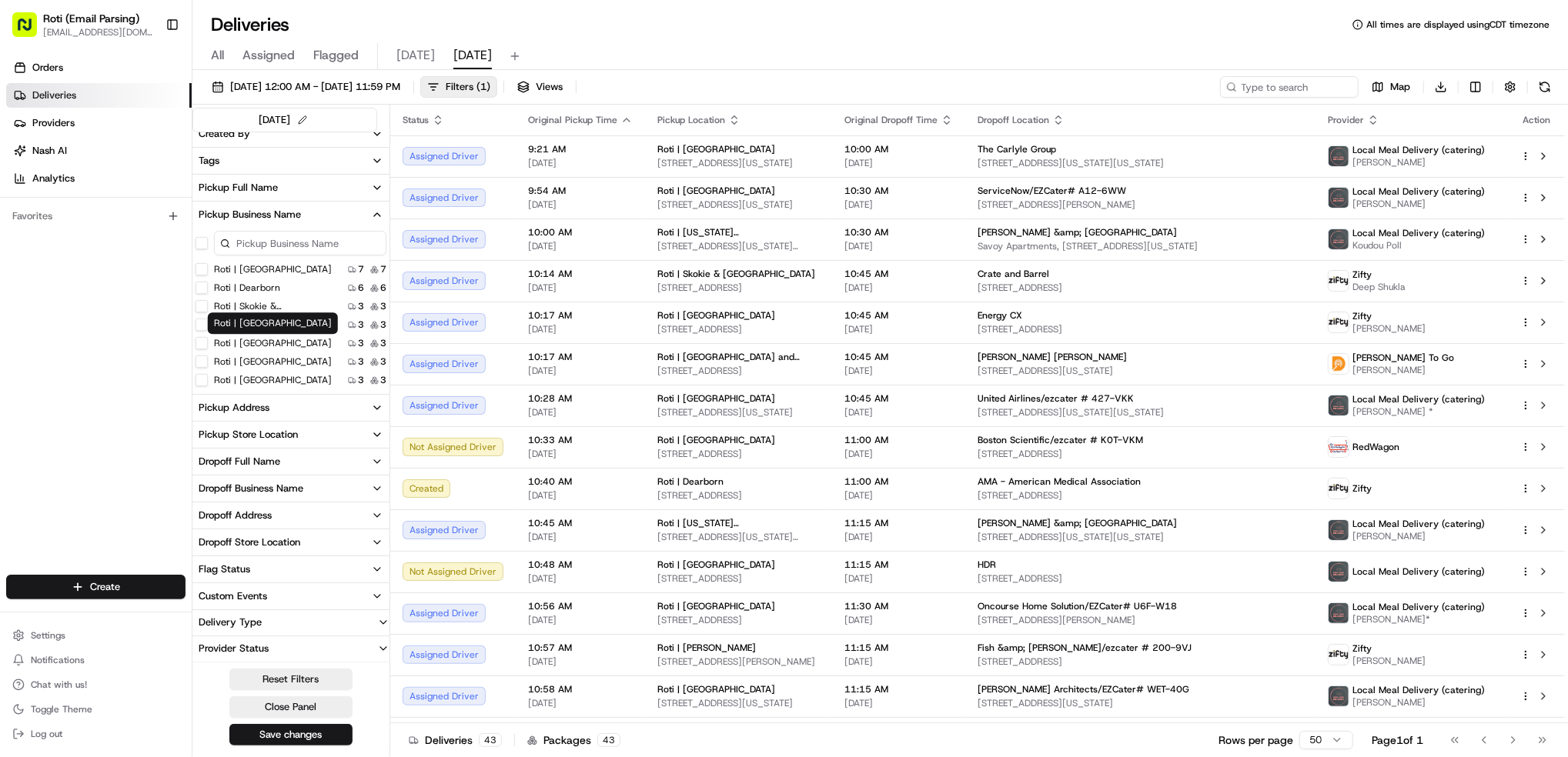
click at [272, 345] on label "Roti | [GEOGRAPHIC_DATA]" at bounding box center [272, 343] width 118 height 12
click at [208, 345] on Loop "Roti | [GEOGRAPHIC_DATA]" at bounding box center [201, 343] width 12 height 12
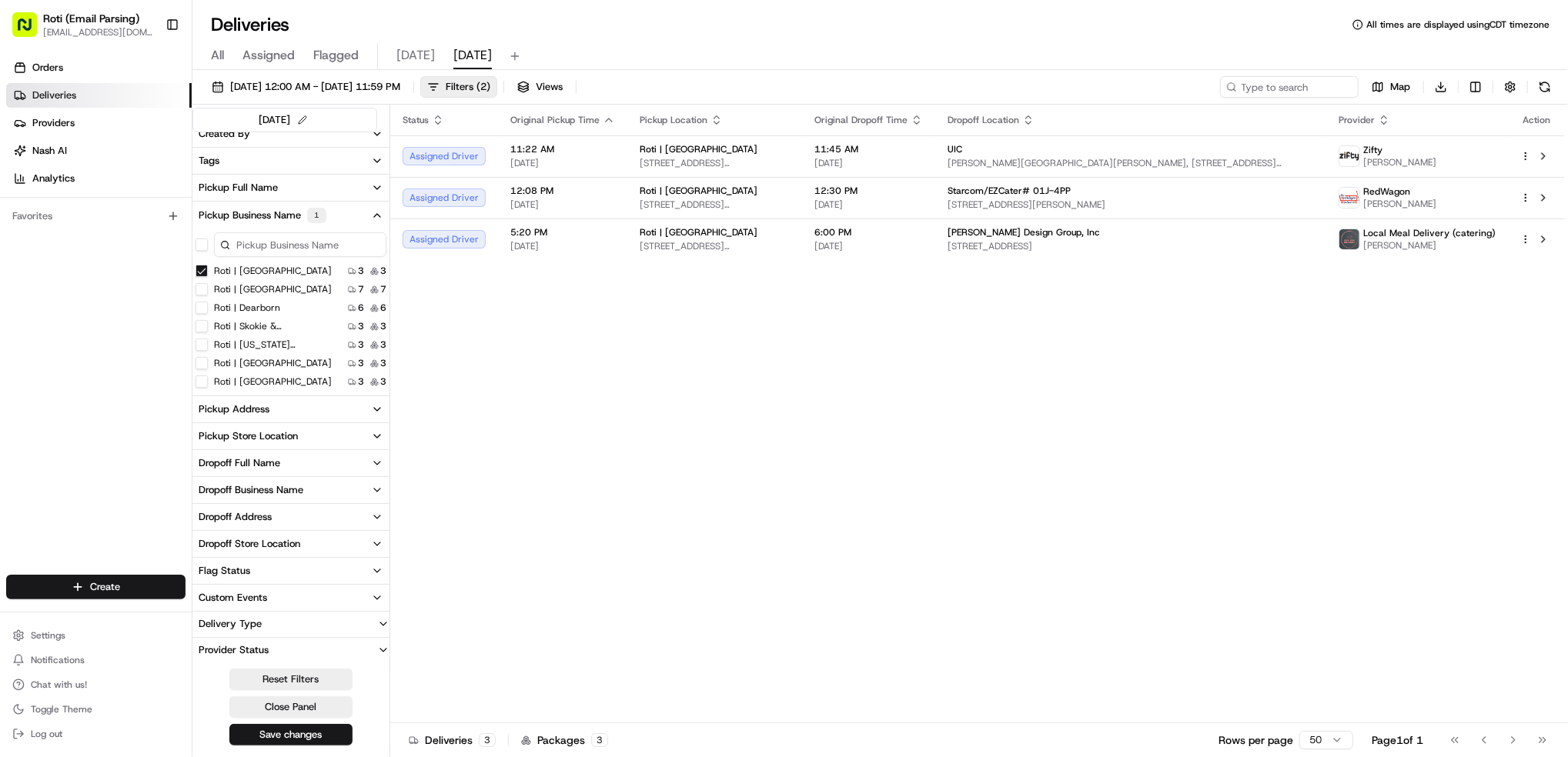
click at [201, 273] on Loop "Roti | [GEOGRAPHIC_DATA]" at bounding box center [201, 271] width 12 height 12
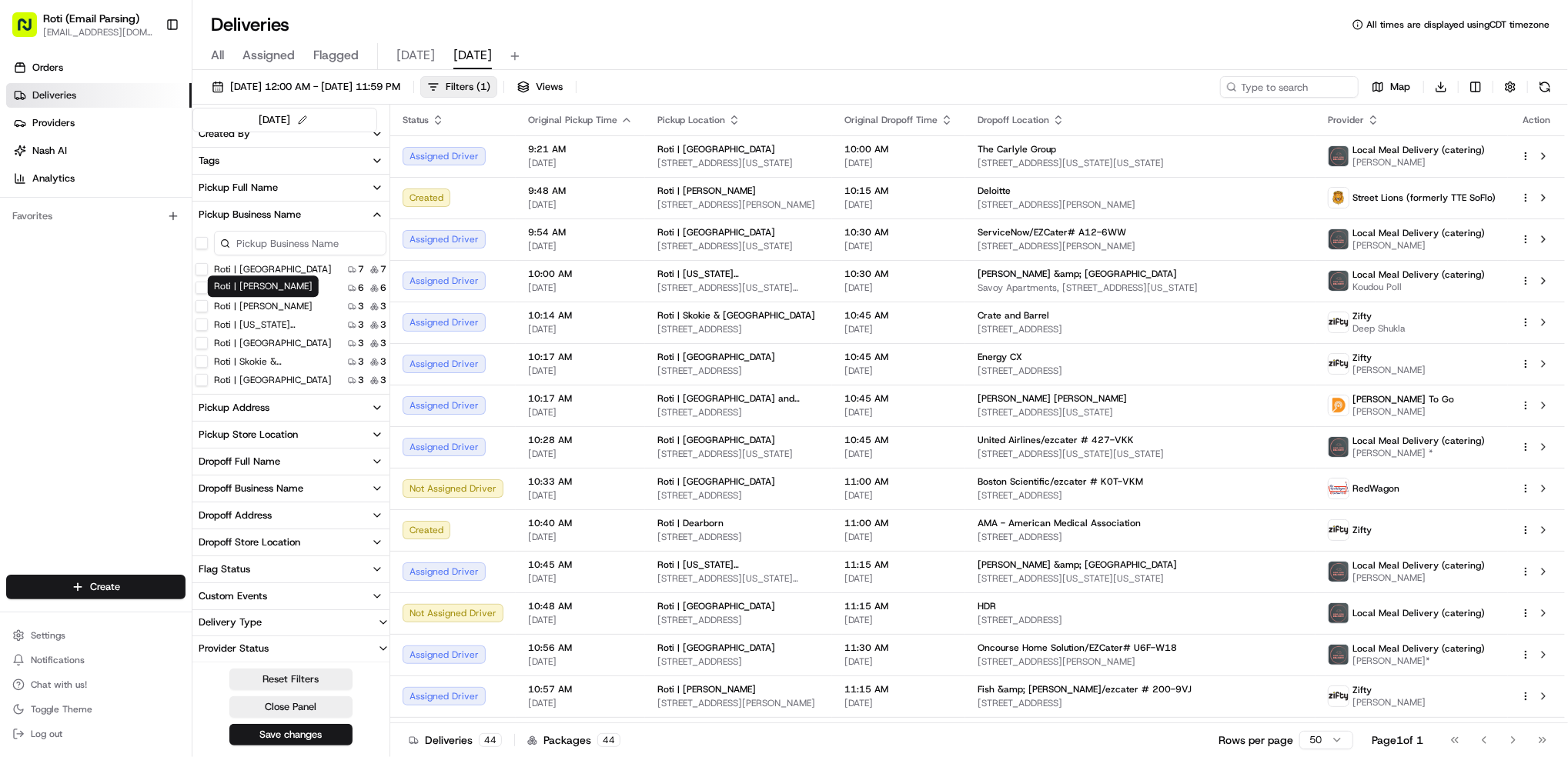
click at [255, 306] on label "Roti | [PERSON_NAME]" at bounding box center [263, 306] width 99 height 12
click at [208, 306] on Adams "Roti | [PERSON_NAME]" at bounding box center [201, 306] width 12 height 12
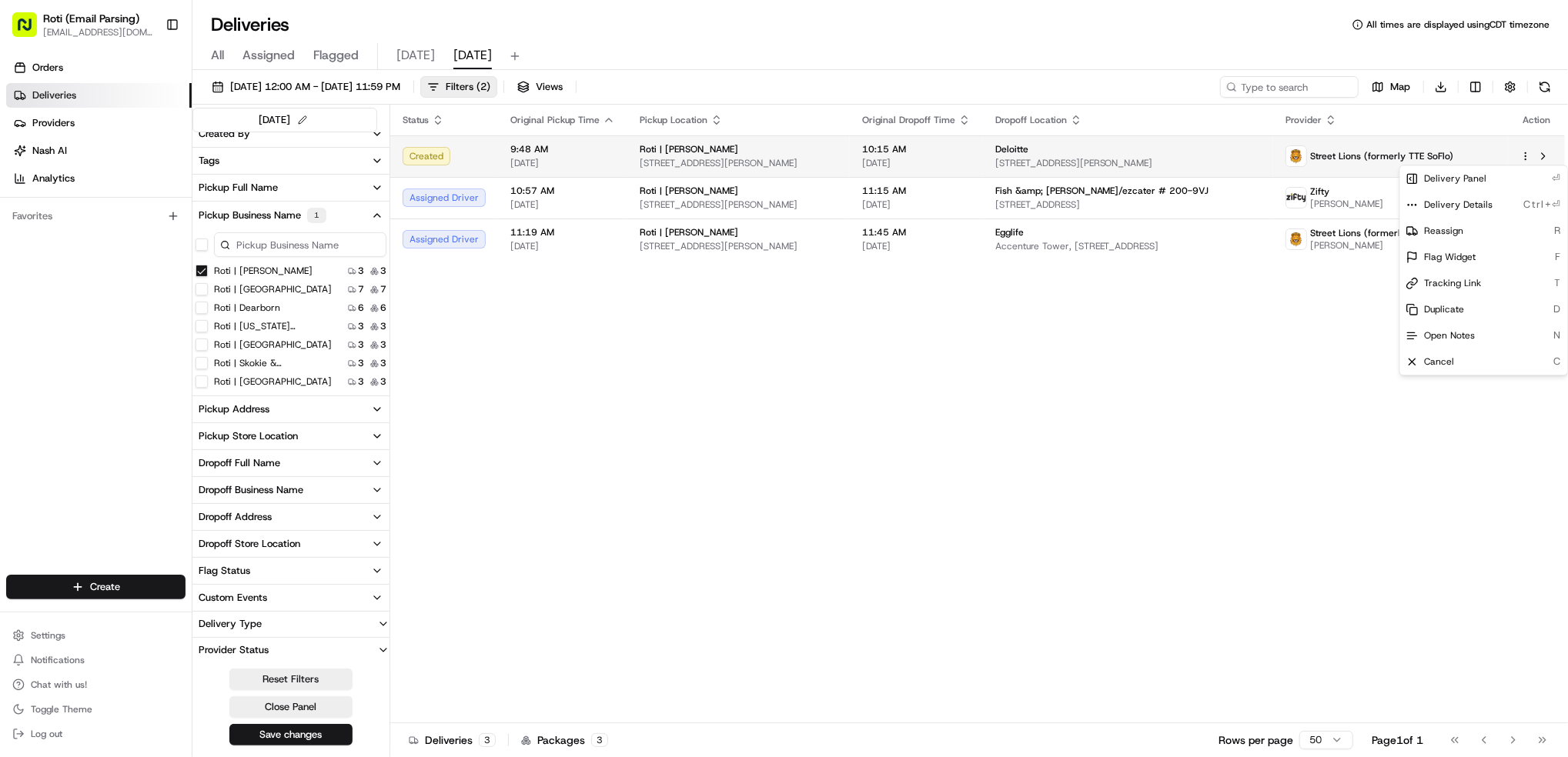
click at [1529, 155] on html "Roti (Email Parsing) [EMAIL_ADDRESS][DOMAIN_NAME] Toggle Sidebar Orders Deliver…" at bounding box center [784, 378] width 1568 height 757
click at [1500, 235] on div "Reassign R" at bounding box center [1483, 231] width 167 height 26
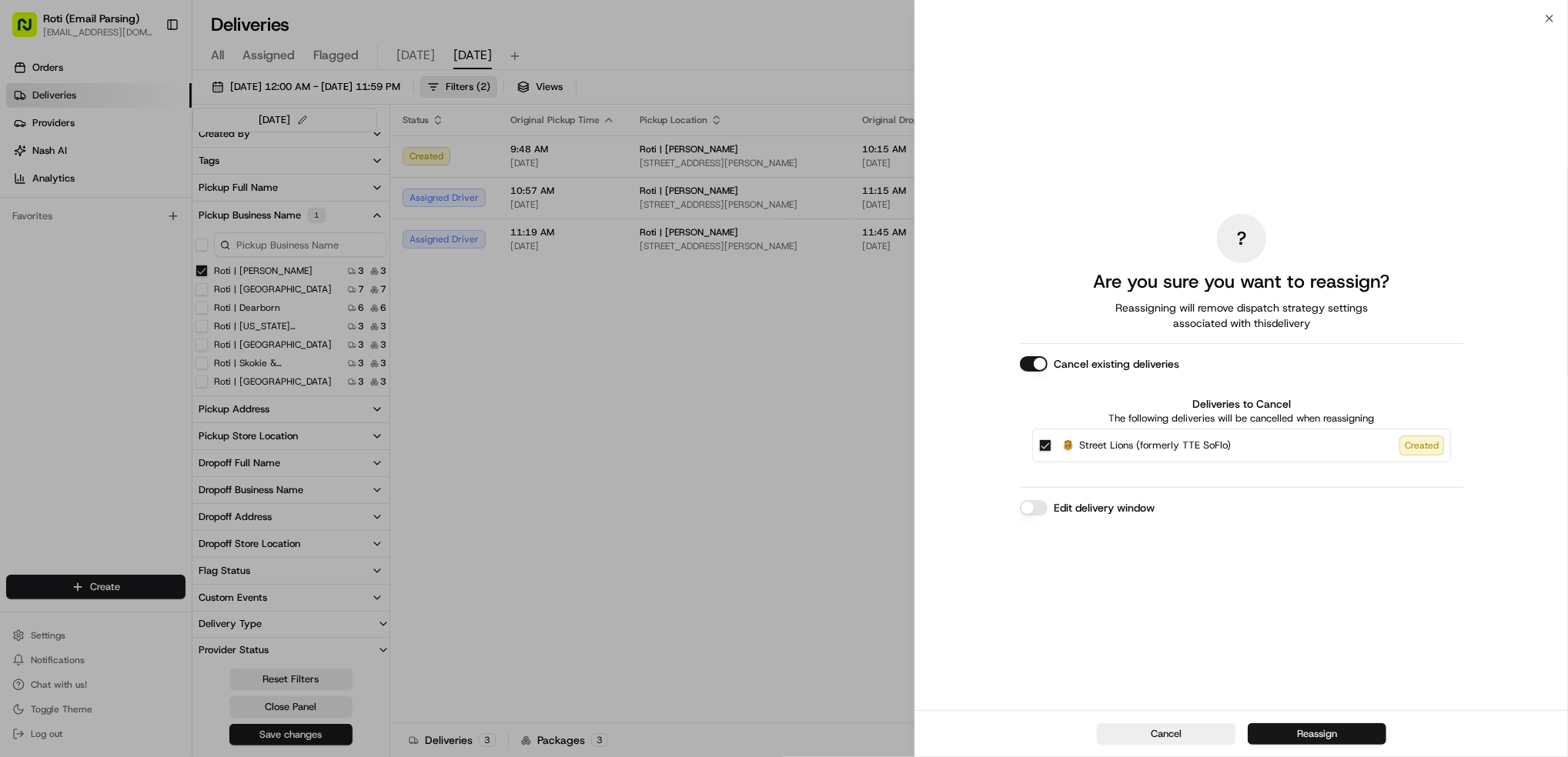
click at [1324, 732] on button "Reassign" at bounding box center [1317, 735] width 139 height 22
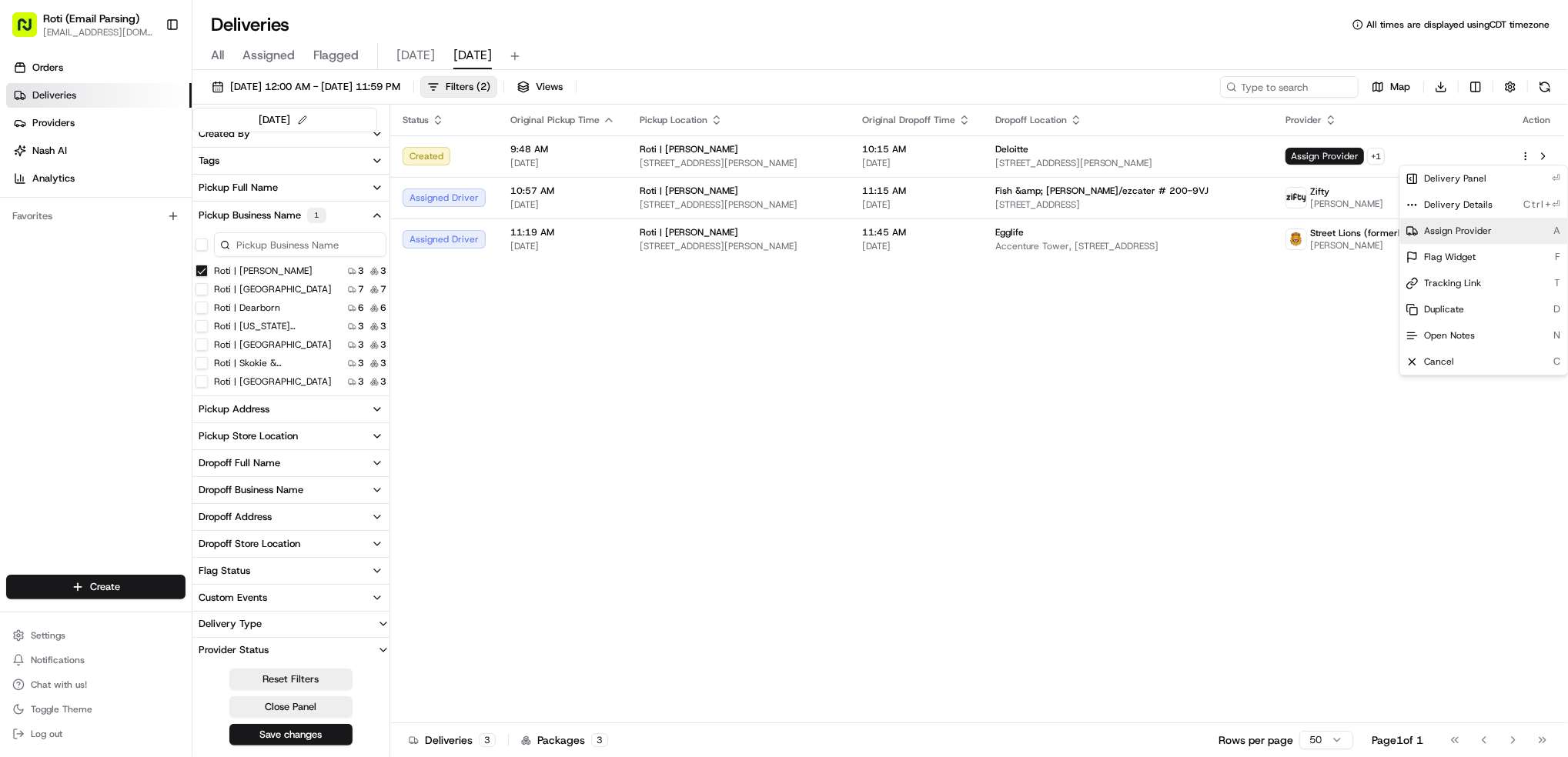
click at [1478, 225] on span "Assign Provider" at bounding box center [1458, 231] width 68 height 12
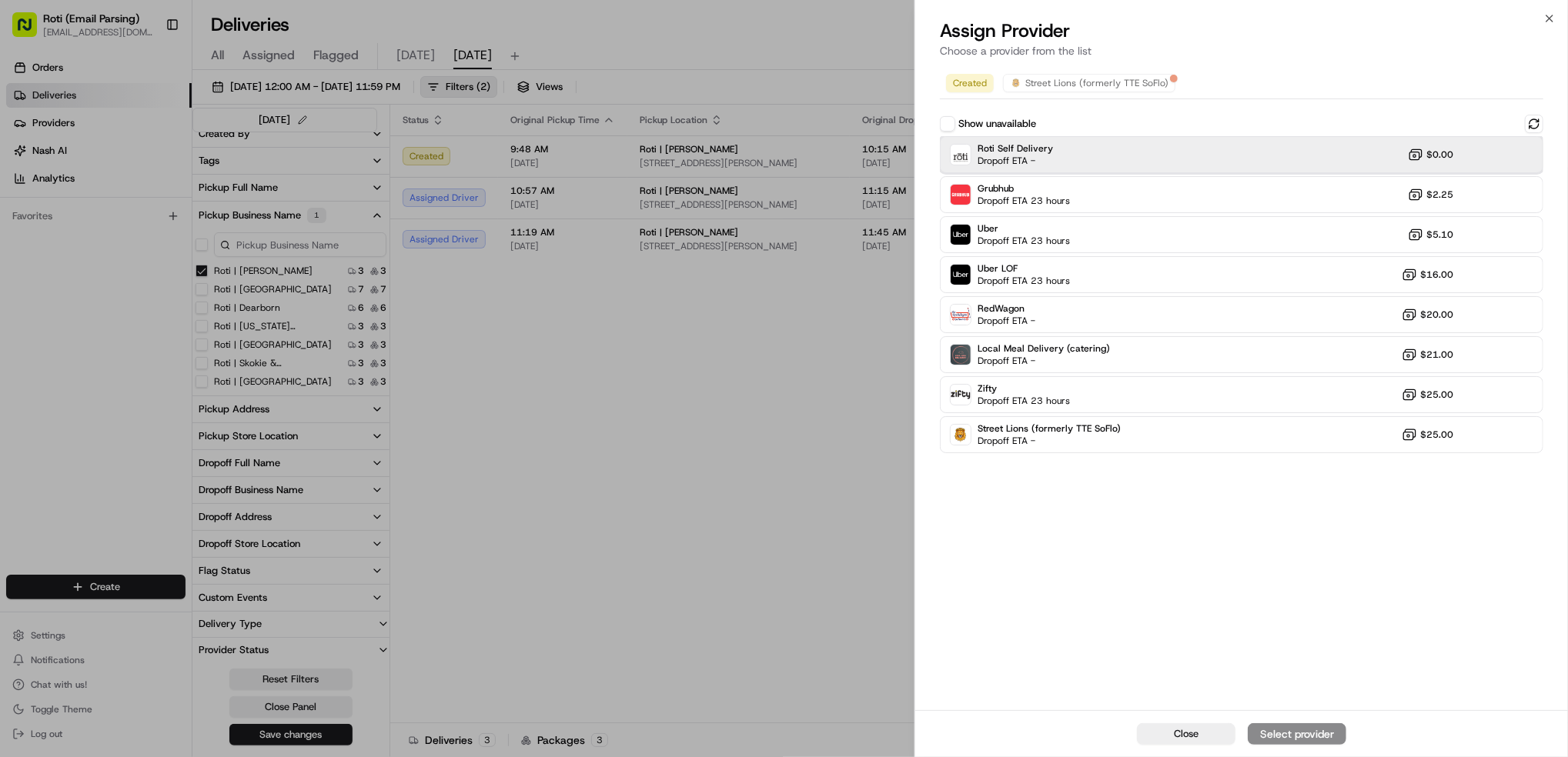
click at [1036, 161] on span "Dropoff ETA -" at bounding box center [1015, 161] width 76 height 12
click at [1313, 729] on div "Assign Provider" at bounding box center [1297, 735] width 76 height 15
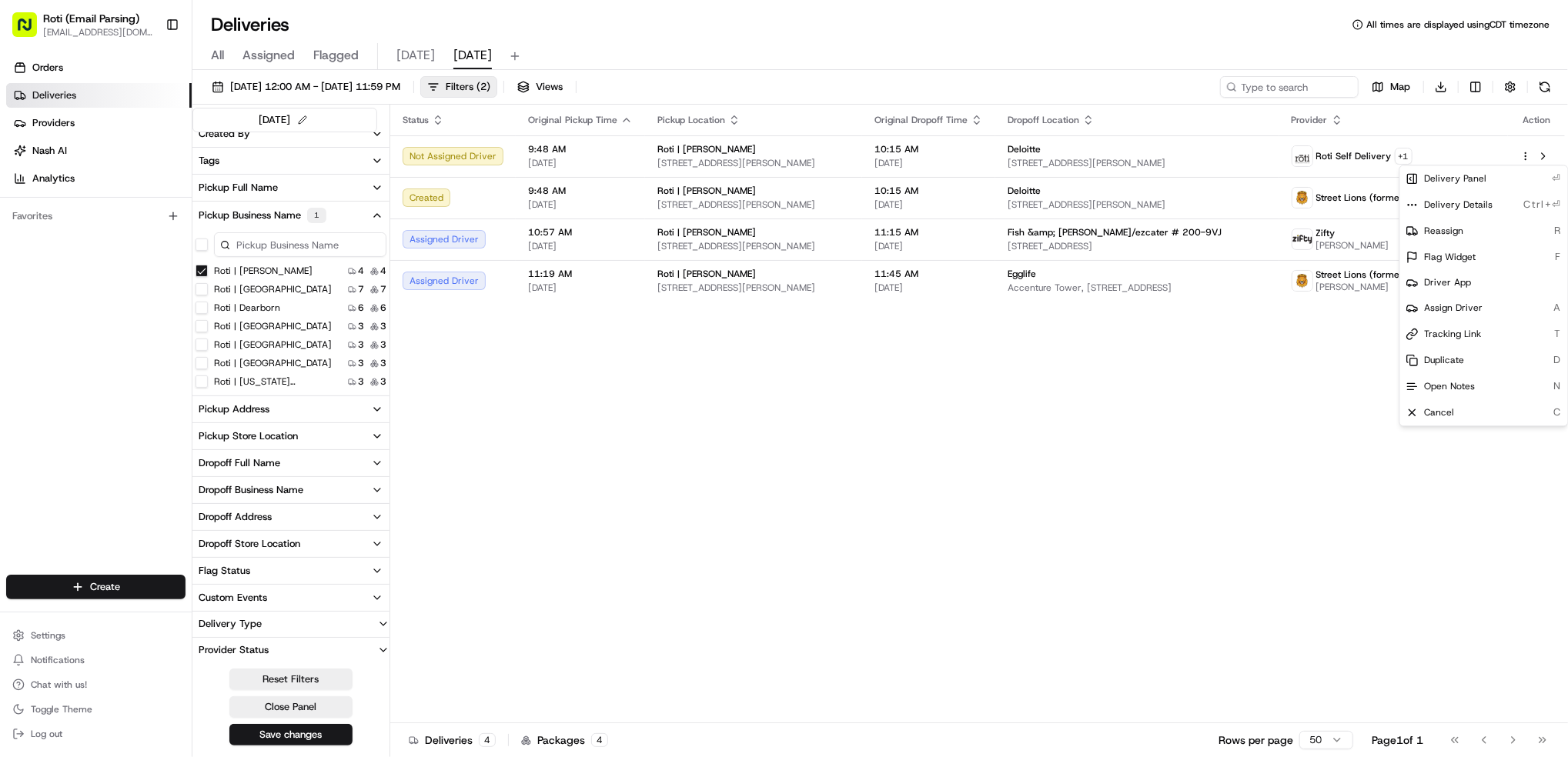
click at [1274, 438] on div "Status Original Pickup Time Pickup Location Original Dropoff Time Dropoff Locat…" at bounding box center [978, 414] width 1174 height 619
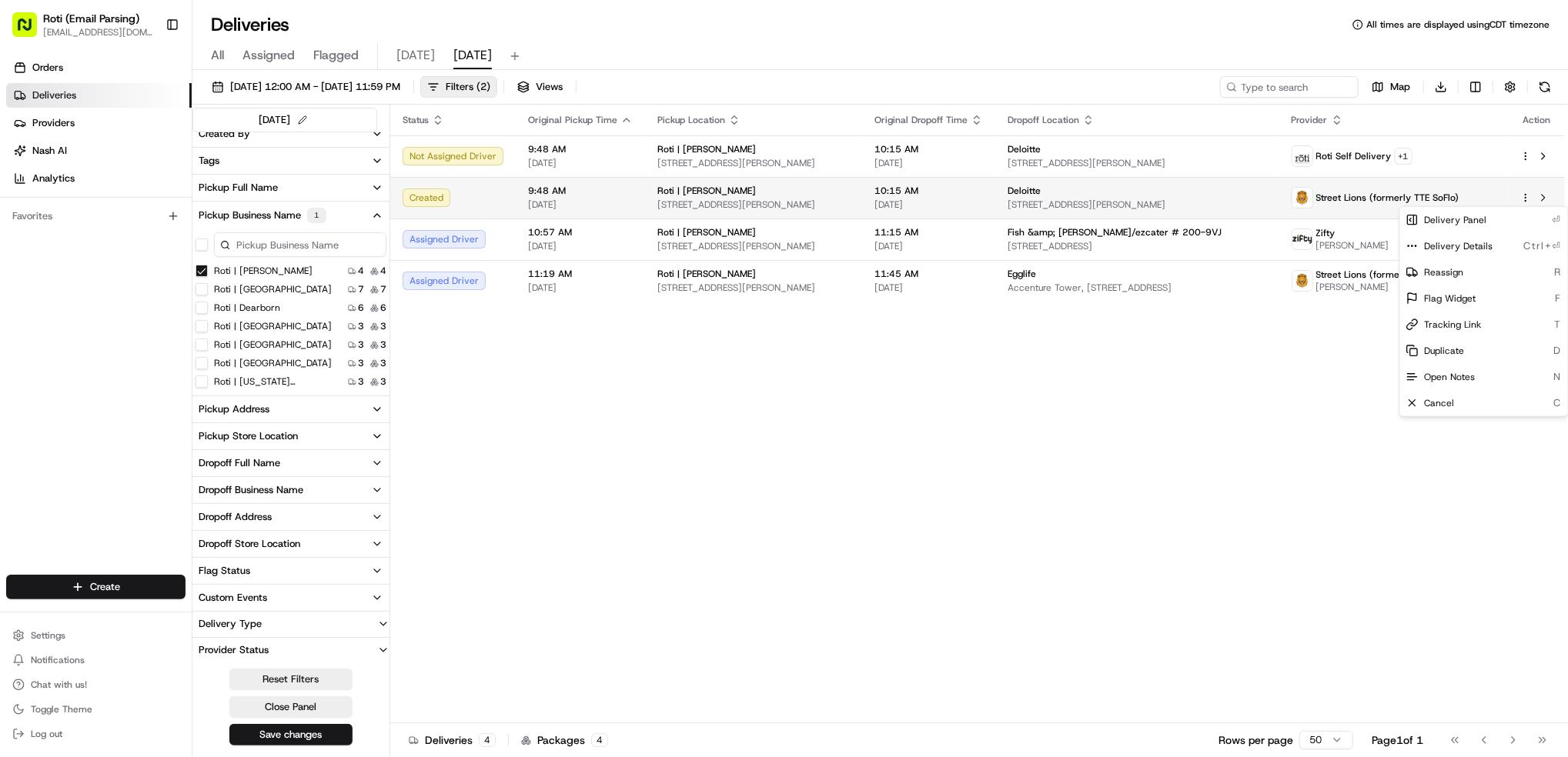
click at [1525, 198] on html "Roti (Email Parsing) [EMAIL_ADDRESS][DOMAIN_NAME] Toggle Sidebar Orders Deliver…" at bounding box center [784, 378] width 1568 height 757
click at [1463, 272] on div "Reassign R" at bounding box center [1483, 272] width 167 height 26
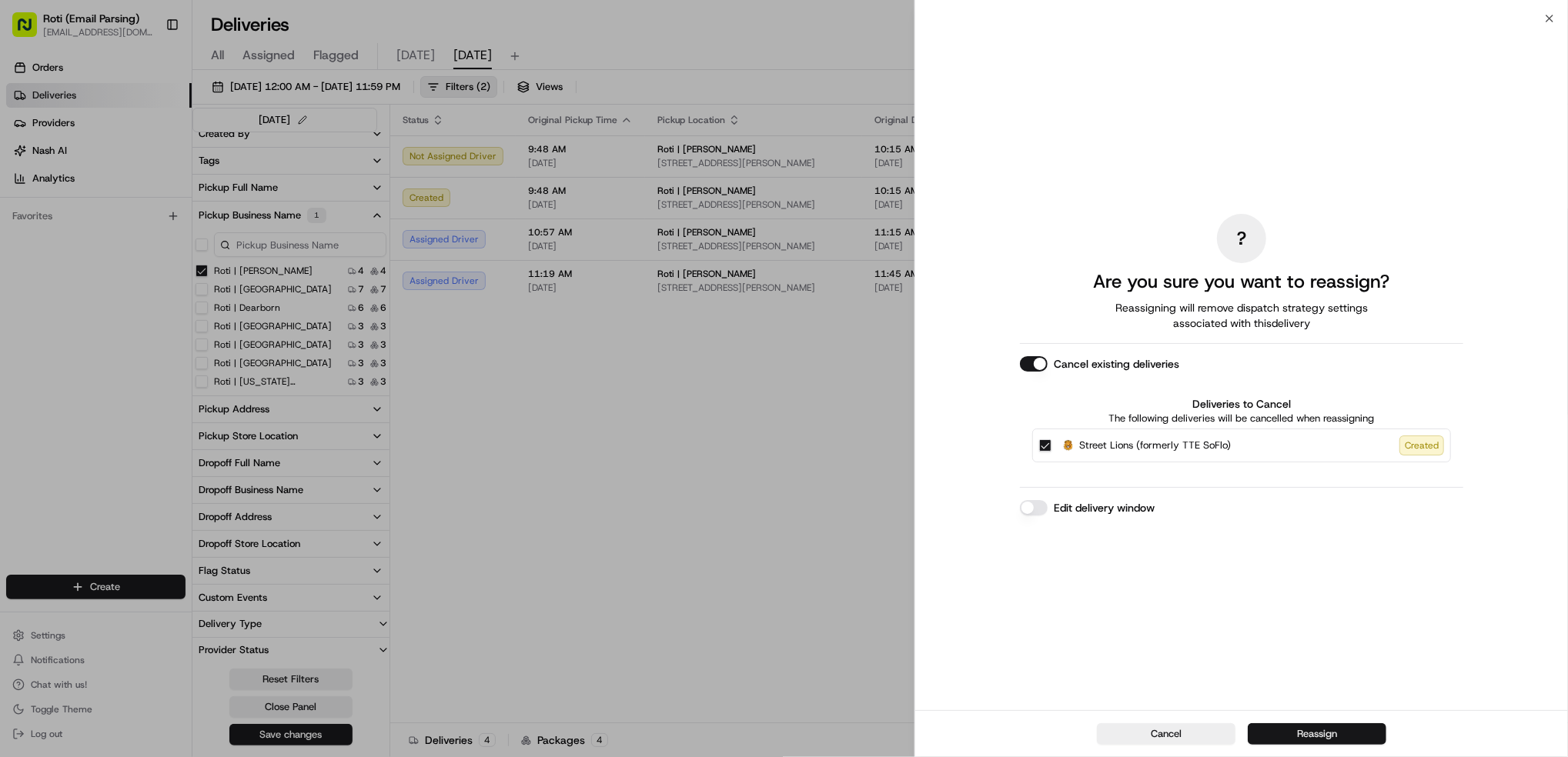
click at [1335, 724] on button "Reassign" at bounding box center [1317, 735] width 139 height 22
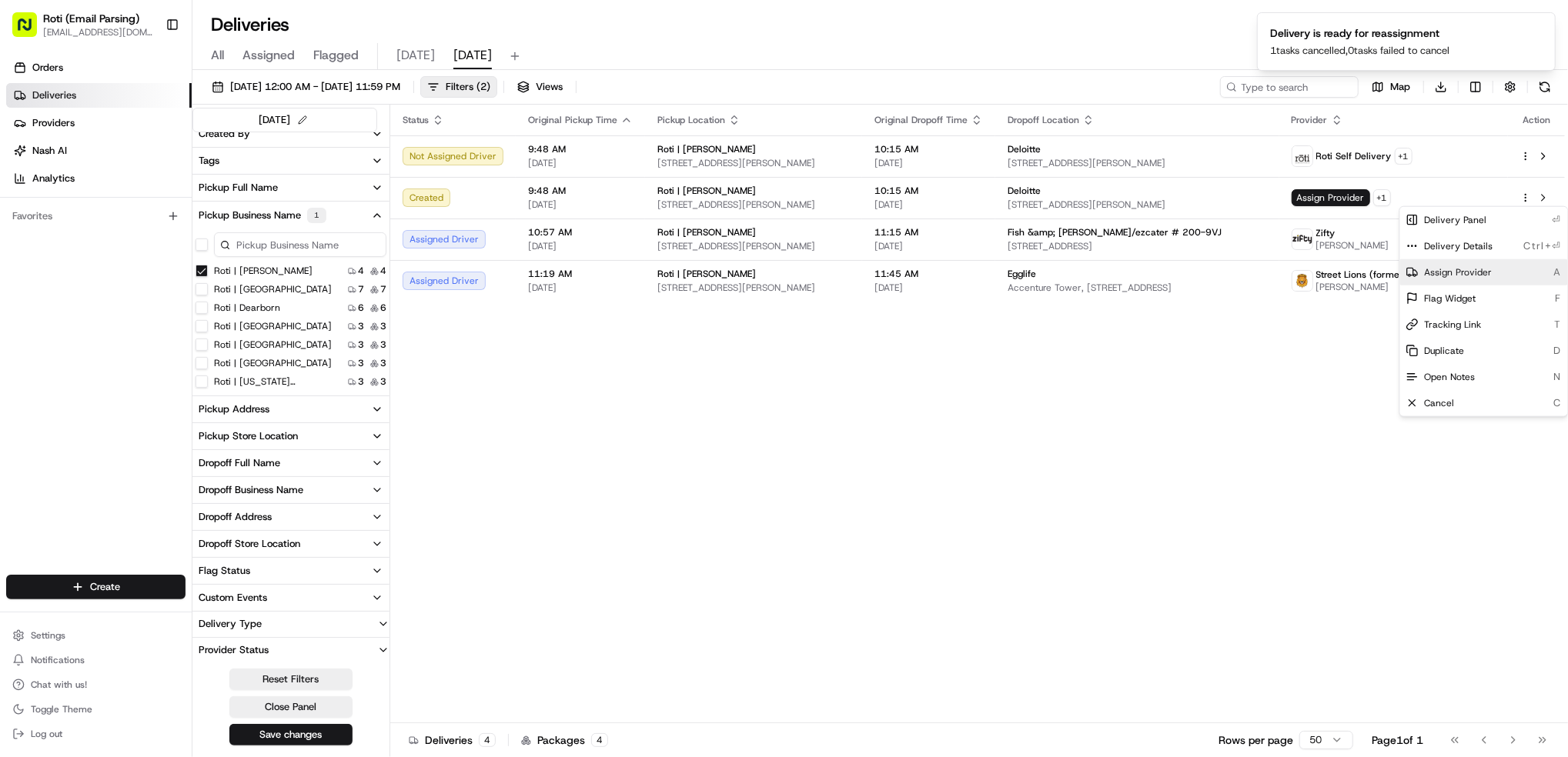
click at [1475, 275] on span "Assign Provider" at bounding box center [1458, 272] width 68 height 12
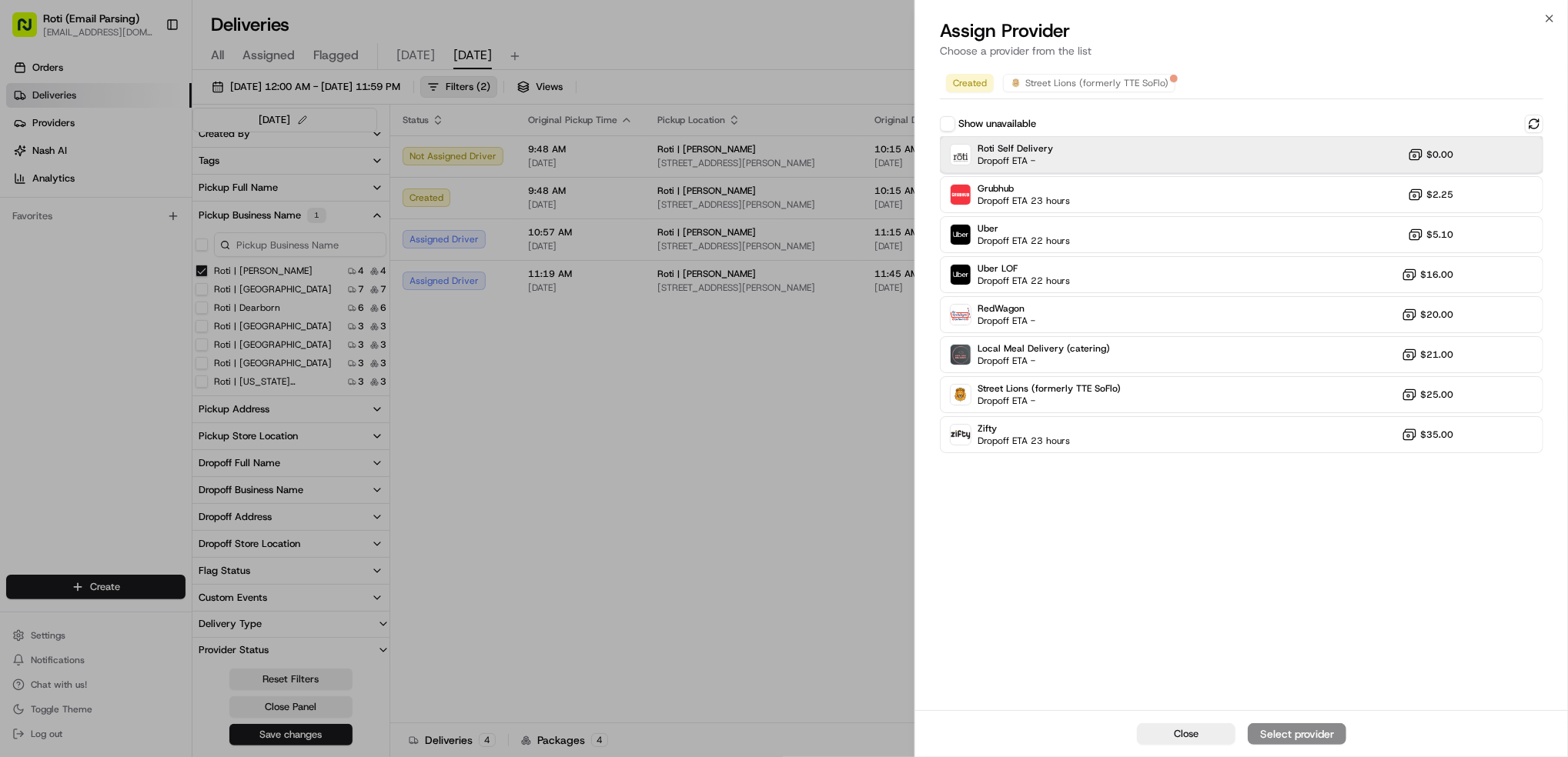
click at [1147, 157] on div "Roti Self Delivery Dropoff ETA - $0.00" at bounding box center [1242, 155] width 603 height 37
click at [1312, 737] on div "Assign Provider" at bounding box center [1297, 735] width 76 height 15
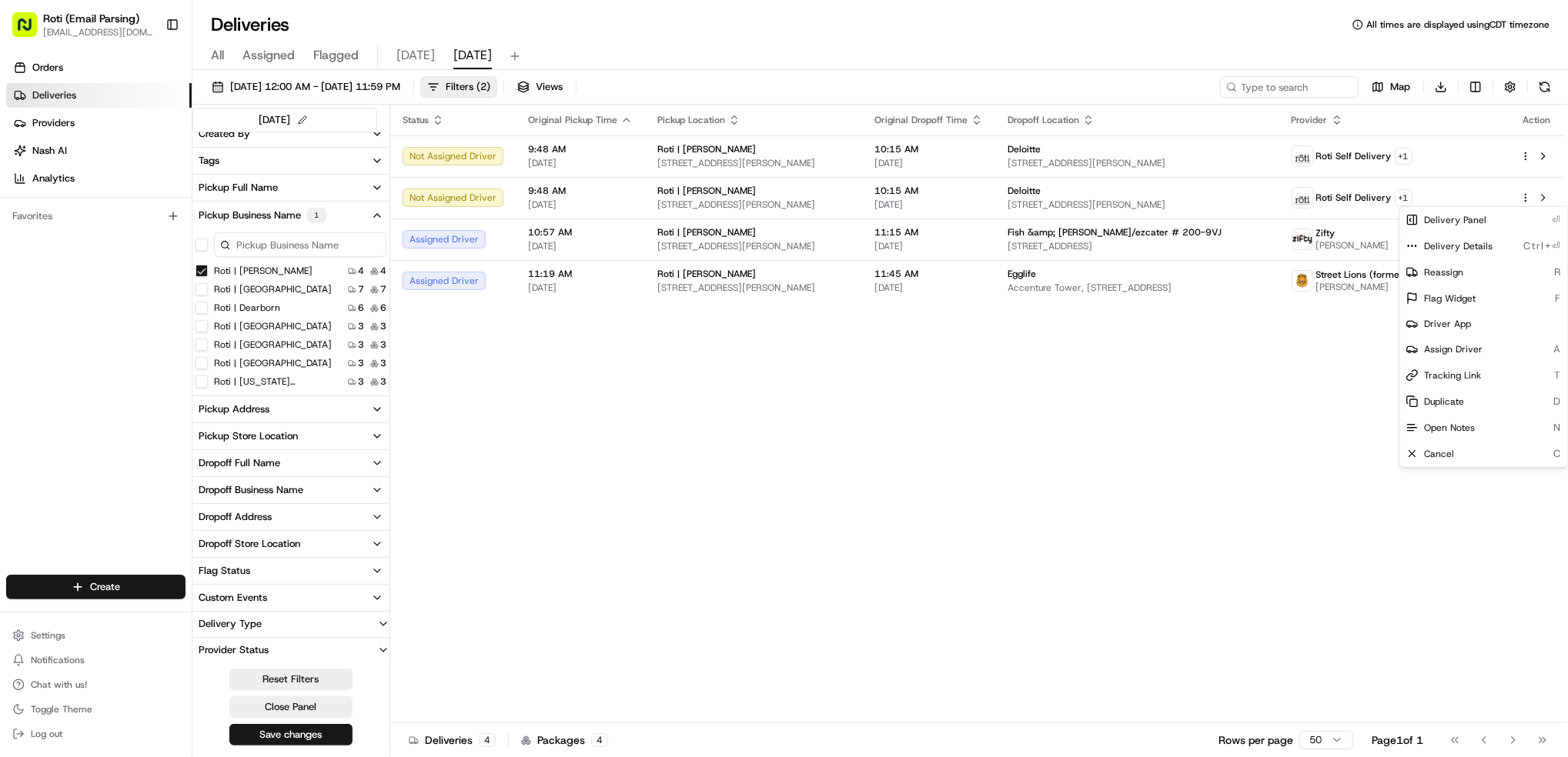
click at [195, 269] on Adams "Roti | [PERSON_NAME]" at bounding box center [201, 271] width 12 height 12
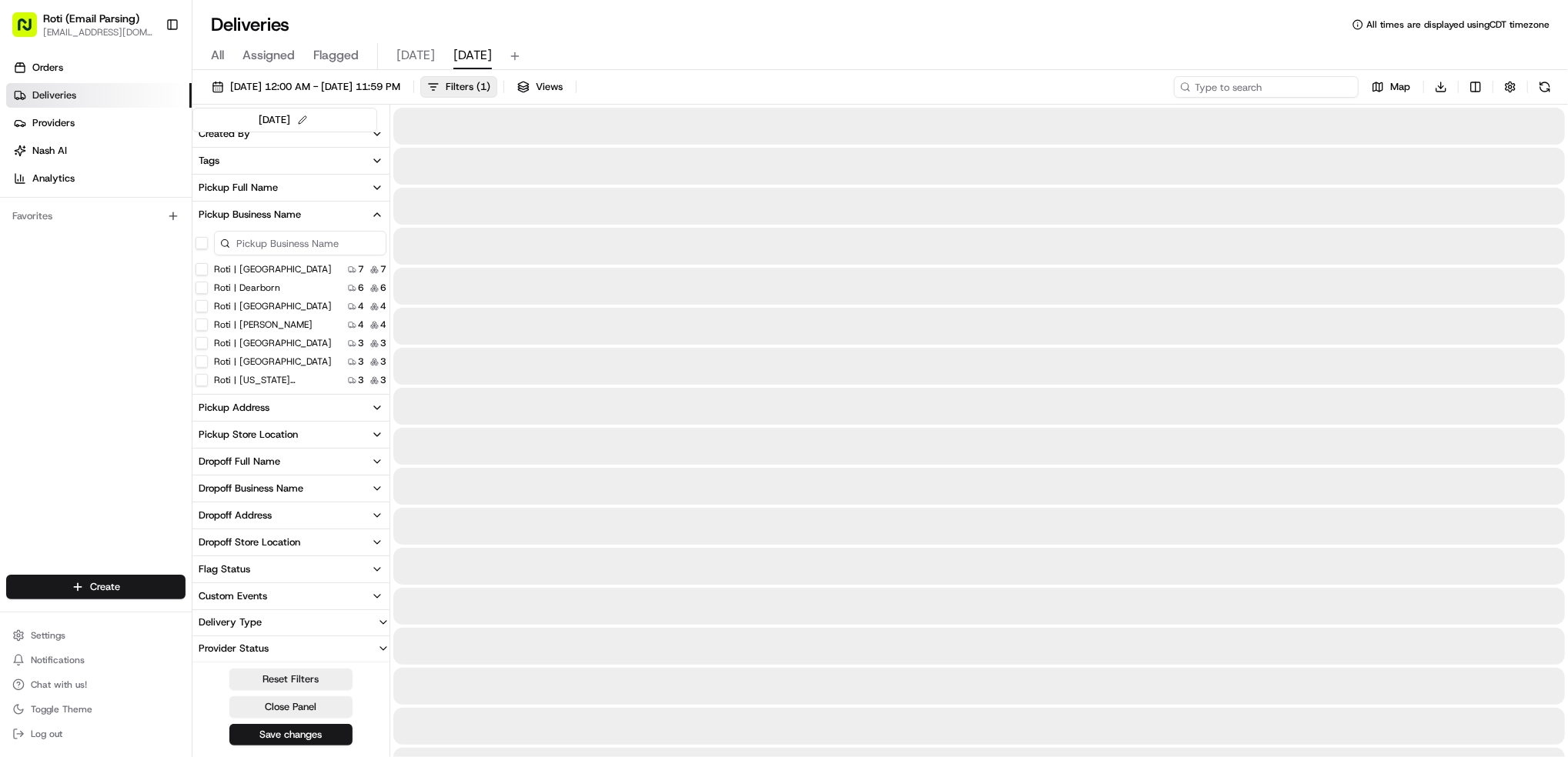
click at [1276, 85] on input at bounding box center [1266, 87] width 184 height 22
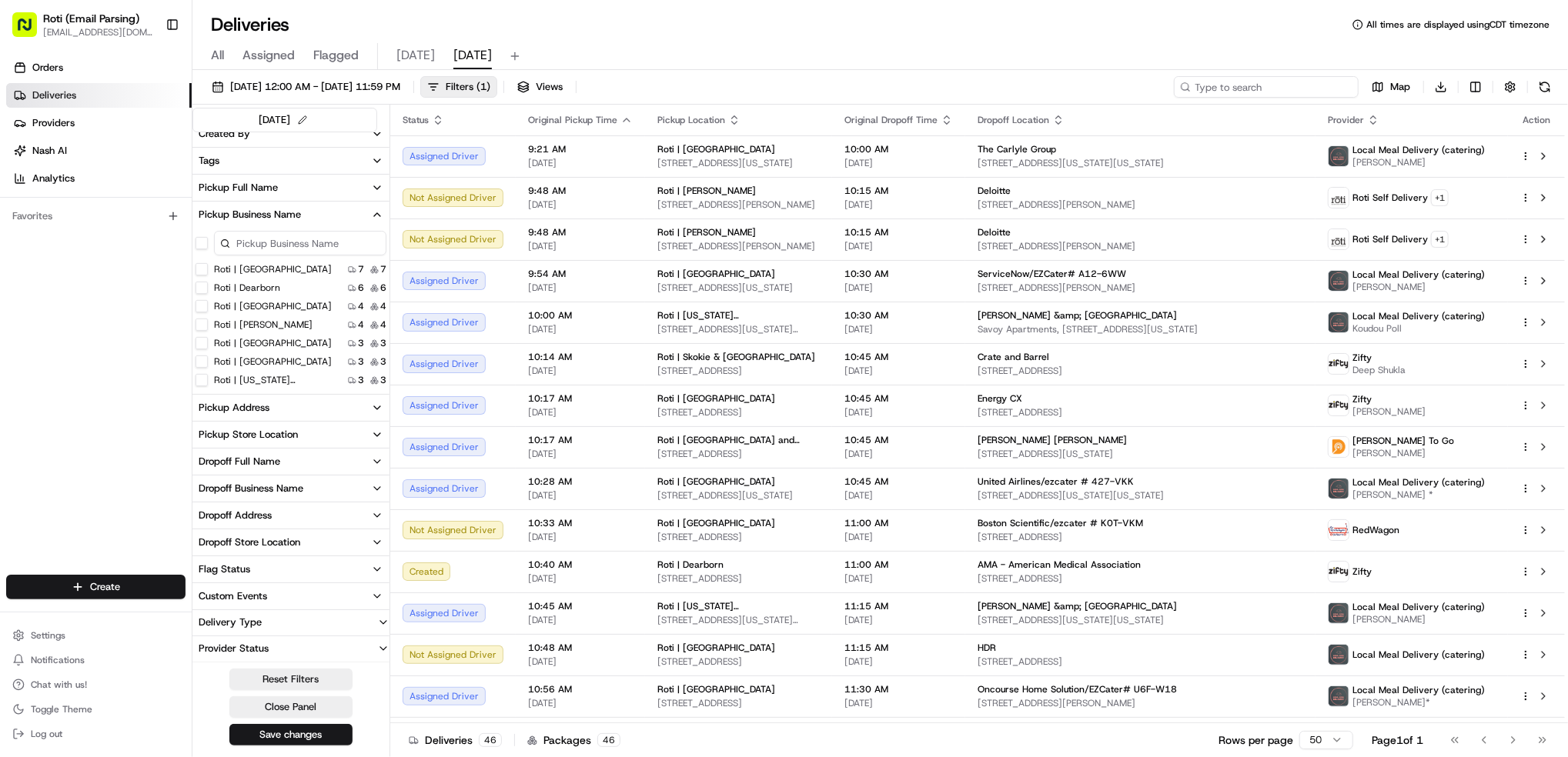
paste input "# 60M-W8X"
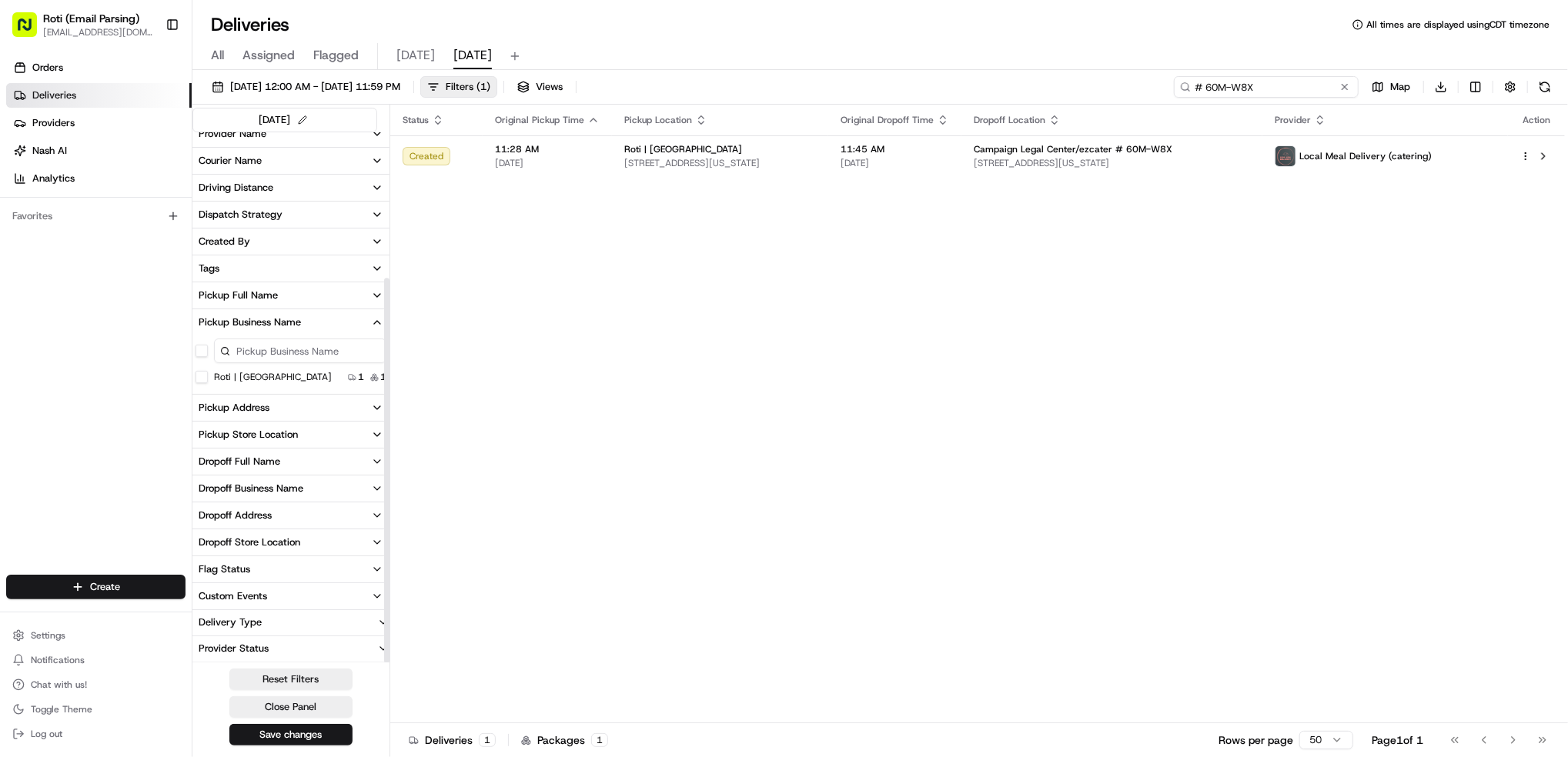
scroll to position [201, 0]
type input "# 60M-W8X"
drag, startPoint x: 1264, startPoint y: 87, endPoint x: 945, endPoint y: 40, distance: 322.4
click at [979, 53] on div "Deliveries All times are displayed using CDT timezone All Assigned Flagged [DAT…" at bounding box center [880, 378] width 1375 height 757
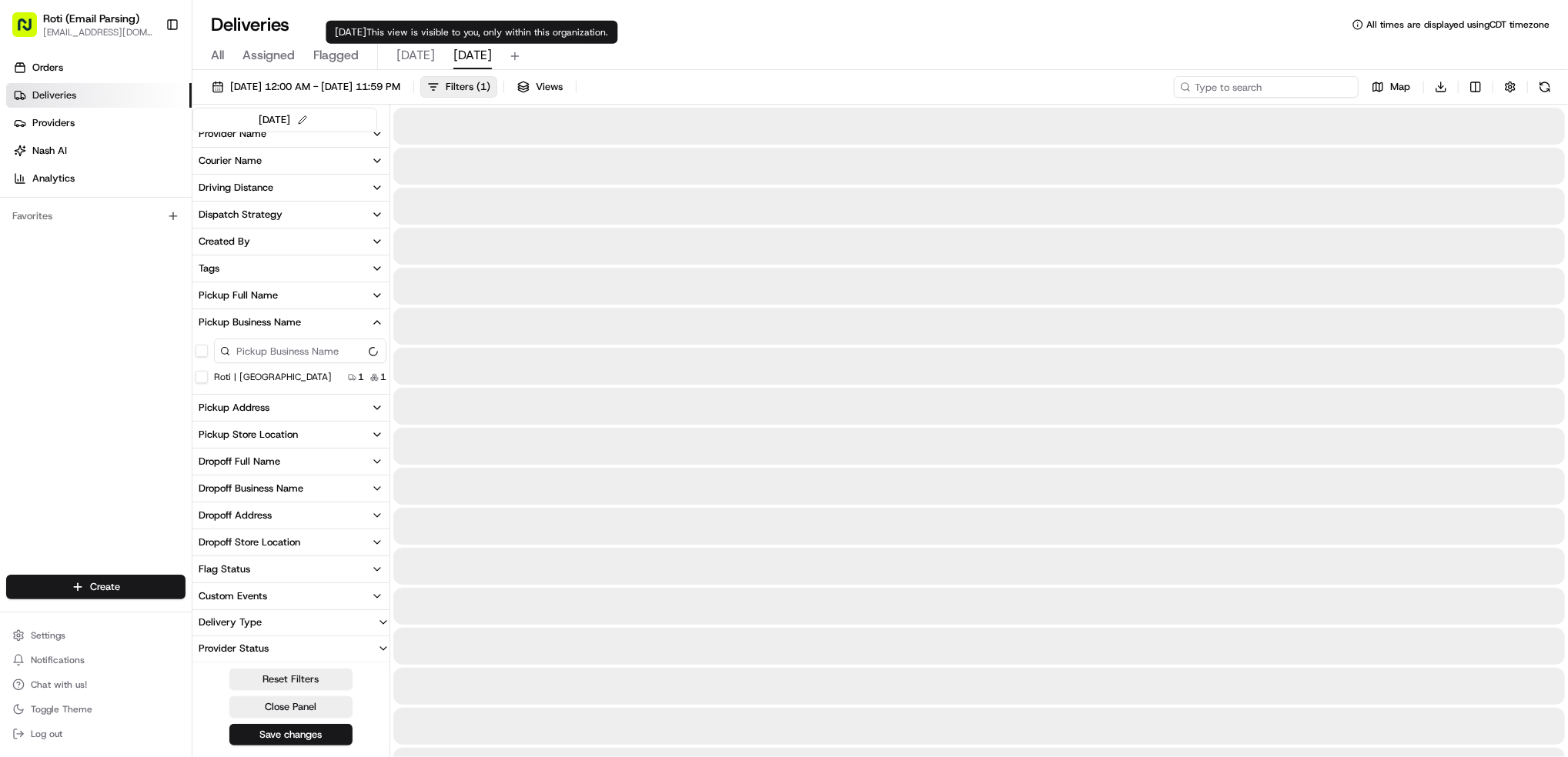
scroll to position [309, 0]
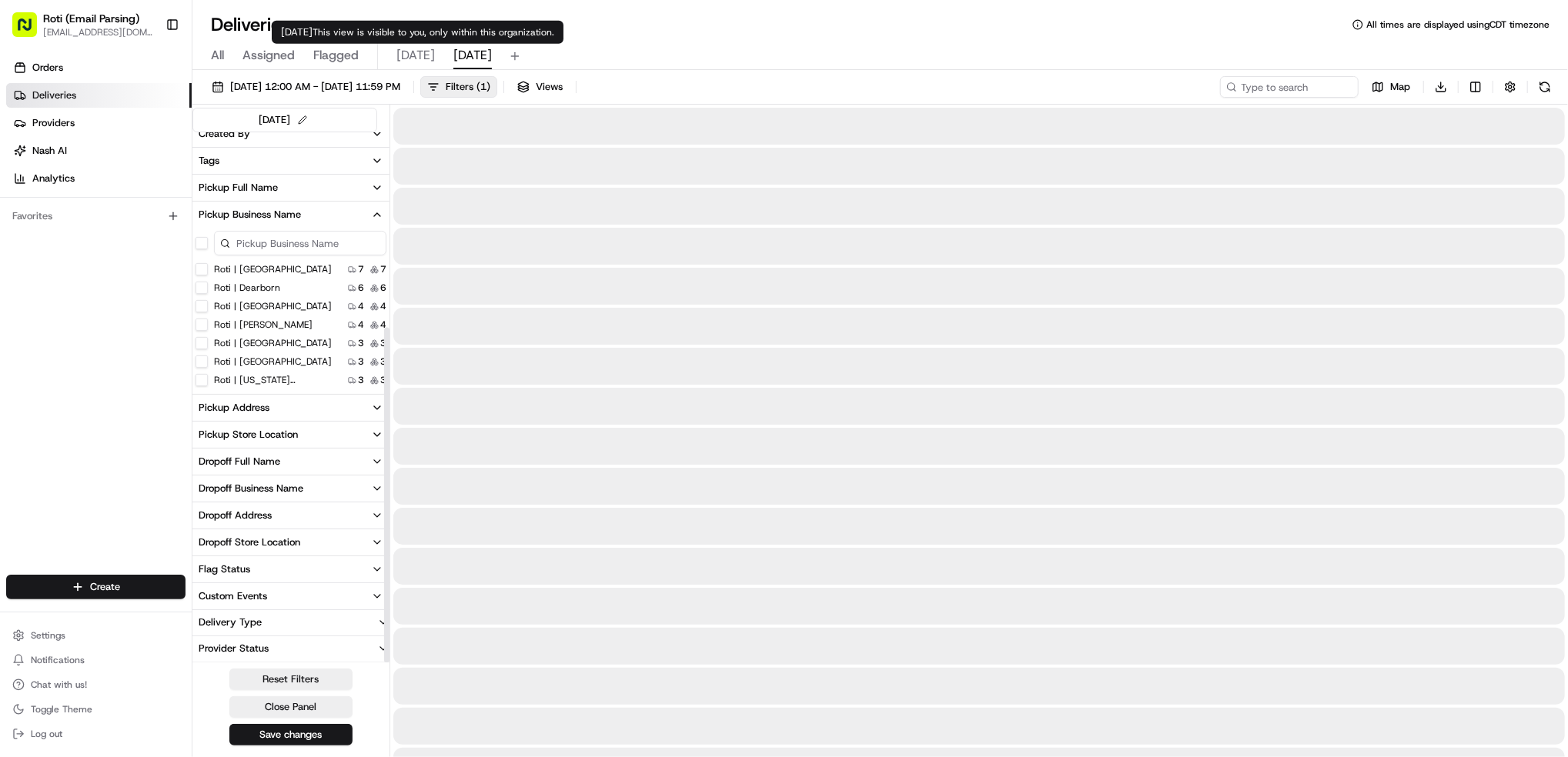
click at [417, 59] on span "[DATE]" at bounding box center [416, 56] width 39 height 19
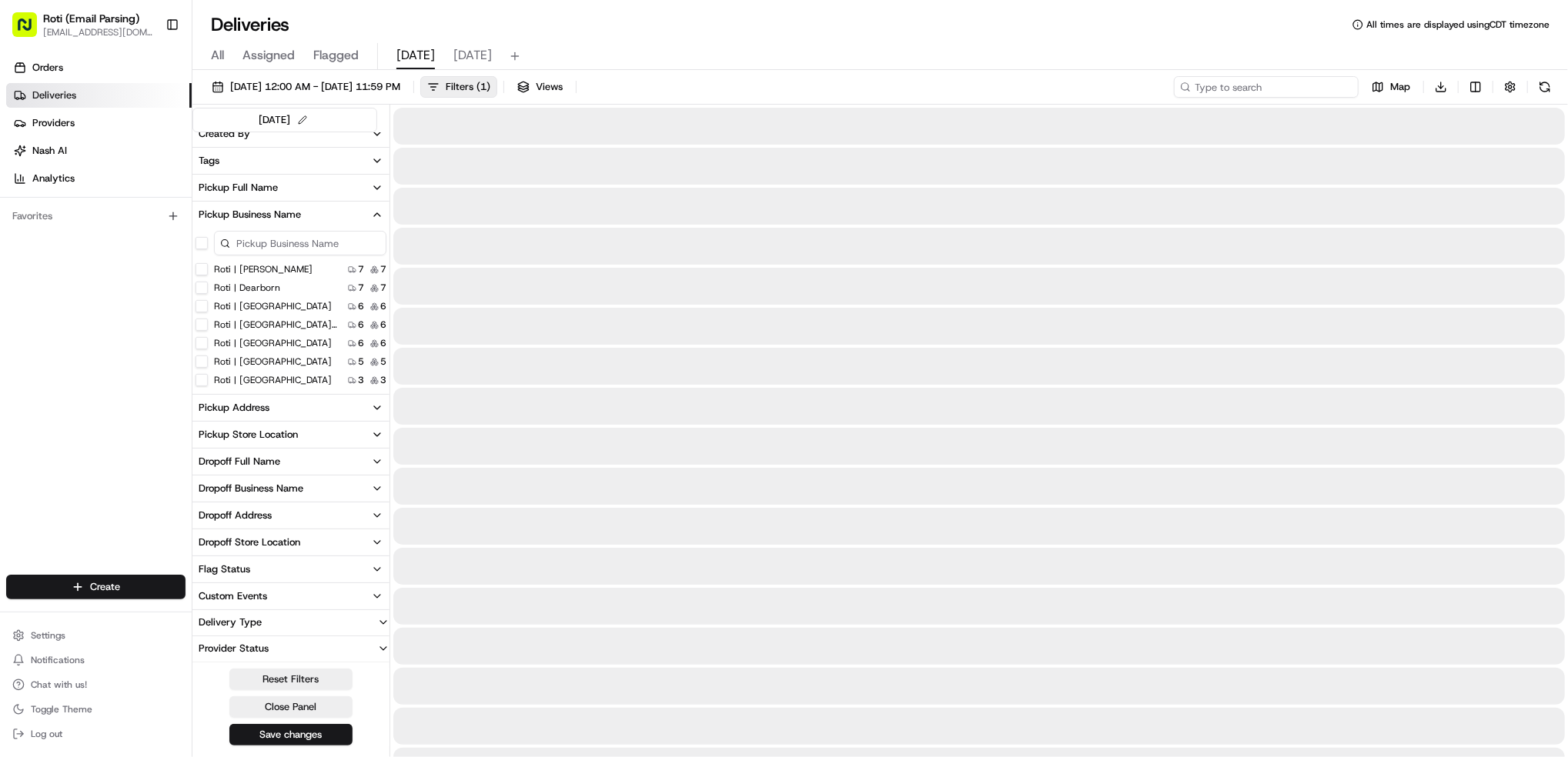
click at [1222, 86] on input at bounding box center [1266, 87] width 184 height 22
paste input "WWT"
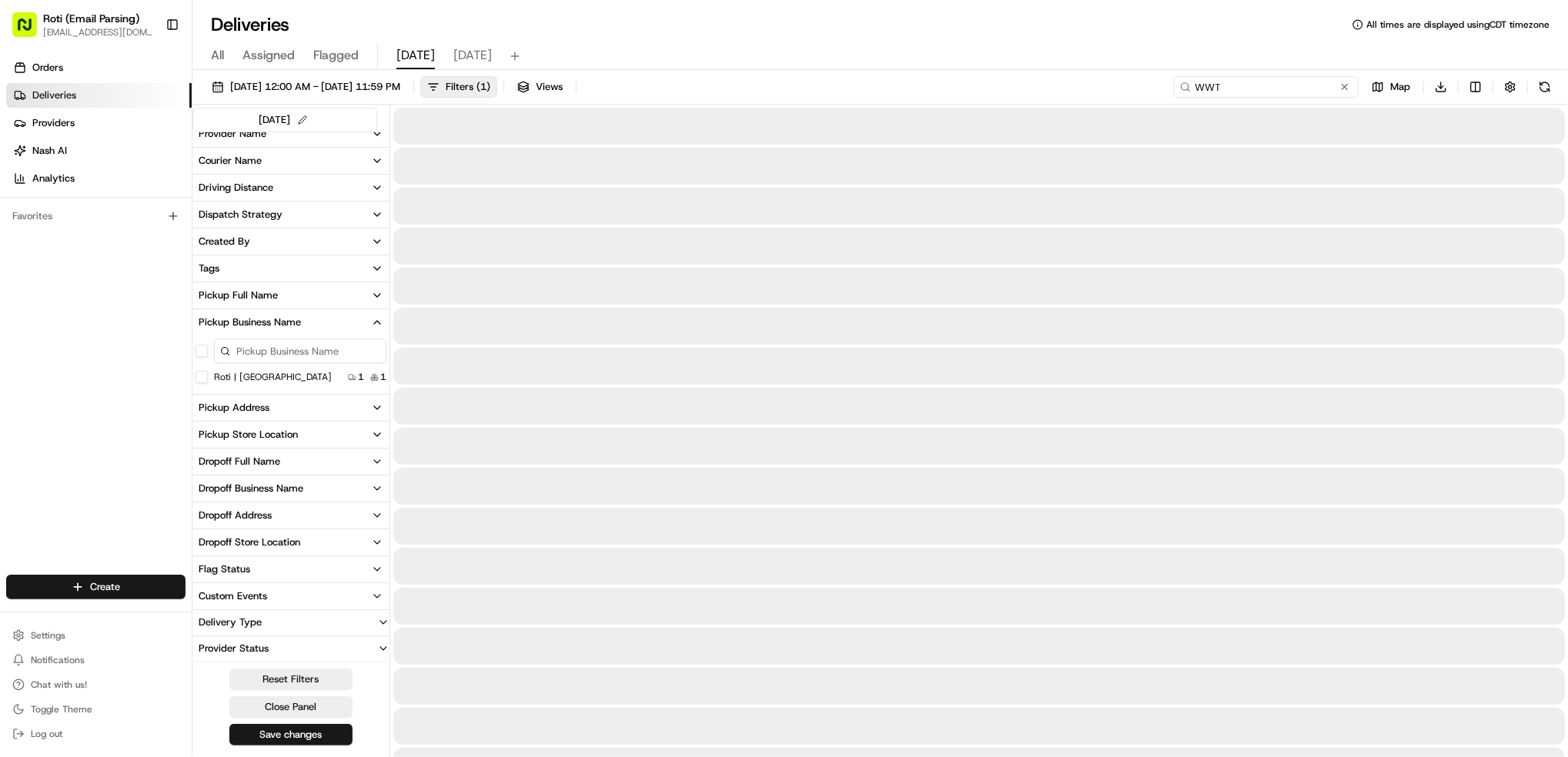
scroll to position [201, 0]
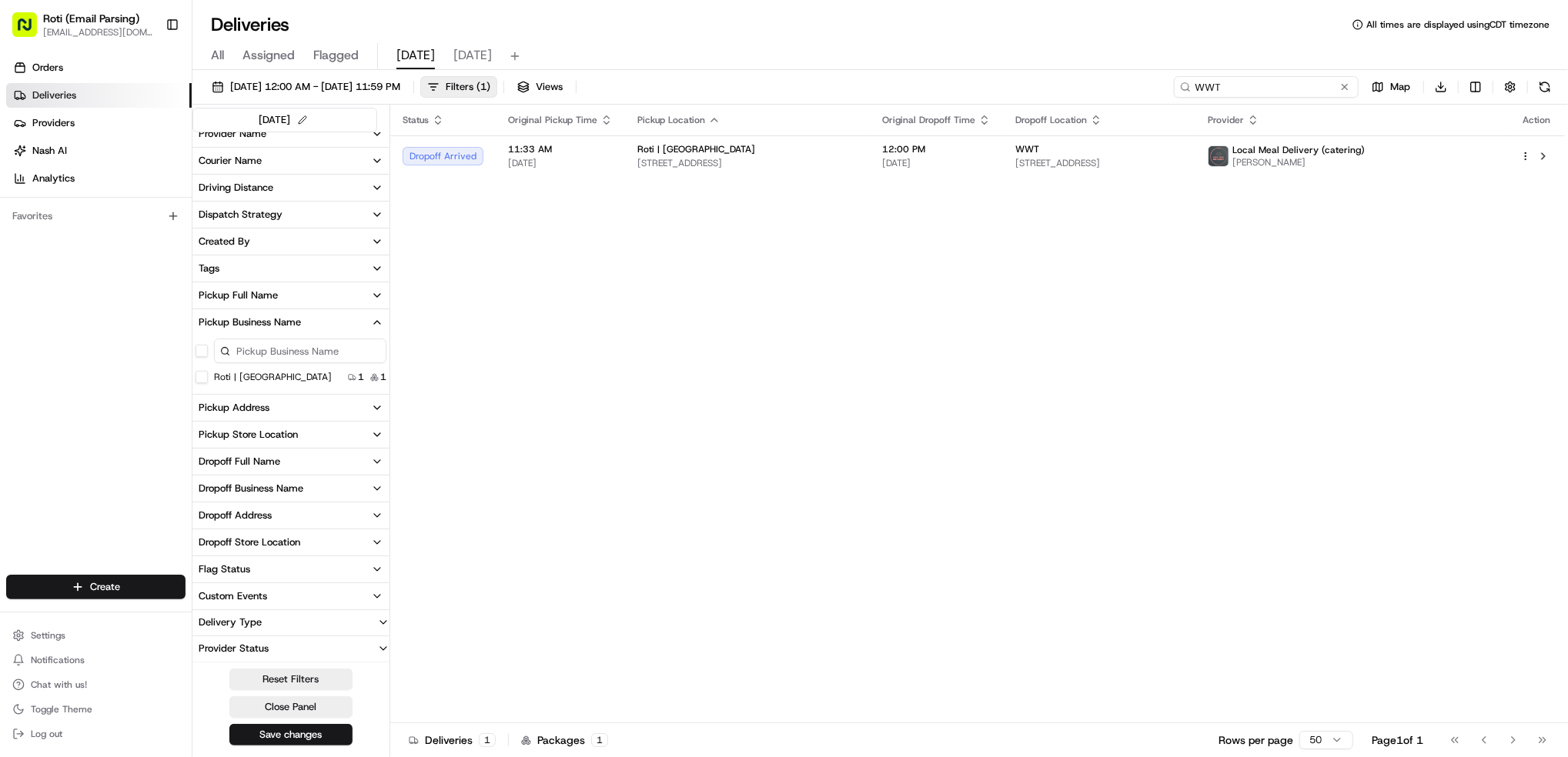
type input "WWT"
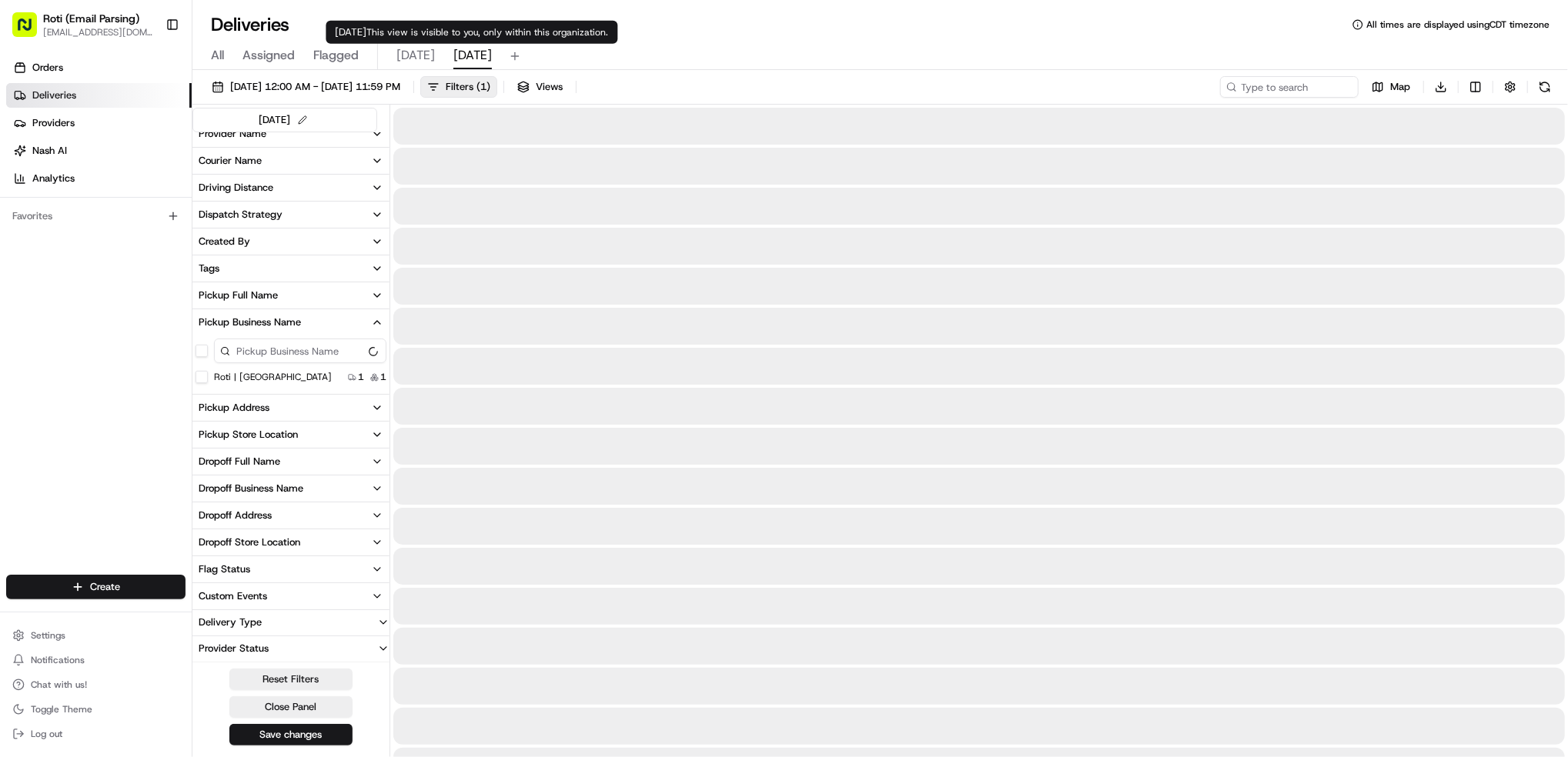
click at [473, 62] on span "[DATE]" at bounding box center [472, 56] width 39 height 19
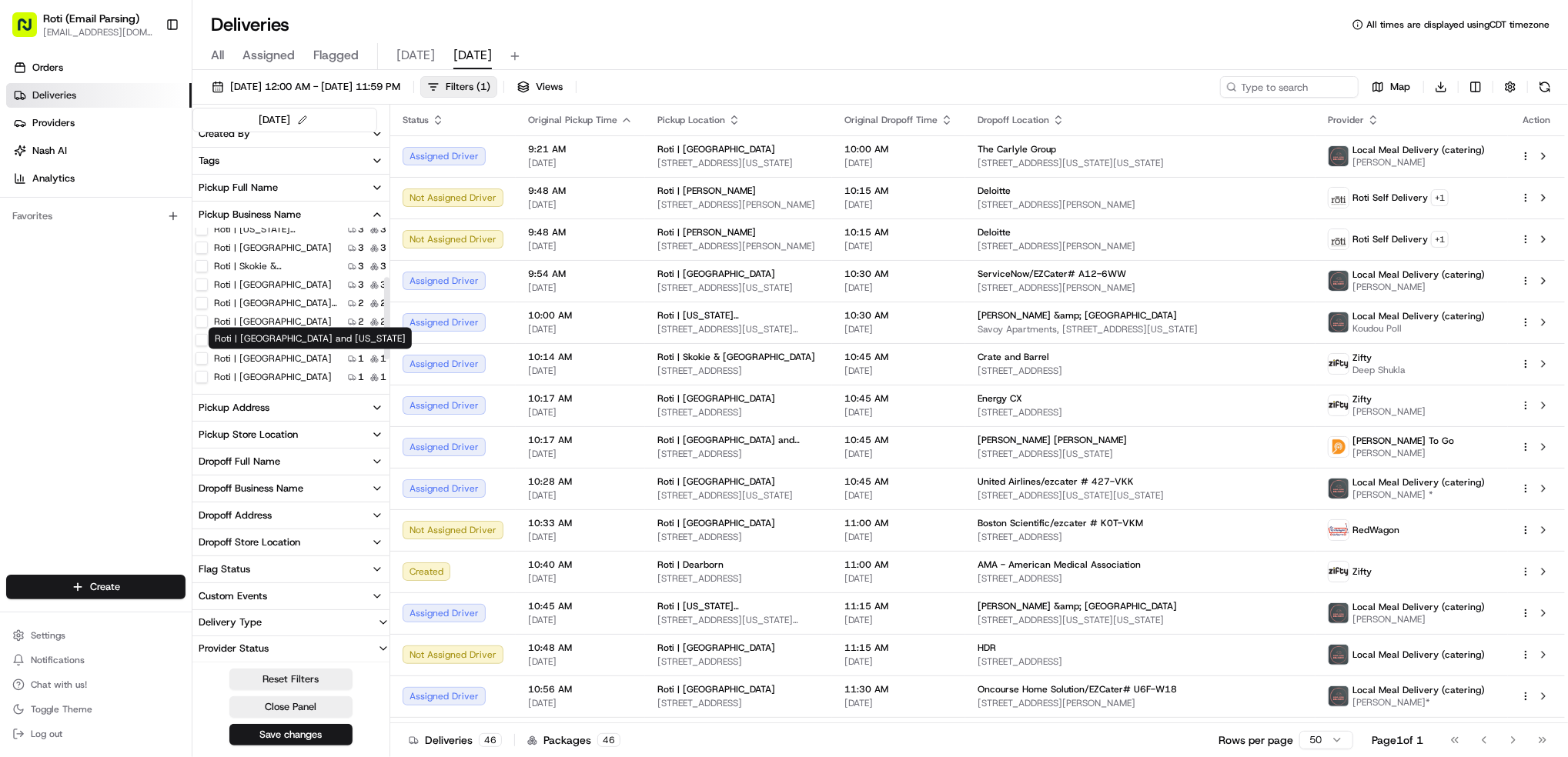
scroll to position [48, 0]
click at [198, 310] on Park "Roti | [GEOGRAPHIC_DATA]" at bounding box center [201, 314] width 12 height 12
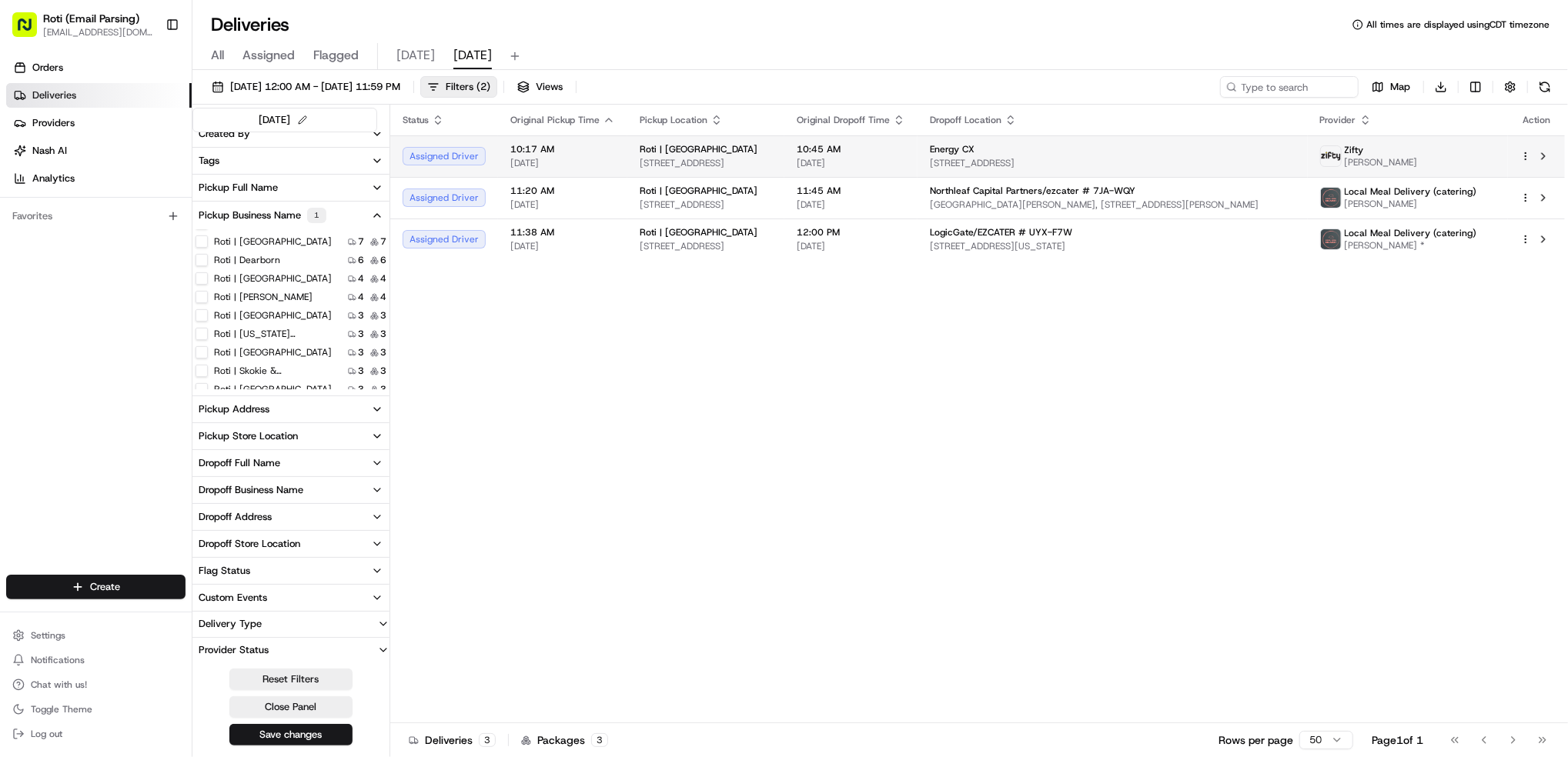
click at [1524, 161] on div at bounding box center [1536, 156] width 32 height 19
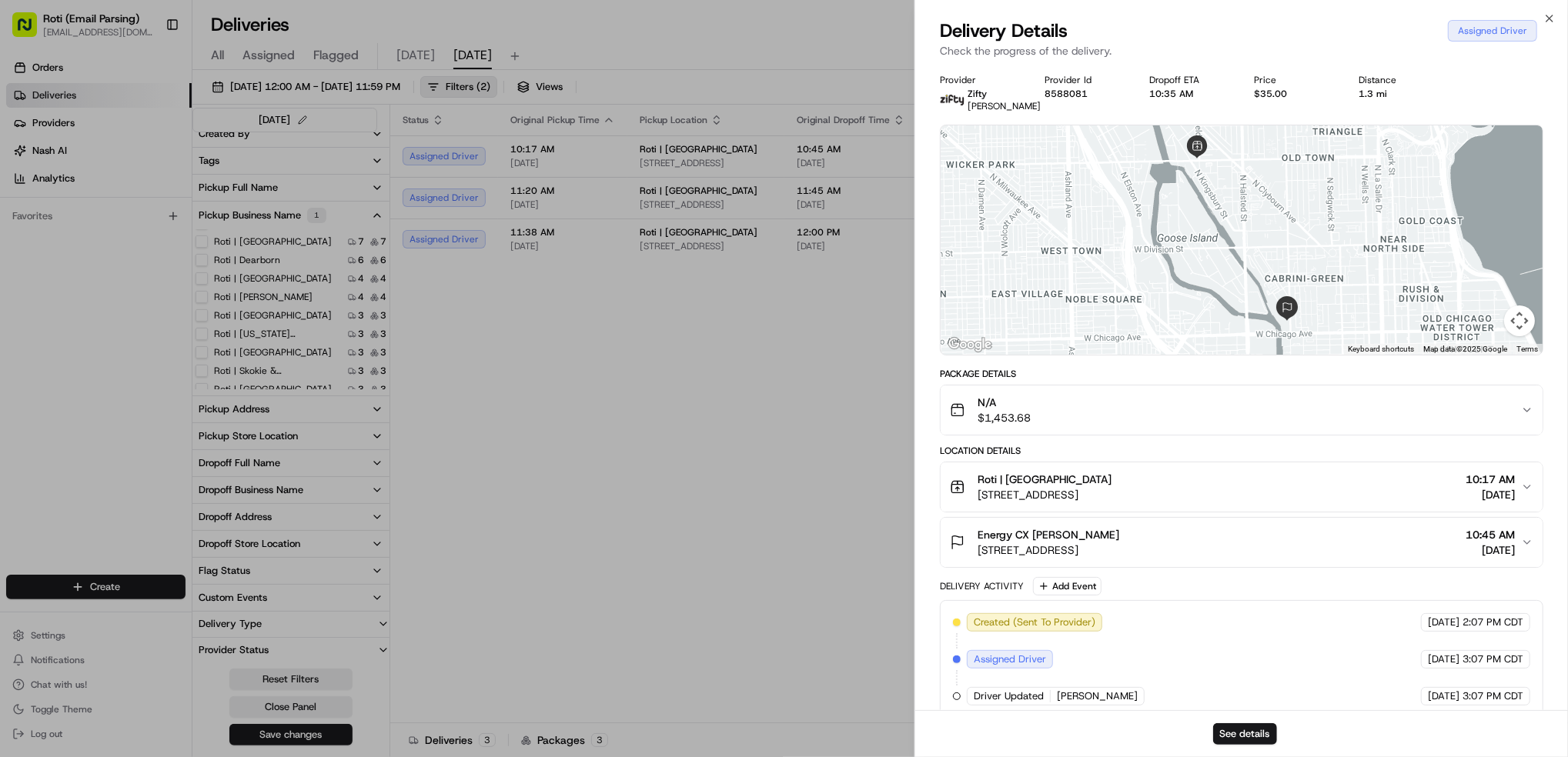
drag, startPoint x: 837, startPoint y: 475, endPoint x: 930, endPoint y: 439, distance: 99.7
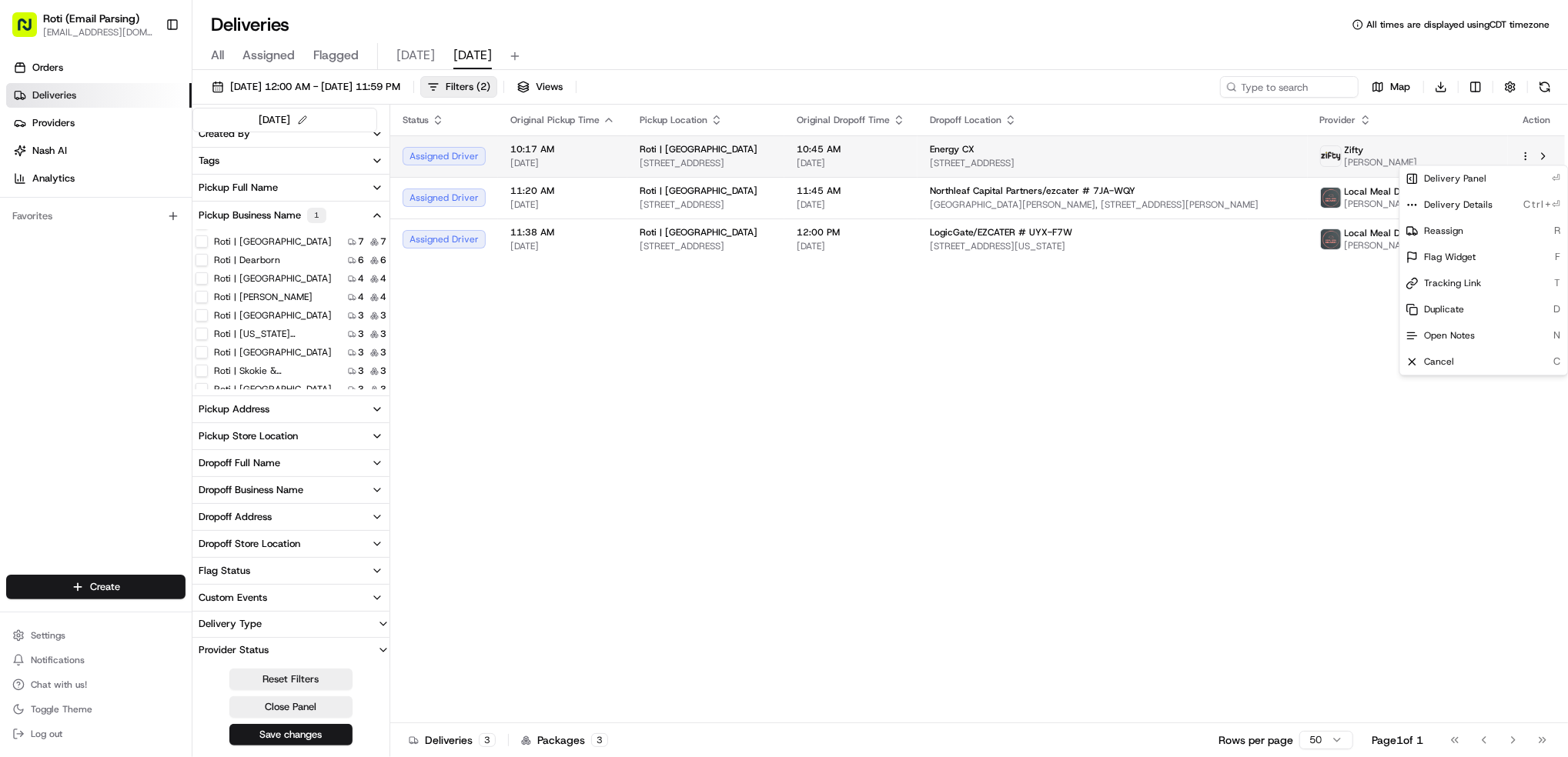
click at [1524, 155] on html "Roti (Email Parsing) [EMAIL_ADDRESS][DOMAIN_NAME] Toggle Sidebar Orders Deliver…" at bounding box center [784, 378] width 1568 height 757
click at [1496, 240] on div "Reassign R" at bounding box center [1483, 231] width 167 height 26
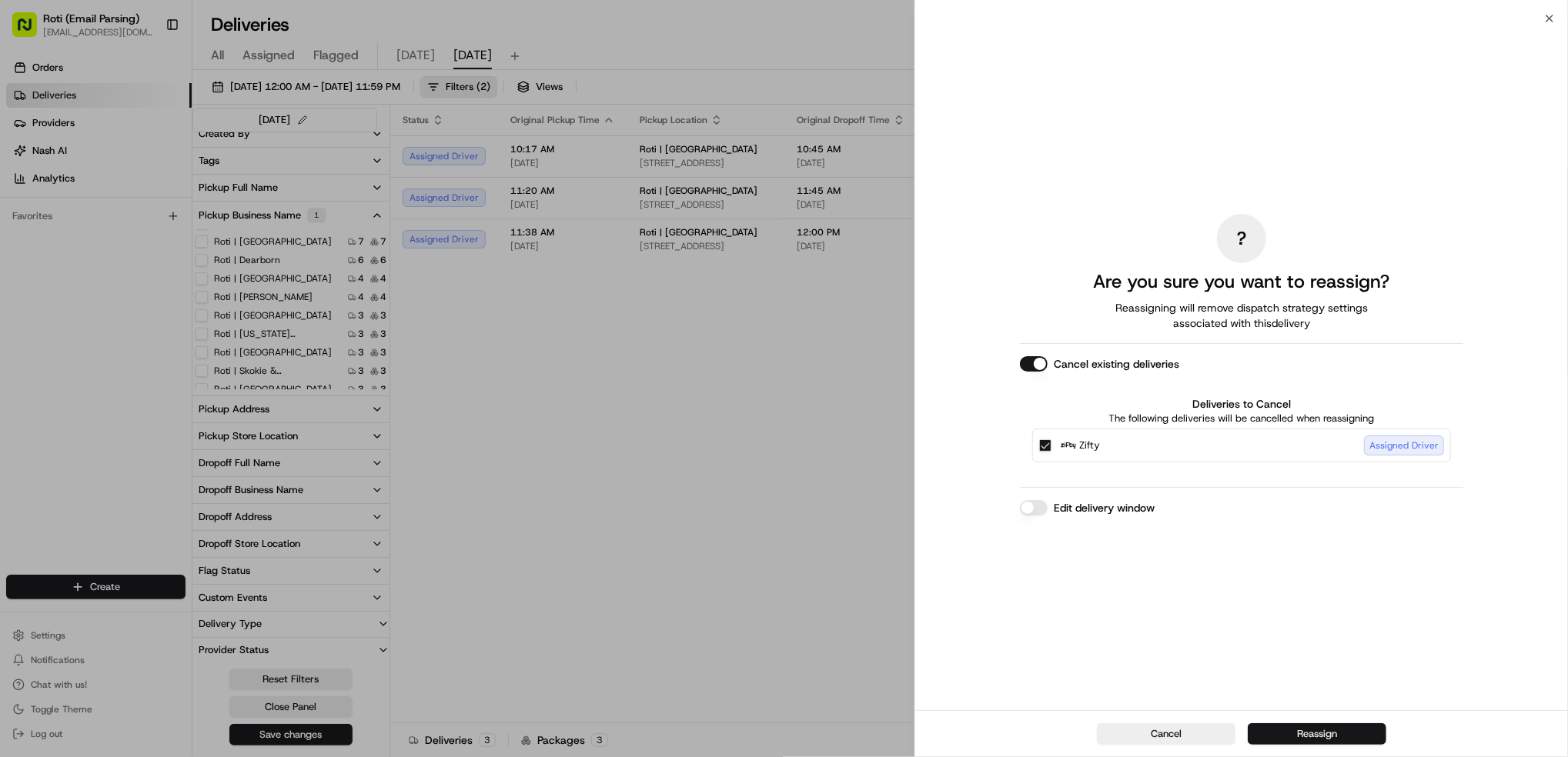
click at [1304, 734] on button "Reassign" at bounding box center [1317, 735] width 139 height 22
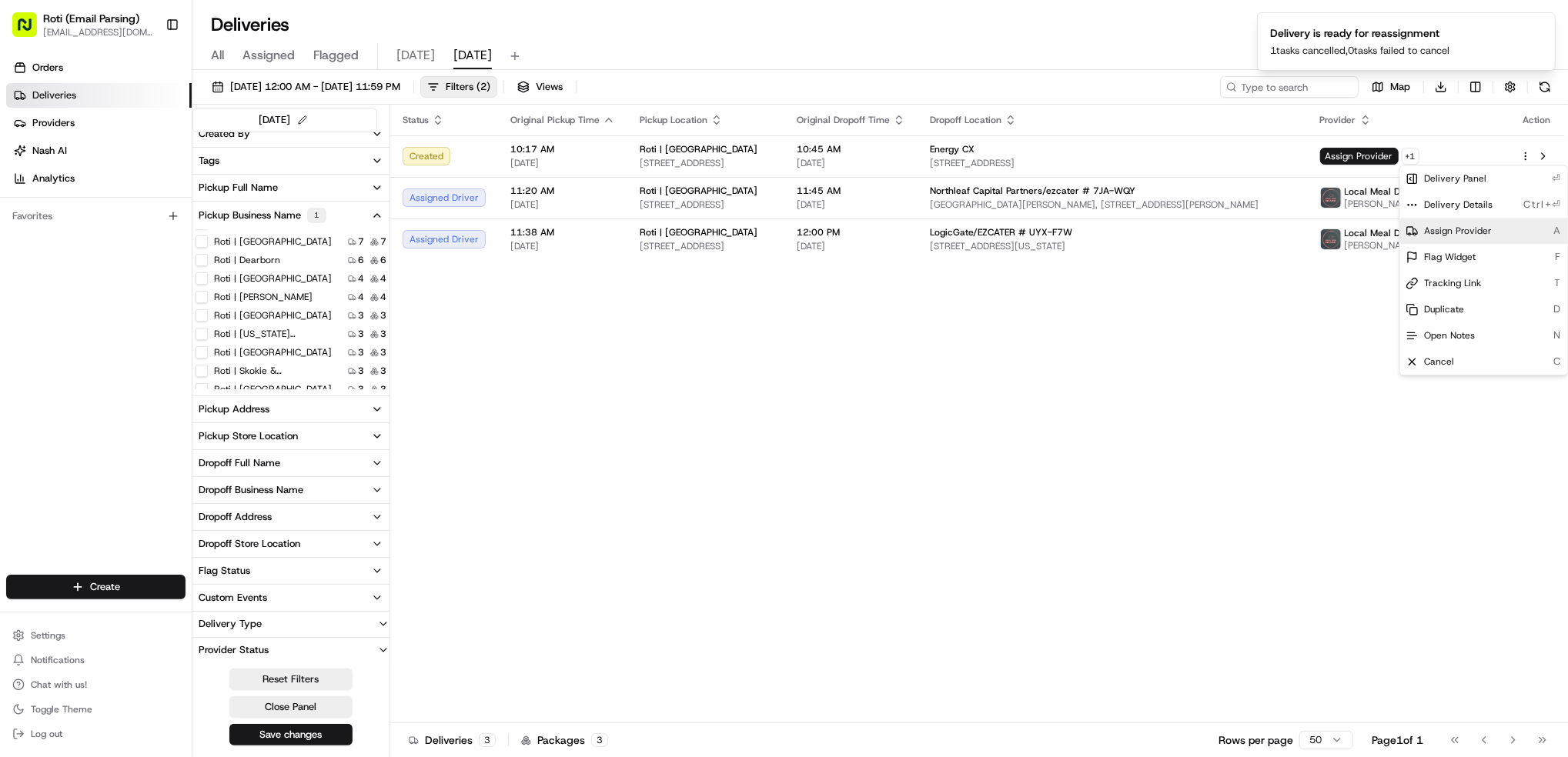
click at [1465, 225] on span "Assign Provider" at bounding box center [1458, 231] width 68 height 12
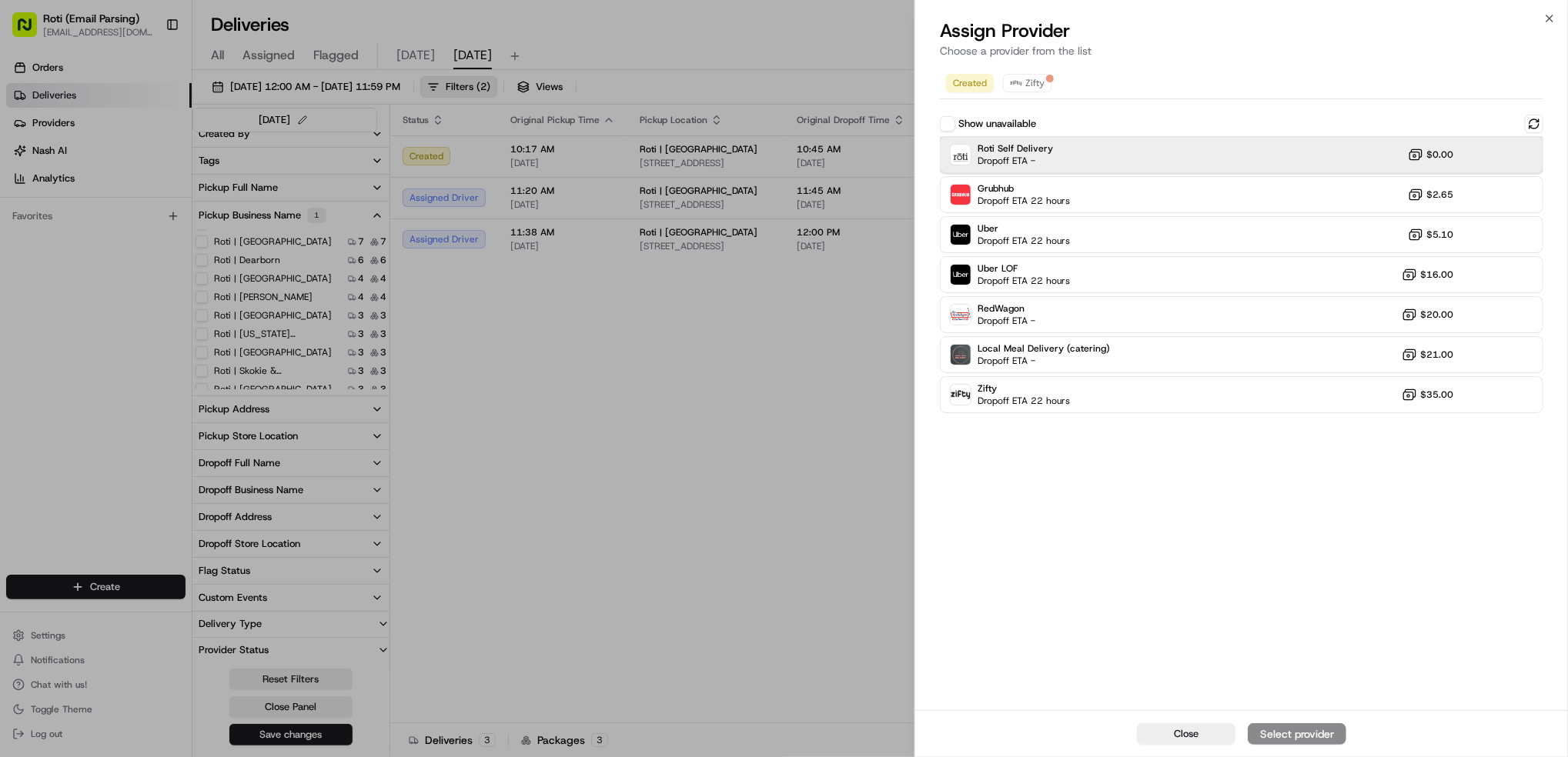
click at [1083, 143] on div "Roti Self Delivery Dropoff ETA - $0.00" at bounding box center [1242, 155] width 603 height 37
click at [1309, 738] on div "Assign Provider" at bounding box center [1297, 735] width 76 height 15
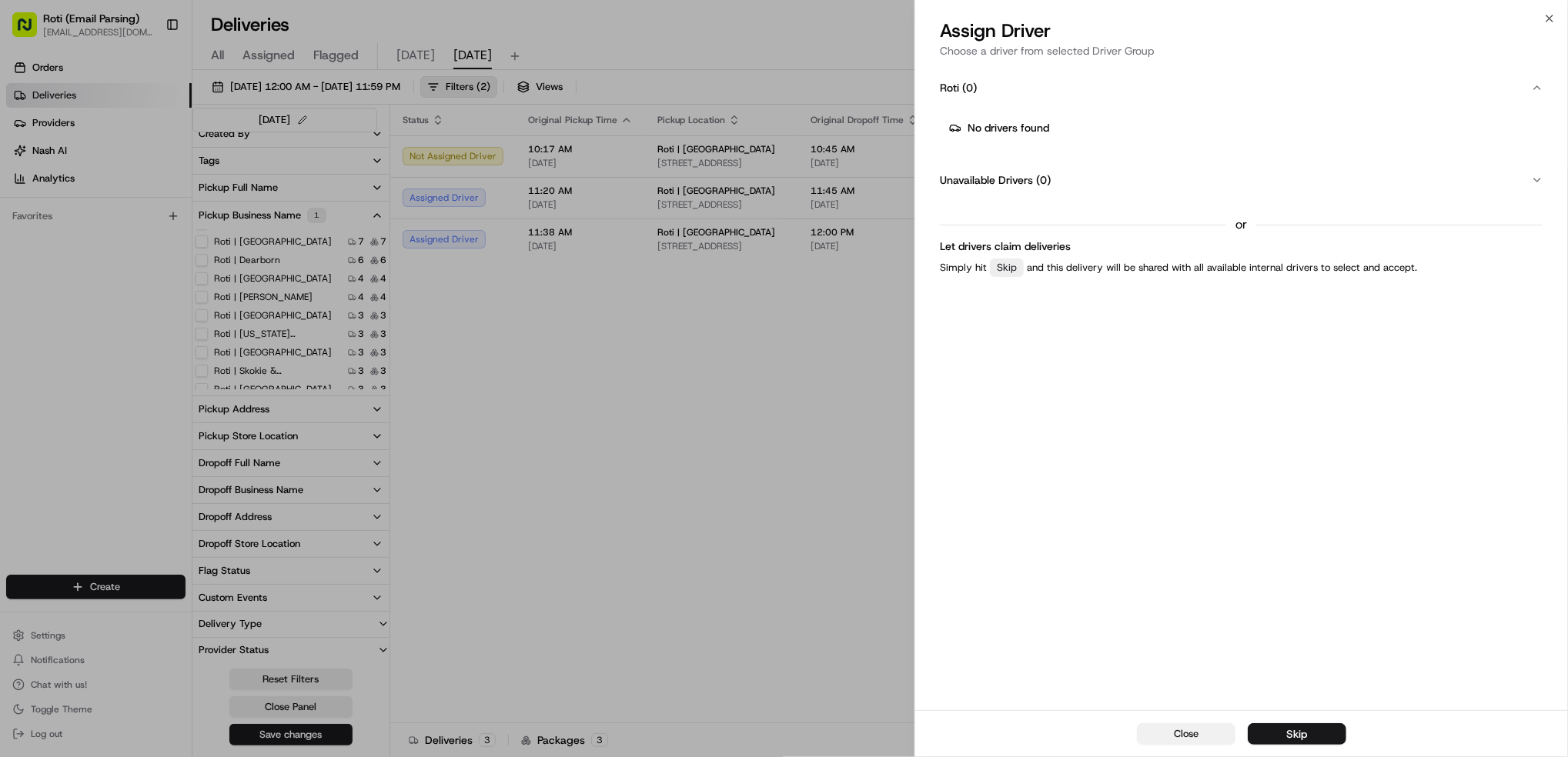
click at [1184, 728] on span "Close" at bounding box center [1186, 735] width 25 height 14
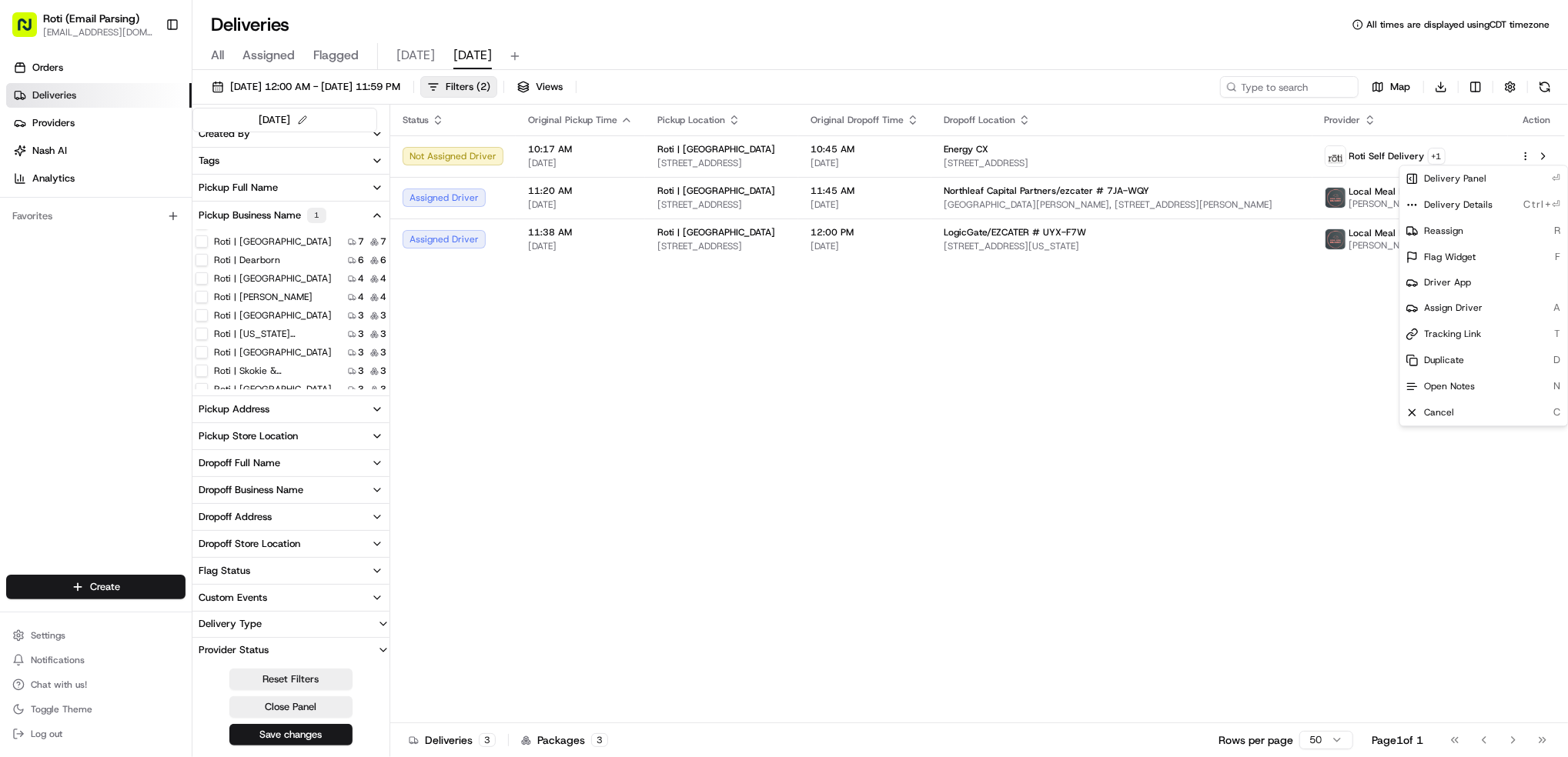
click at [523, 336] on div "Status Original Pickup Time Pickup Location Original Dropoff Time Dropoff Locat…" at bounding box center [978, 414] width 1174 height 619
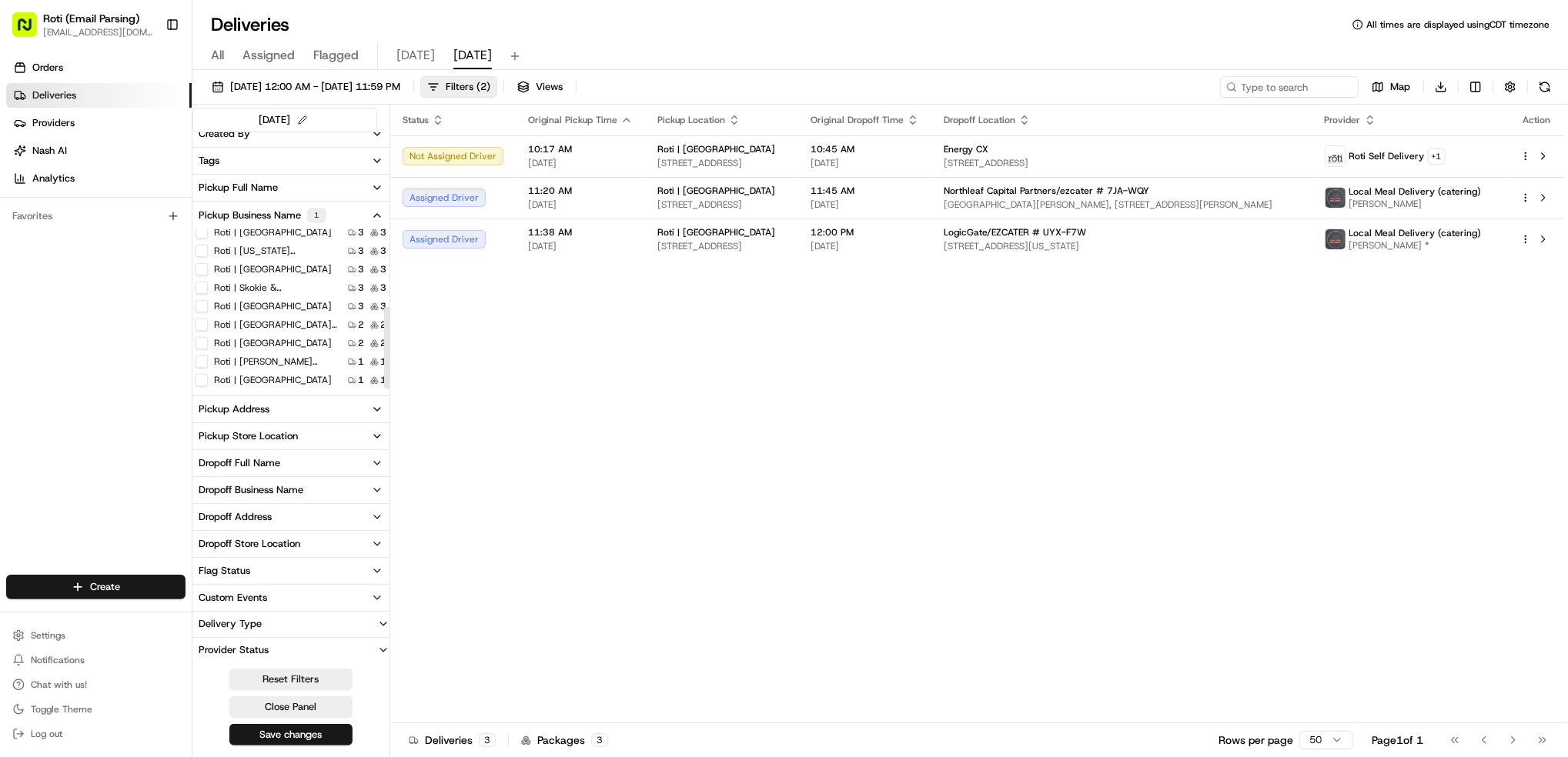
scroll to position [150, 0]
click at [299, 304] on label "Roti | [GEOGRAPHIC_DATA] and [US_STATE]" at bounding box center [275, 306] width 123 height 12
click at [208, 304] on Michigan "Roti | [GEOGRAPHIC_DATA] and [US_STATE]" at bounding box center [201, 306] width 12 height 12
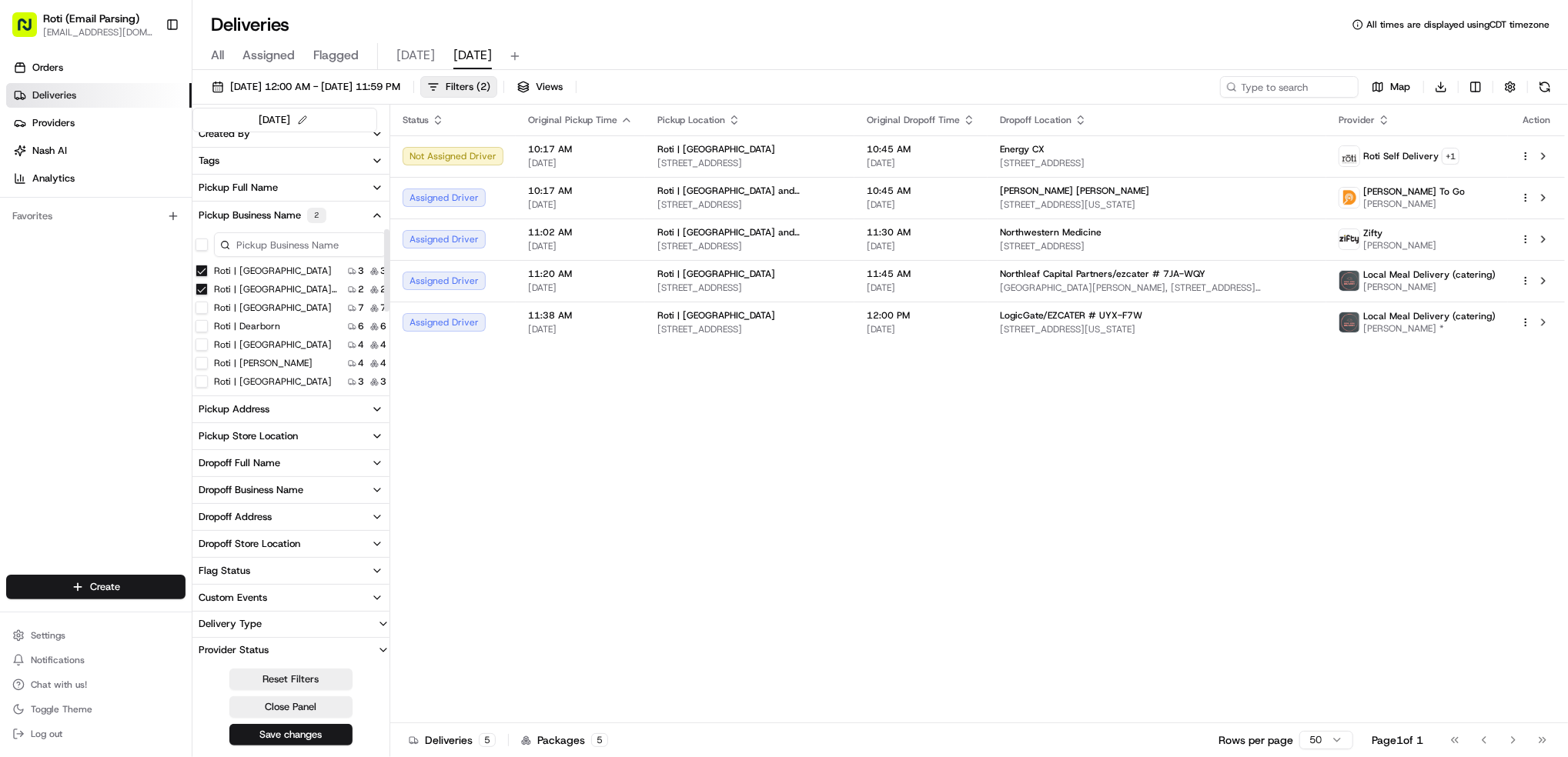
click at [199, 270] on Park "Roti | [GEOGRAPHIC_DATA]" at bounding box center [201, 271] width 12 height 12
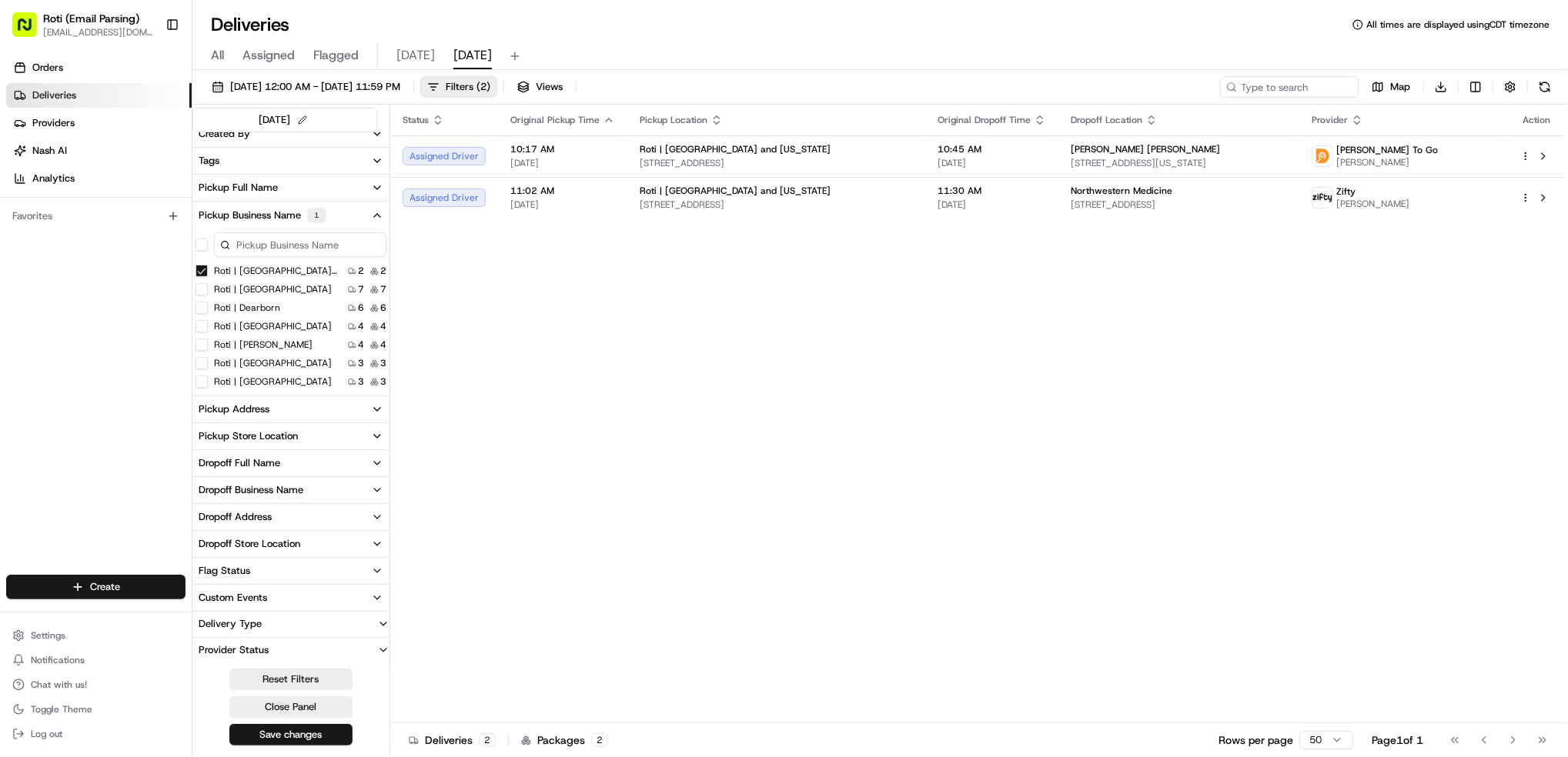
type Michigan "on"
